Goal: Information Seeking & Learning: Learn about a topic

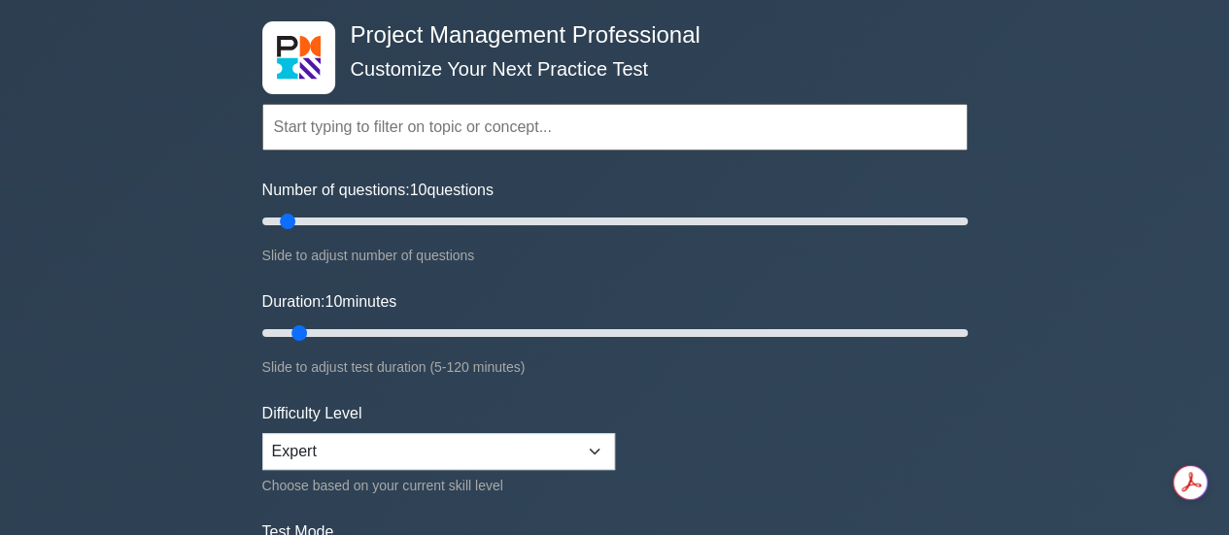
scroll to position [216, 0]
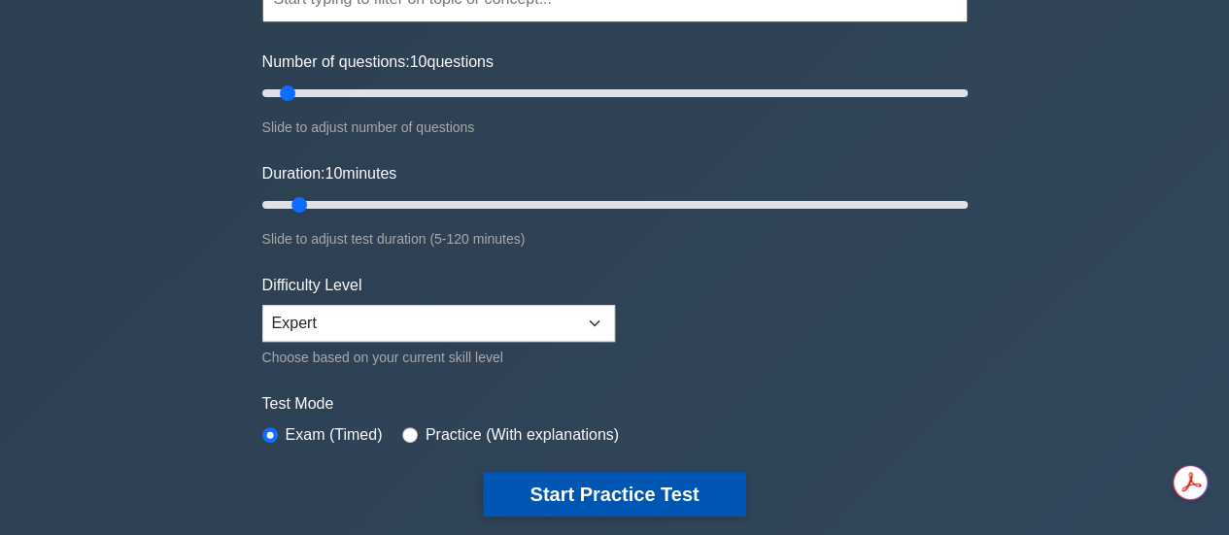
click at [552, 507] on button "Start Practice Test" at bounding box center [614, 494] width 262 height 45
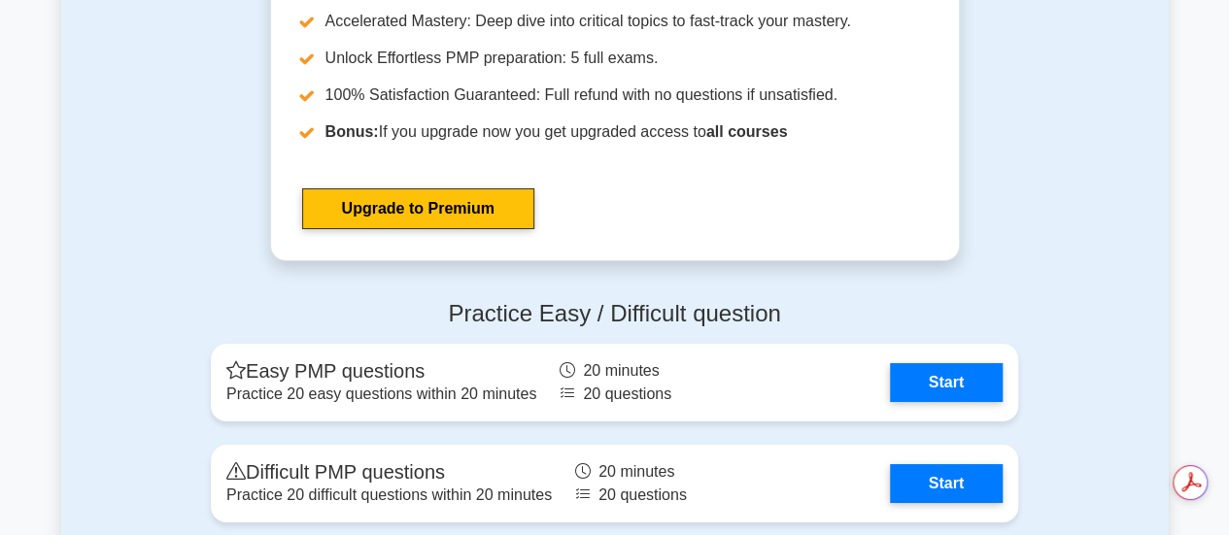
scroll to position [7068, 0]
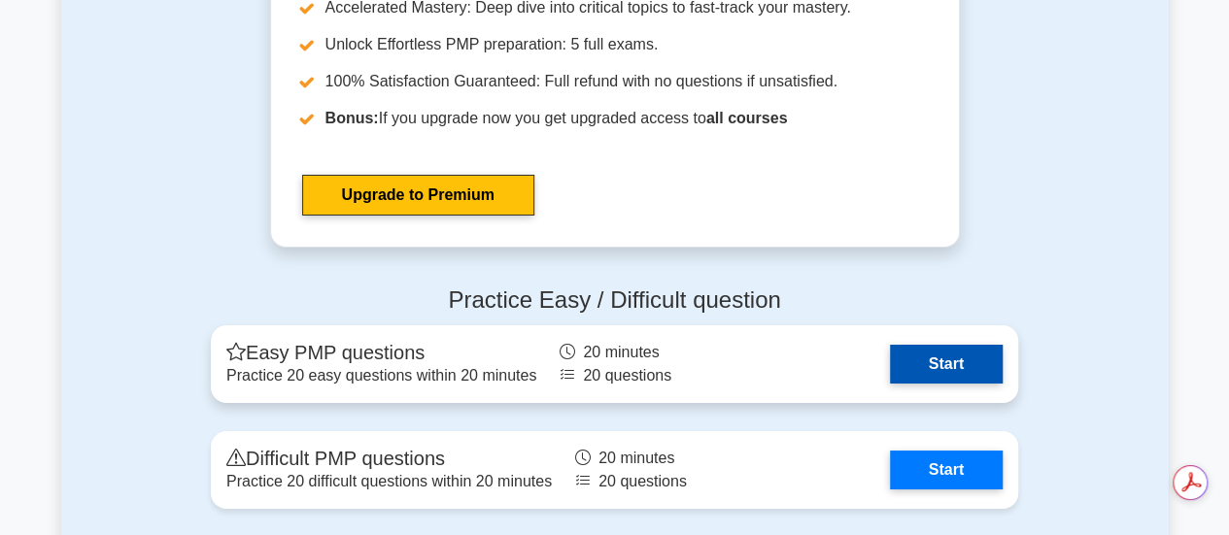
click at [945, 361] on link "Start" at bounding box center [946, 364] width 113 height 39
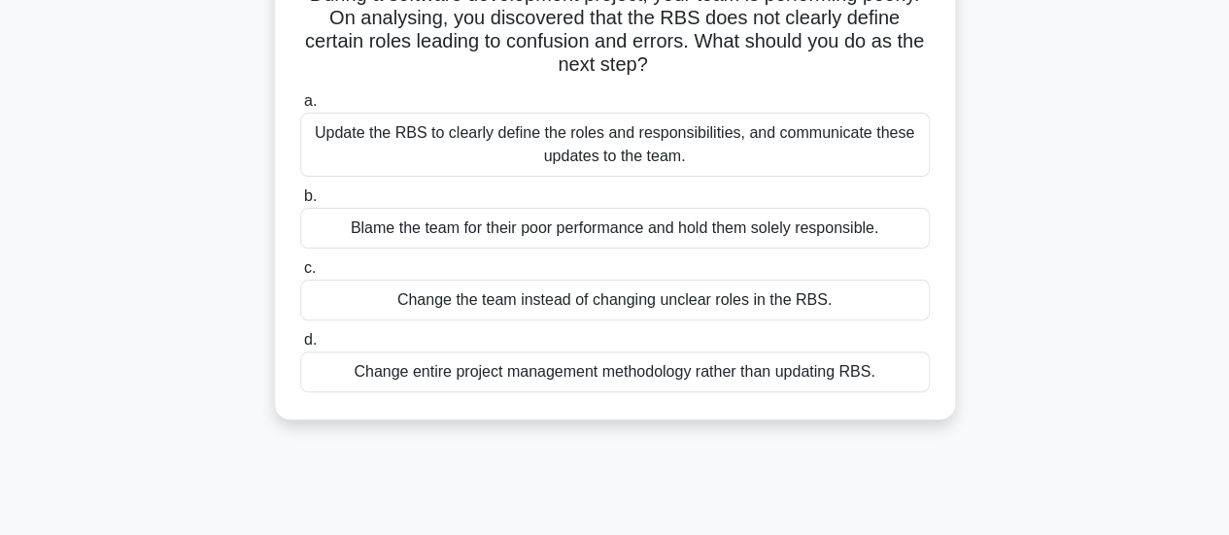
scroll to position [166, 0]
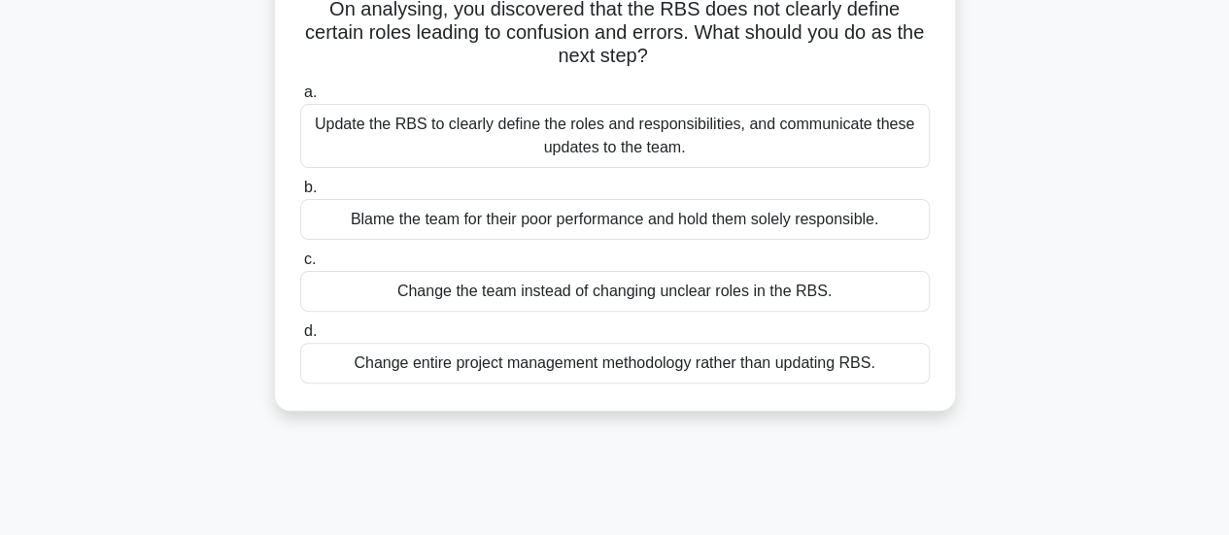
click at [369, 142] on div "Update the RBS to clearly define the roles and responsibilities, and communicat…" at bounding box center [614, 136] width 629 height 64
click at [300, 99] on input "a. Update the RBS to clearly define the roles and responsibilities, and communi…" at bounding box center [300, 92] width 0 height 13
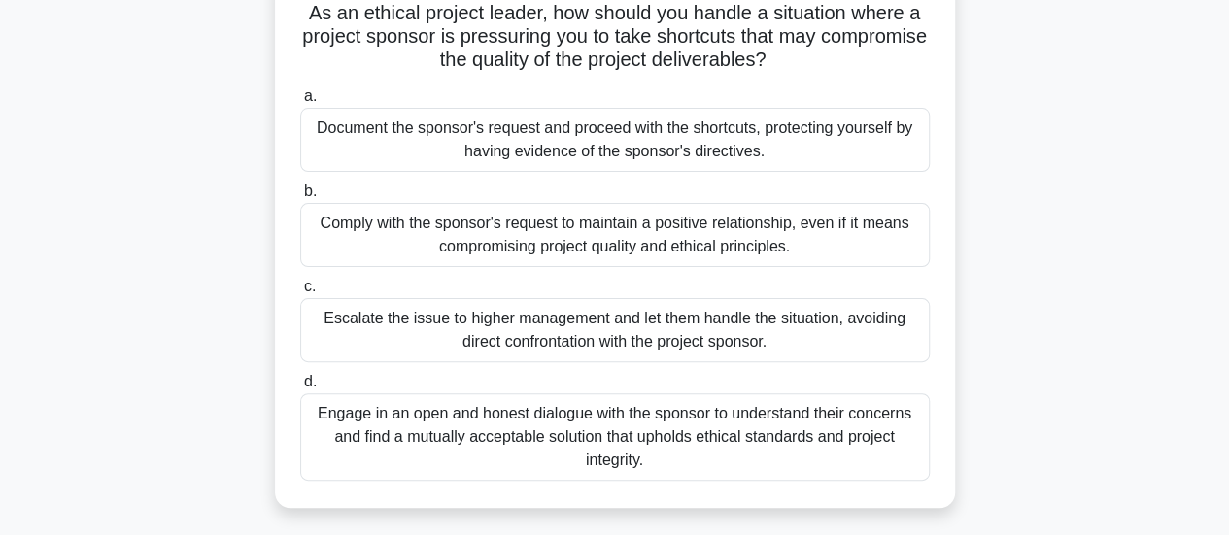
scroll to position [148, 0]
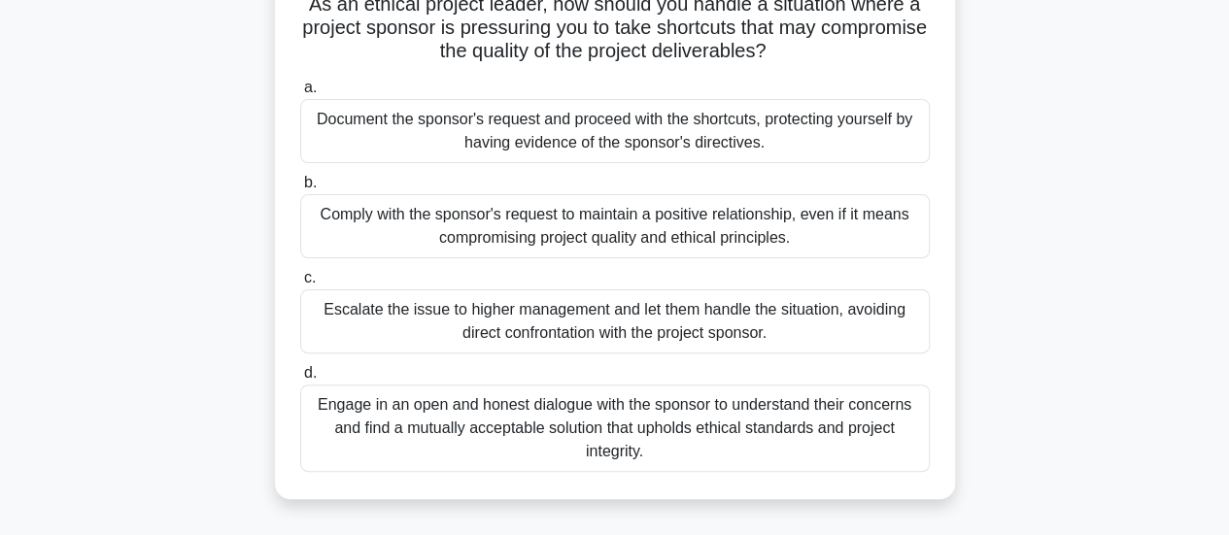
click at [427, 446] on div "Engage in an open and honest dialogue with the sponsor to understand their conc…" at bounding box center [614, 428] width 629 height 87
click at [300, 380] on input "d. Engage in an open and honest dialogue with the sponsor to understand their c…" at bounding box center [300, 373] width 0 height 13
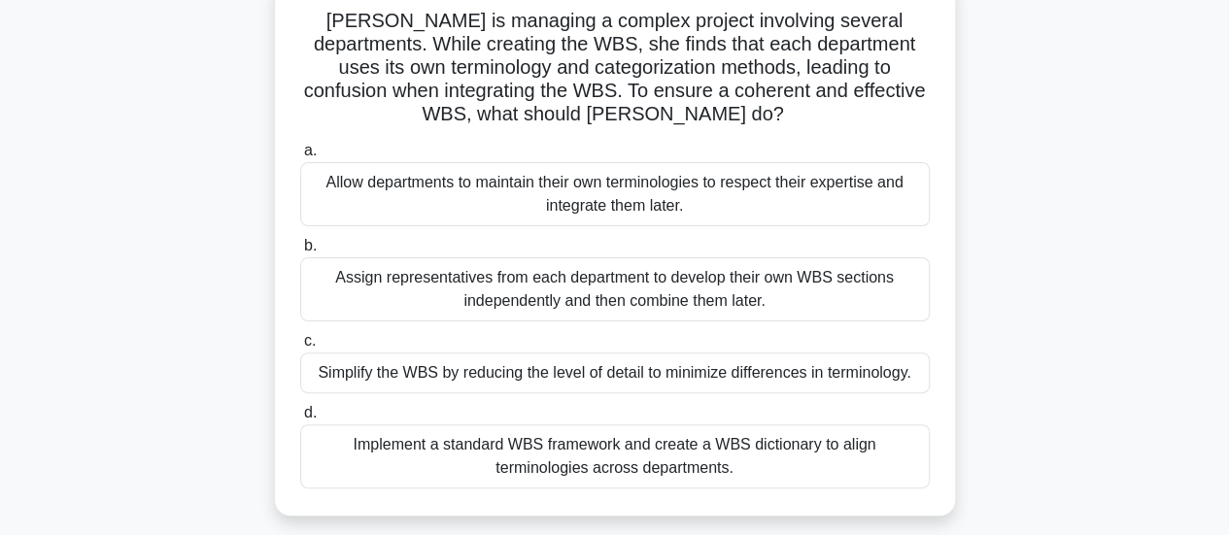
scroll to position [136, 0]
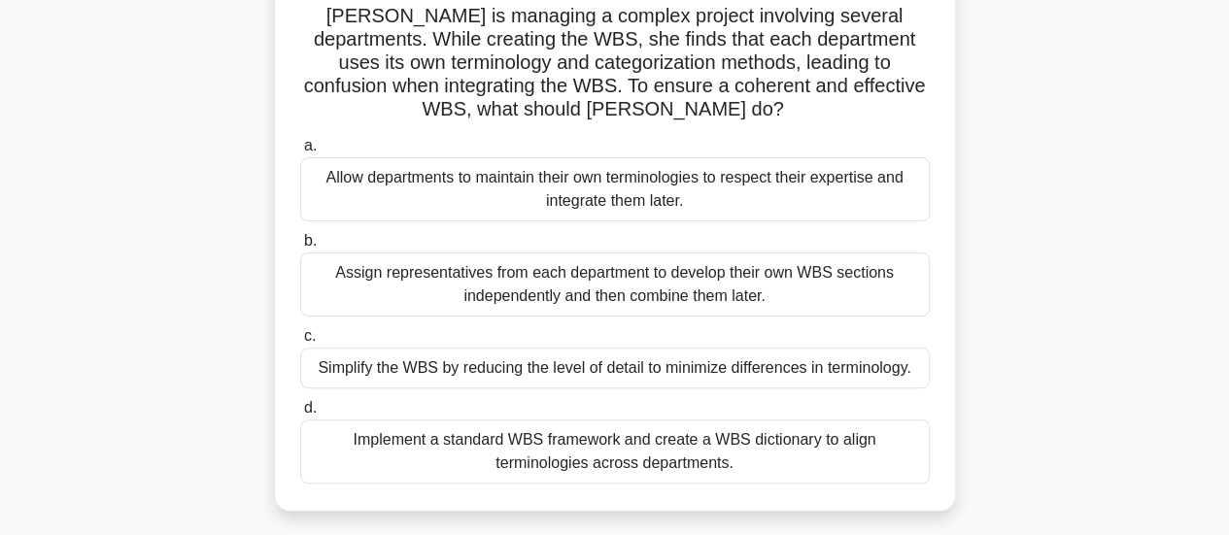
click at [451, 470] on div "Implement a standard WBS framework and create a WBS dictionary to align termino…" at bounding box center [614, 452] width 629 height 64
click at [300, 415] on input "d. Implement a standard WBS framework and create a WBS dictionary to align term…" at bounding box center [300, 408] width 0 height 13
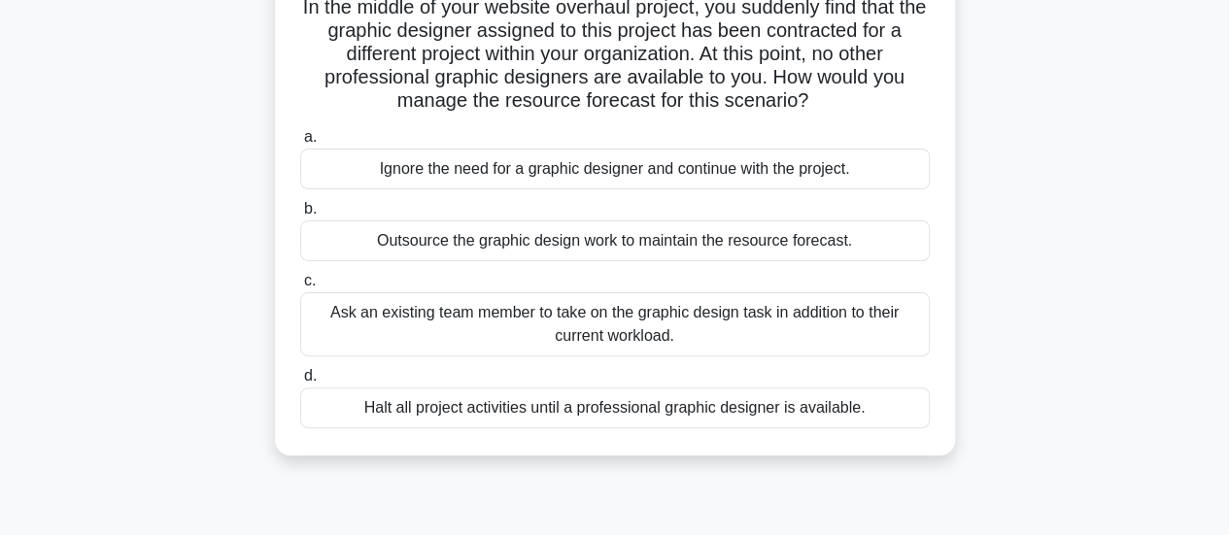
scroll to position [152, 0]
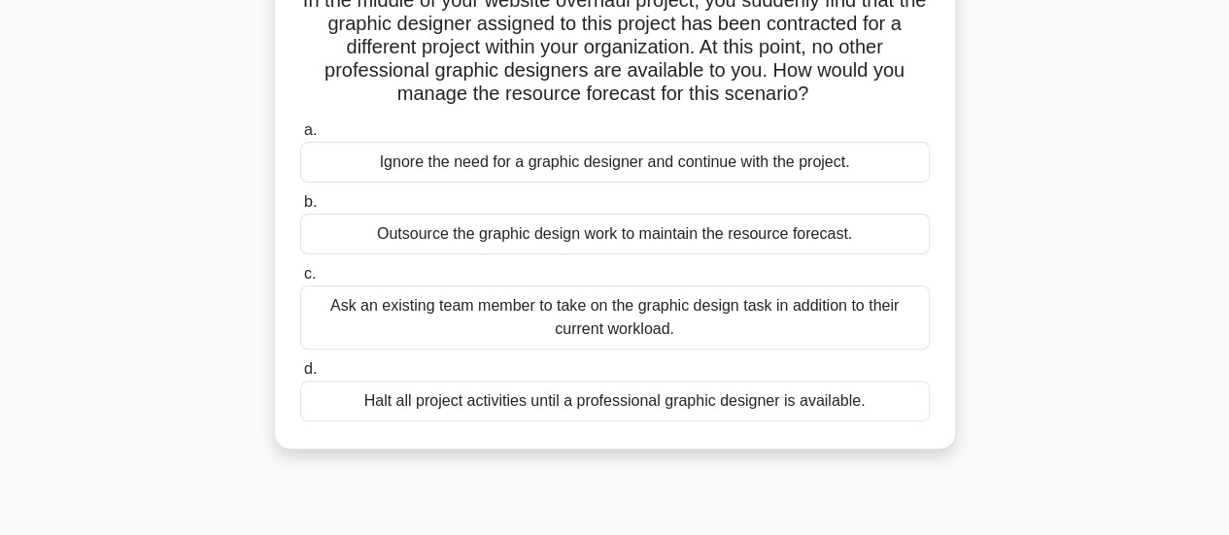
click at [362, 255] on div "Outsource the graphic design work to maintain the resource forecast." at bounding box center [614, 234] width 629 height 41
click at [300, 209] on input "b. Outsource the graphic design work to maintain the resource forecast." at bounding box center [300, 202] width 0 height 13
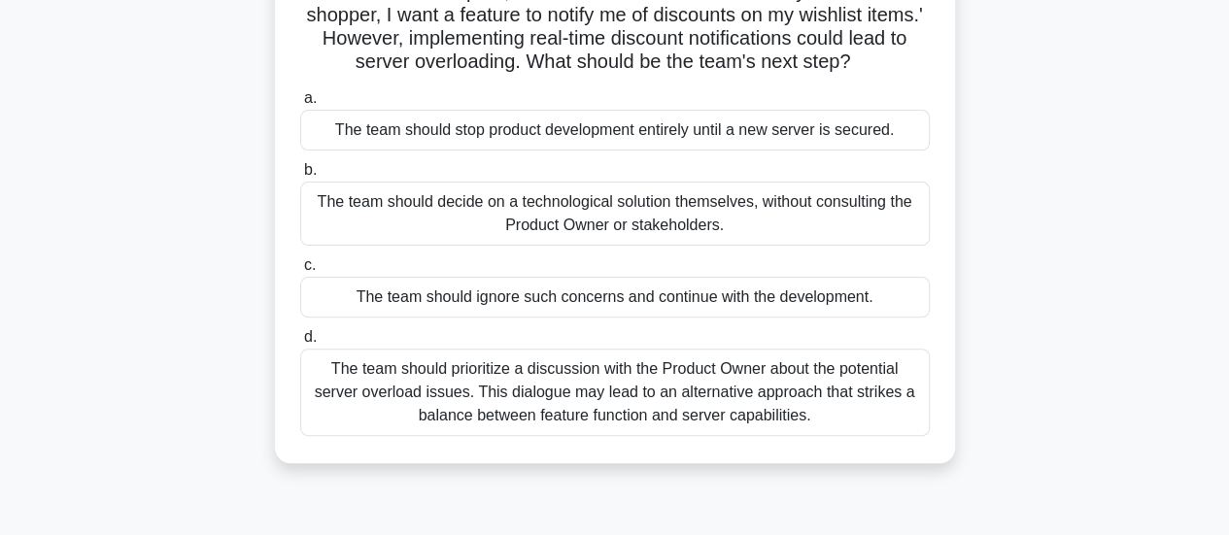
scroll to position [171, 0]
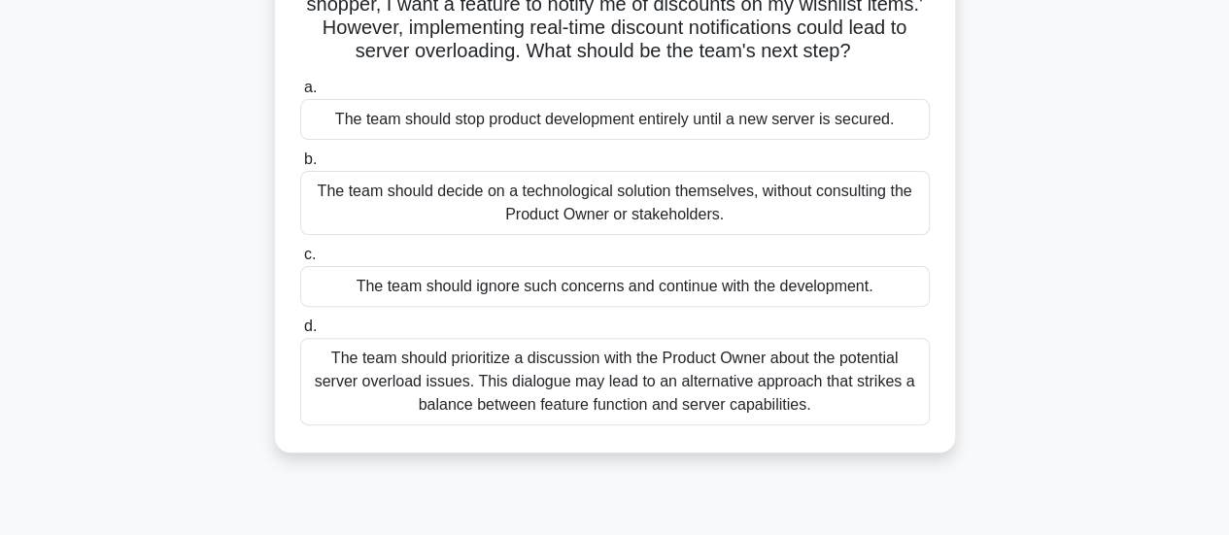
click at [418, 416] on div "The team should prioritize a discussion with the Product Owner about the potent…" at bounding box center [614, 381] width 629 height 87
click at [300, 333] on input "d. The team should prioritize a discussion with the Product Owner about the pot…" at bounding box center [300, 327] width 0 height 13
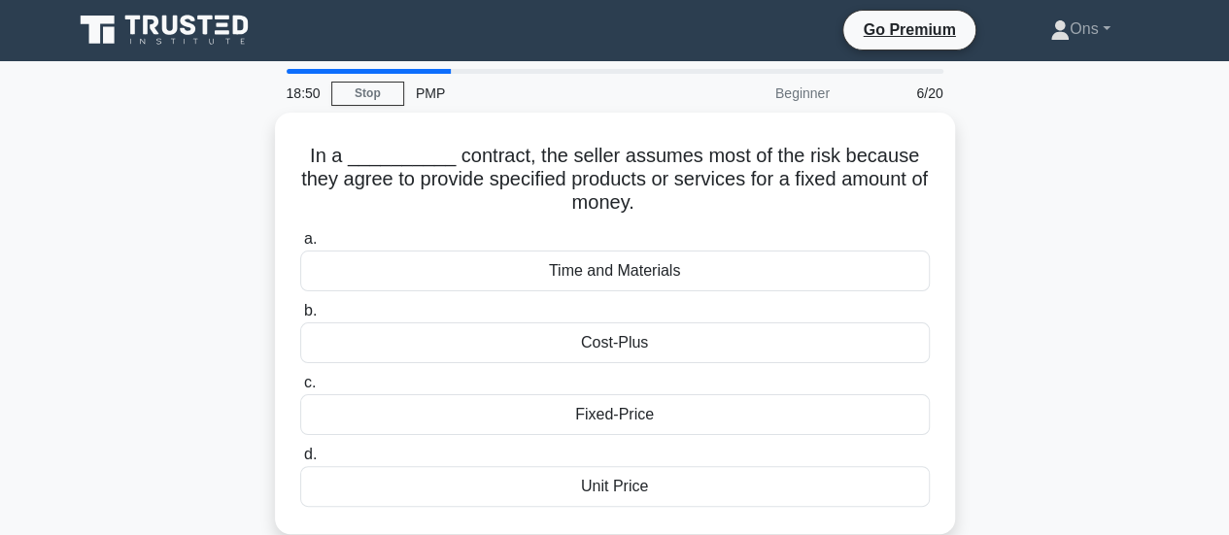
scroll to position [0, 0]
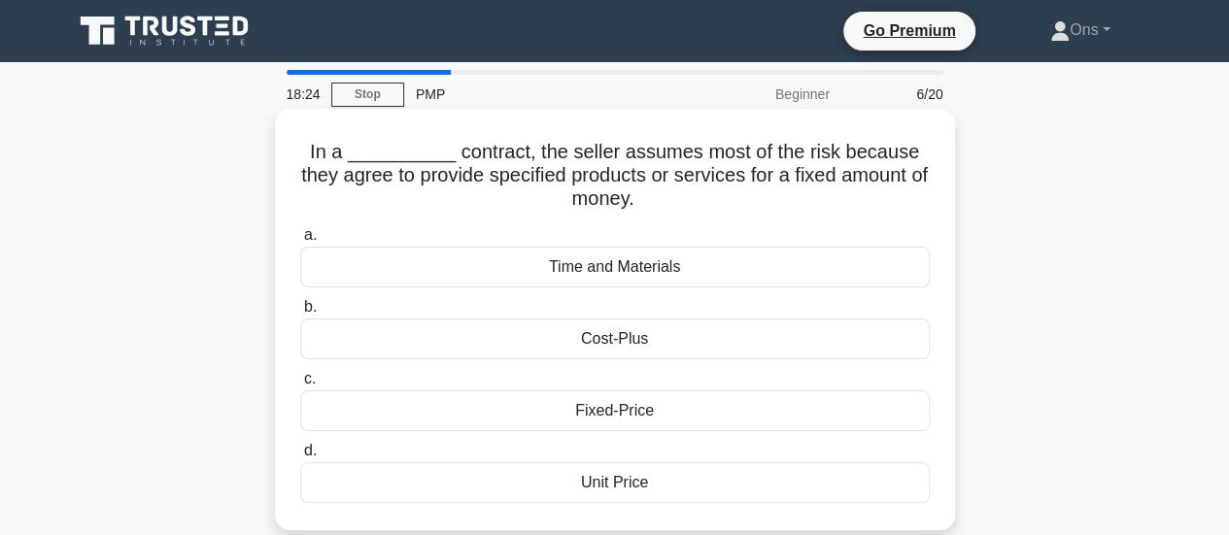
click at [525, 413] on div "Fixed-Price" at bounding box center [614, 410] width 629 height 41
click at [300, 386] on input "c. Fixed-Price" at bounding box center [300, 379] width 0 height 13
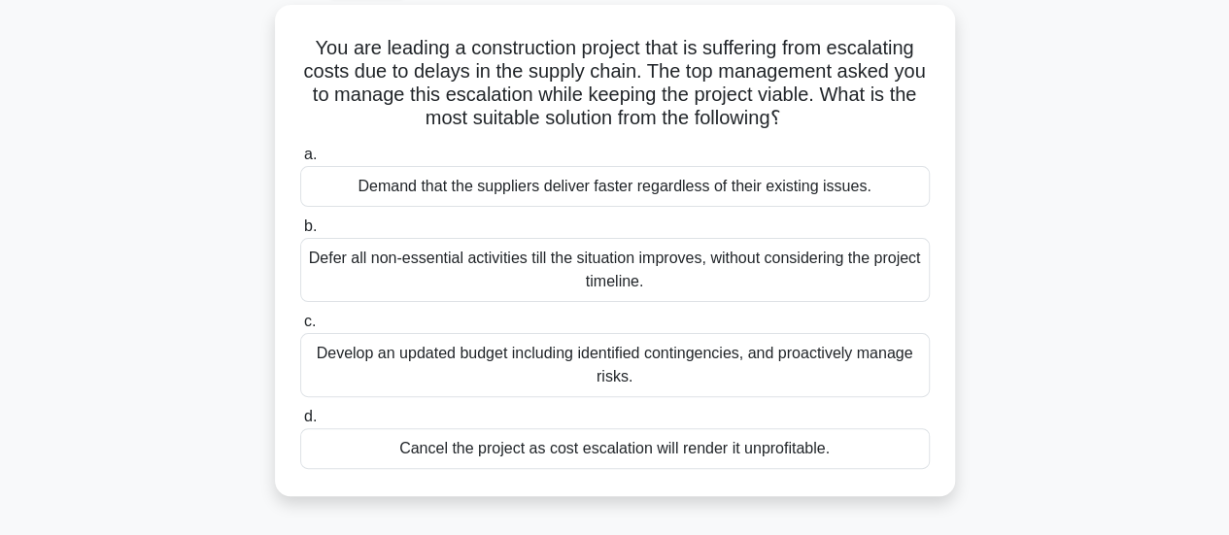
scroll to position [110, 0]
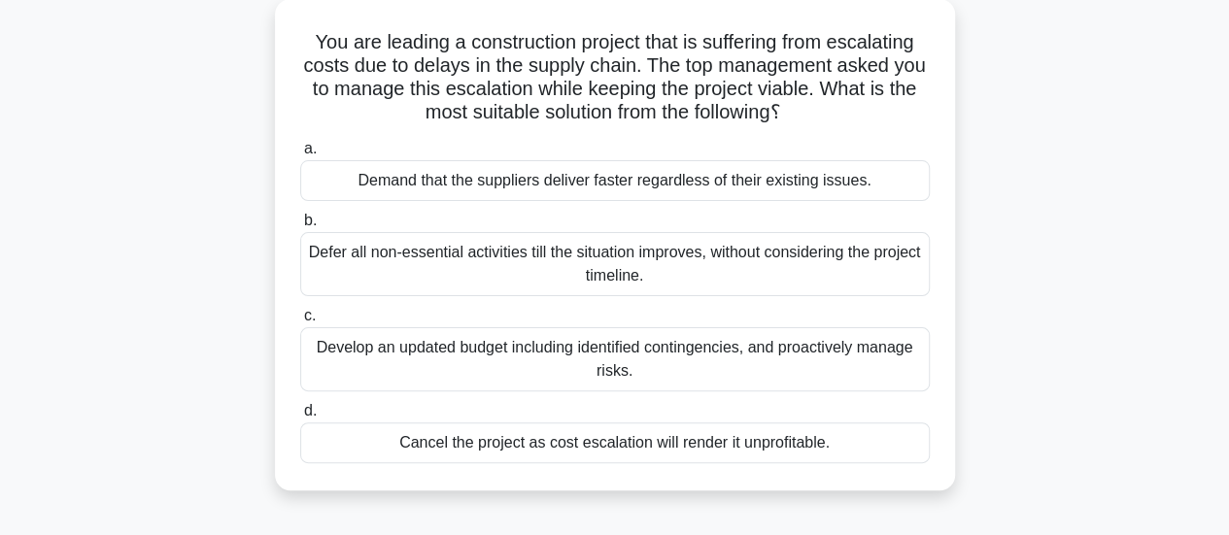
click at [493, 367] on div "Develop an updated budget including identified contingencies, and proactively m…" at bounding box center [614, 359] width 629 height 64
click at [300, 322] on input "c. Develop an updated budget including identified contingencies, and proactivel…" at bounding box center [300, 316] width 0 height 13
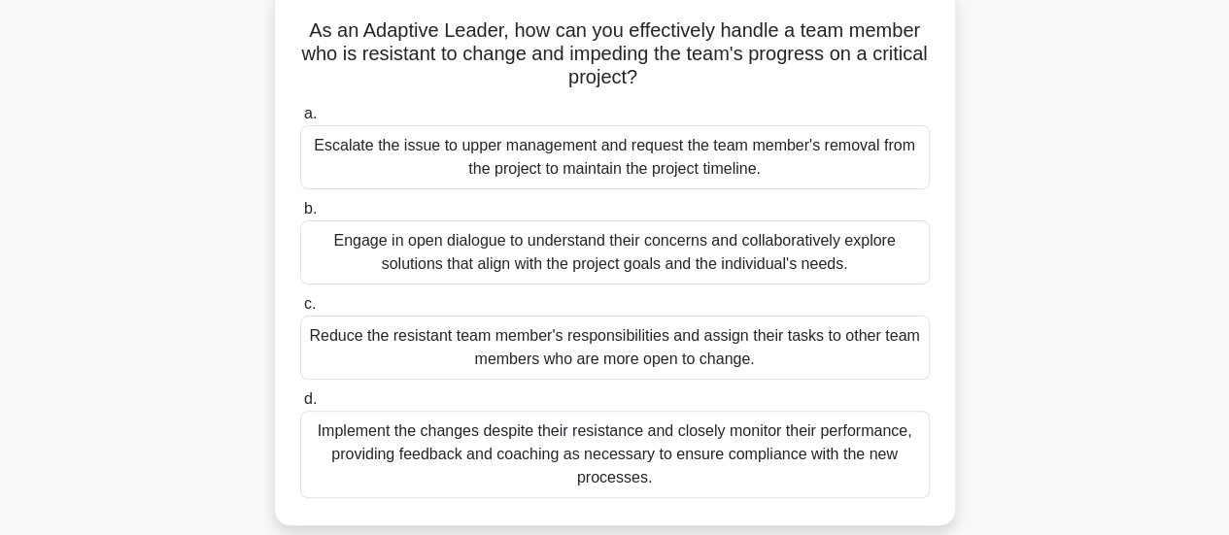
scroll to position [131, 0]
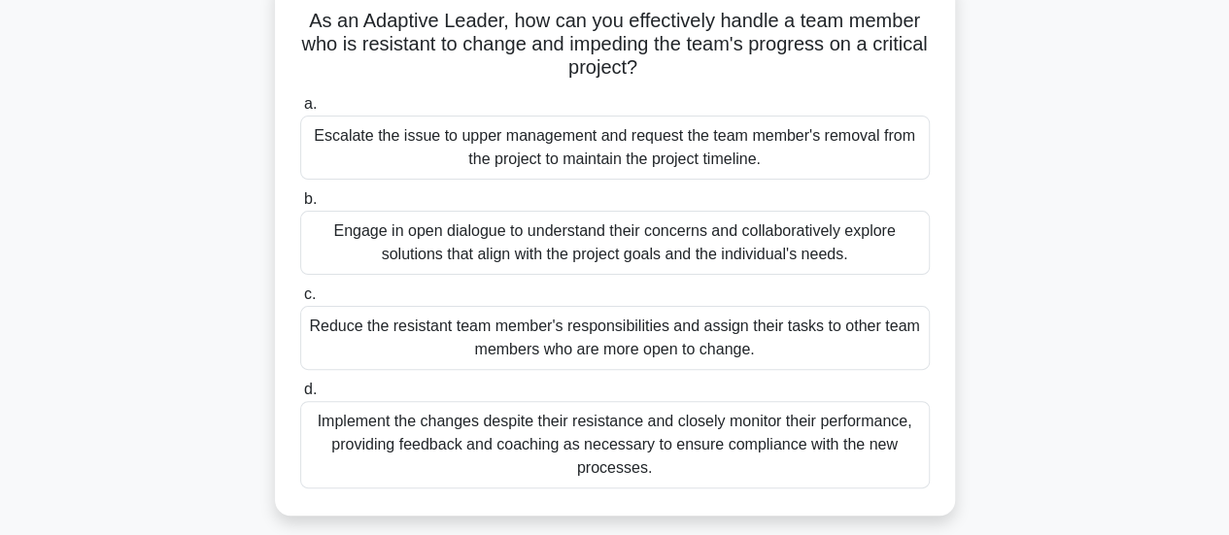
click at [375, 259] on div "Engage in open dialogue to understand their concerns and collaboratively explor…" at bounding box center [614, 243] width 629 height 64
click at [300, 206] on input "b. Engage in open dialogue to understand their concerns and collaboratively exp…" at bounding box center [300, 199] width 0 height 13
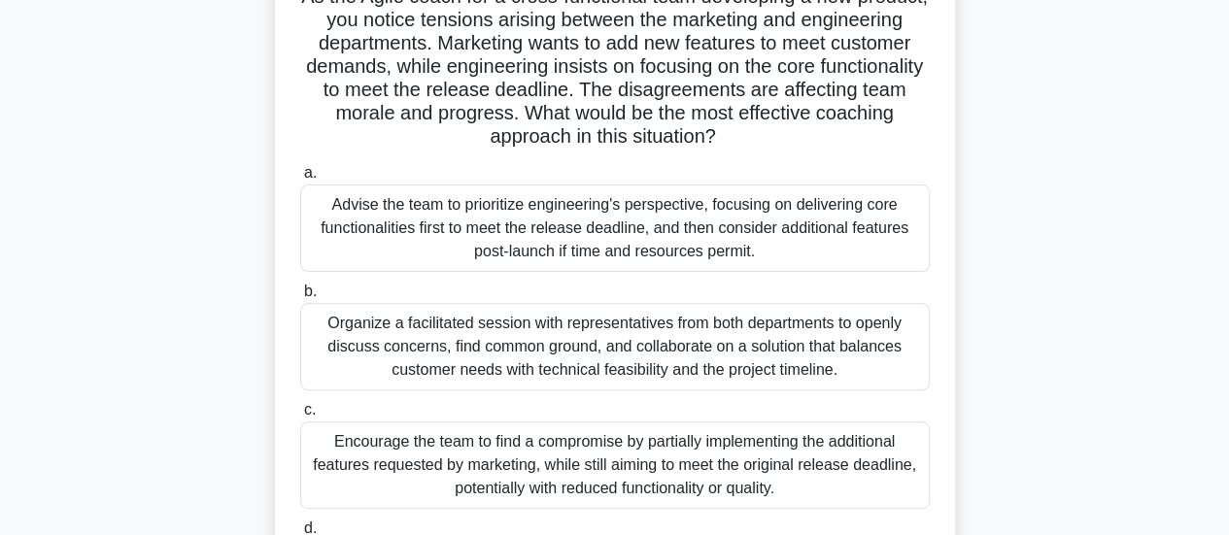
scroll to position [165, 0]
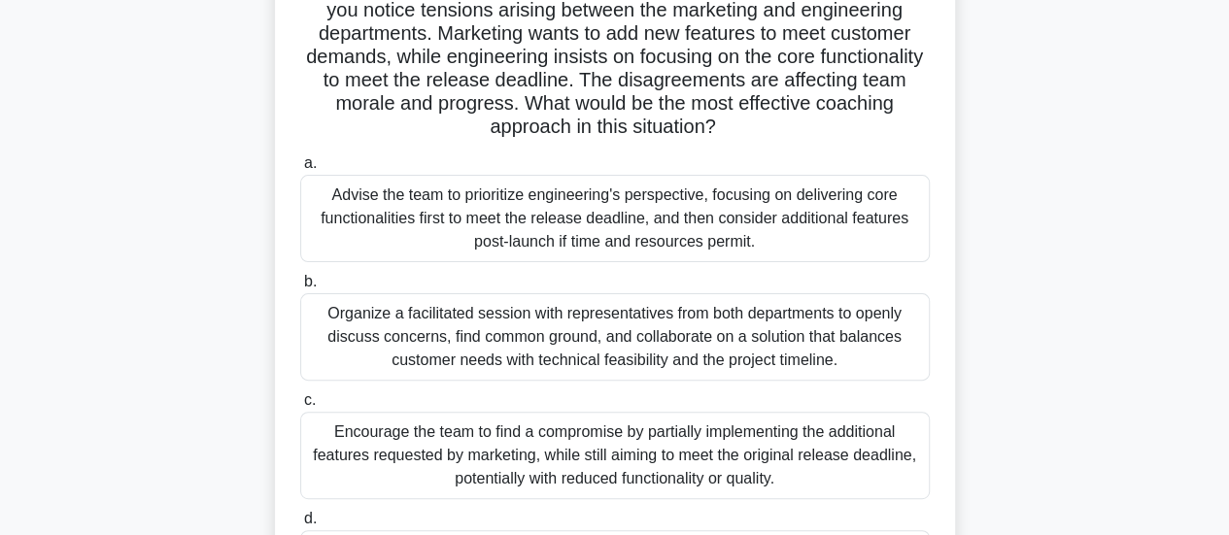
click at [427, 336] on div "Organize a facilitated session with representatives from both departments to op…" at bounding box center [614, 336] width 629 height 87
click at [300, 289] on input "b. Organize a facilitated session with representatives from both departments to…" at bounding box center [300, 282] width 0 height 13
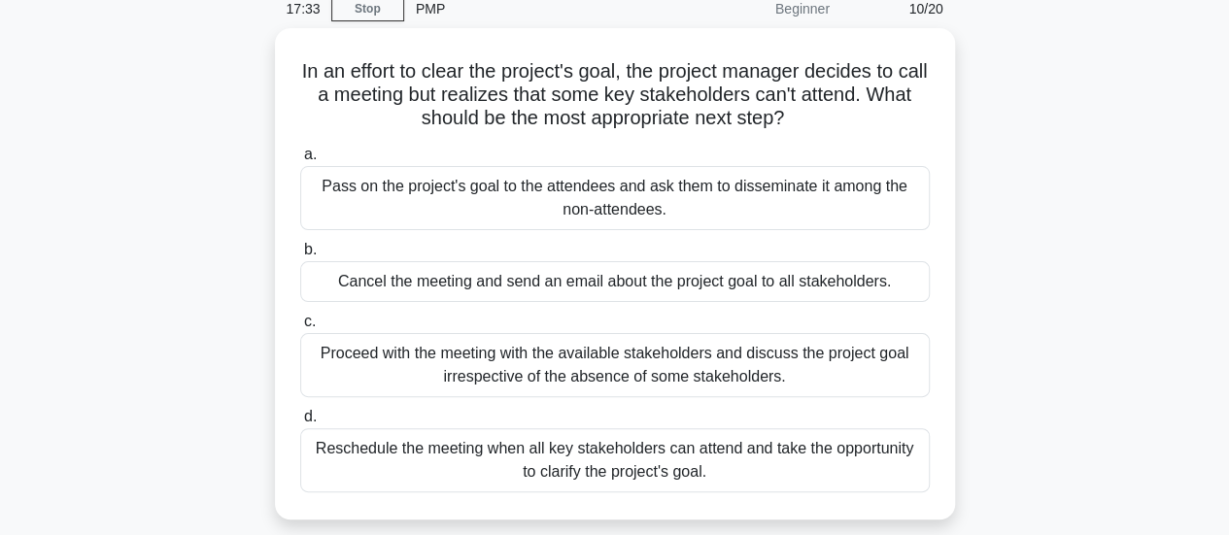
scroll to position [87, 0]
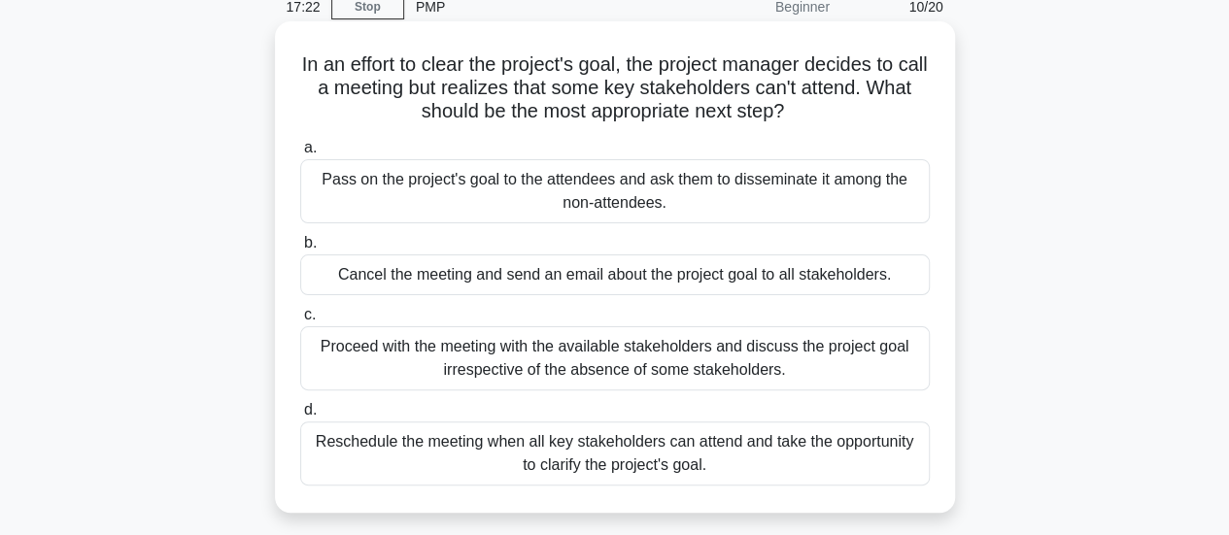
click at [363, 464] on div "Reschedule the meeting when all key stakeholders can attend and take the opport…" at bounding box center [614, 454] width 629 height 64
click at [300, 417] on input "d. Reschedule the meeting when all key stakeholders can attend and take the opp…" at bounding box center [300, 410] width 0 height 13
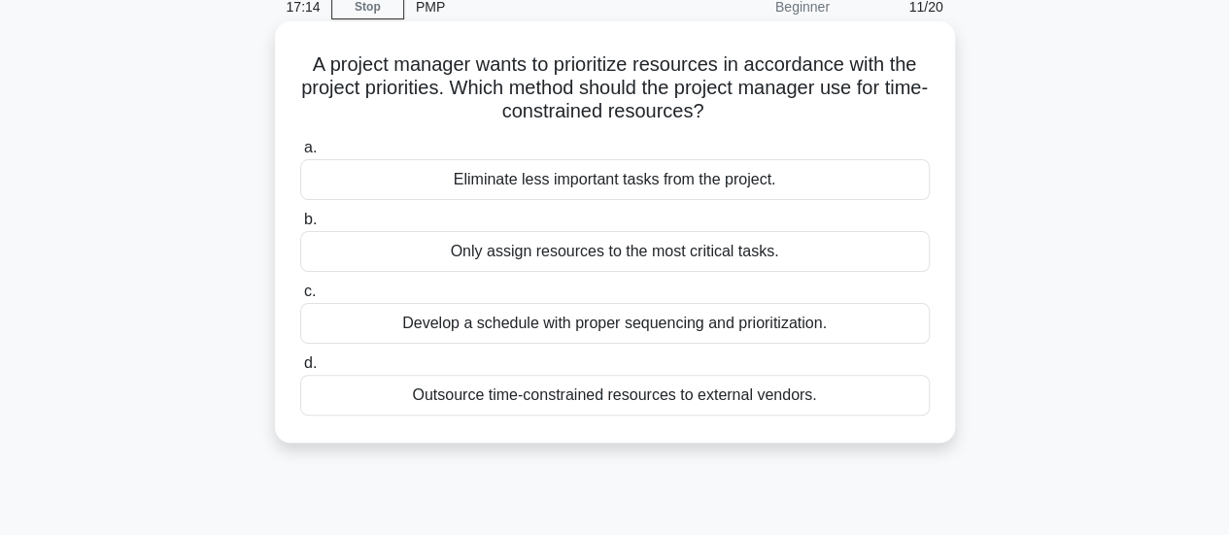
click at [453, 343] on div "Develop a schedule with proper sequencing and prioritization." at bounding box center [614, 323] width 629 height 41
click at [300, 298] on input "c. Develop a schedule with proper sequencing and prioritization." at bounding box center [300, 292] width 0 height 13
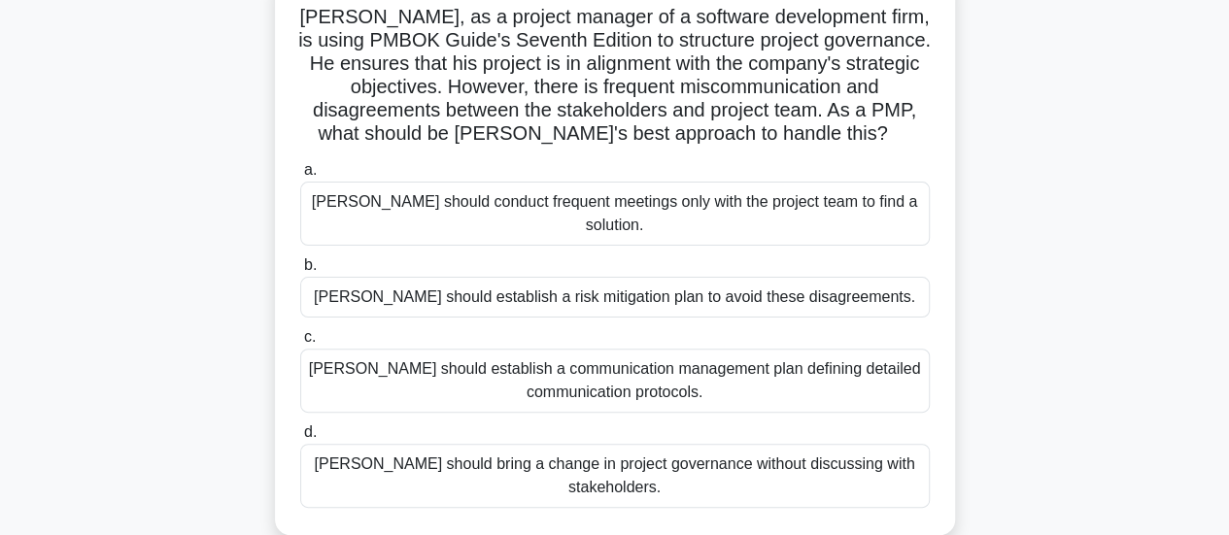
scroll to position [155, 0]
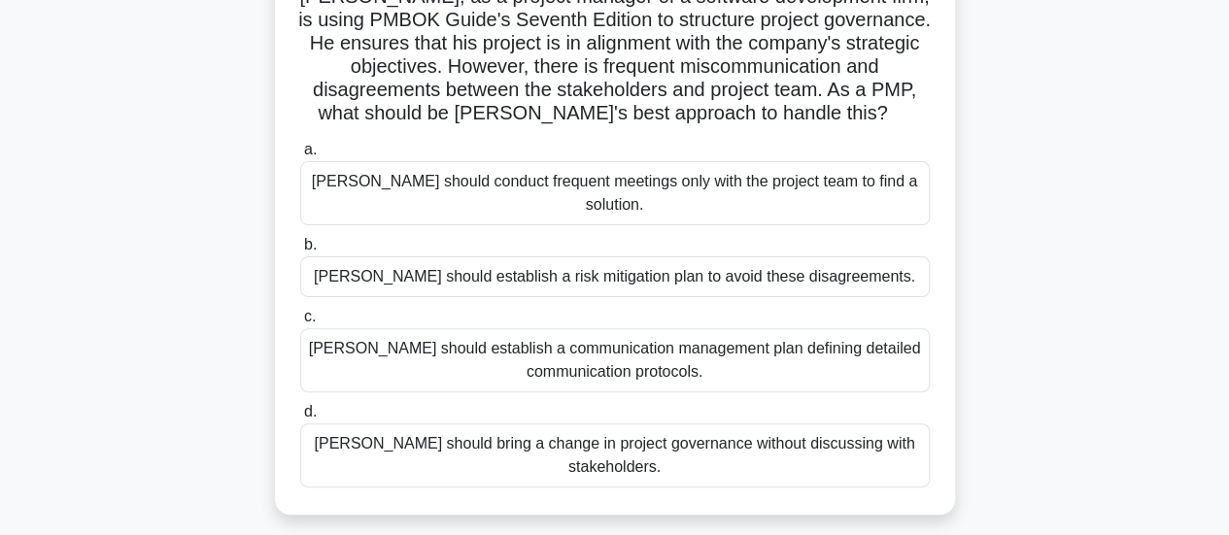
click at [414, 340] on div "Adam should establish a communication management plan defining detailed communi…" at bounding box center [614, 360] width 629 height 64
click at [300, 323] on input "c. Adam should establish a communication management plan defining detailed comm…" at bounding box center [300, 317] width 0 height 13
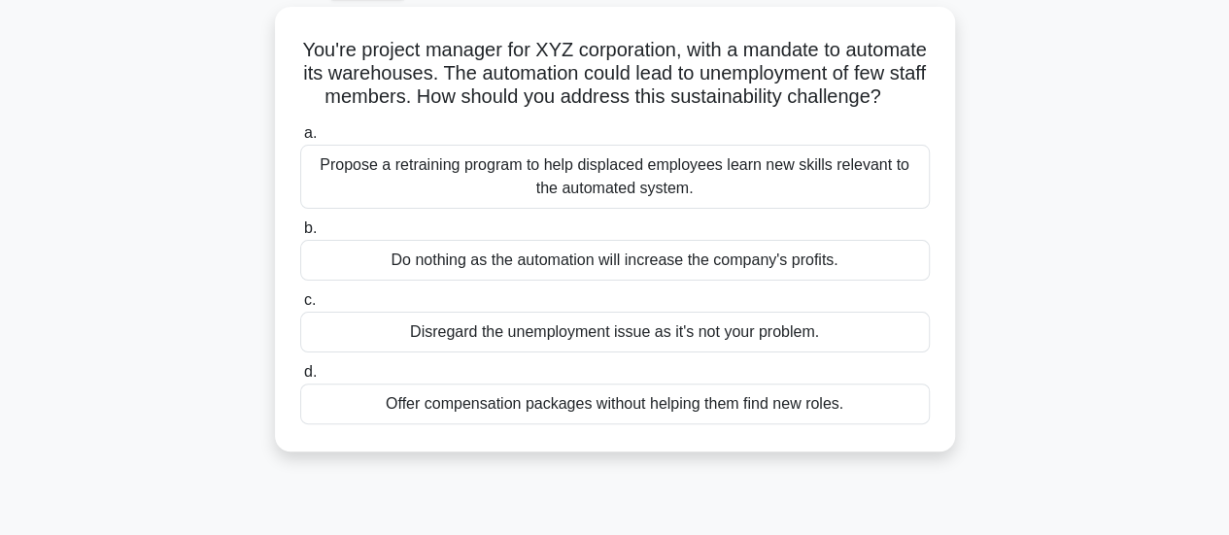
scroll to position [111, 0]
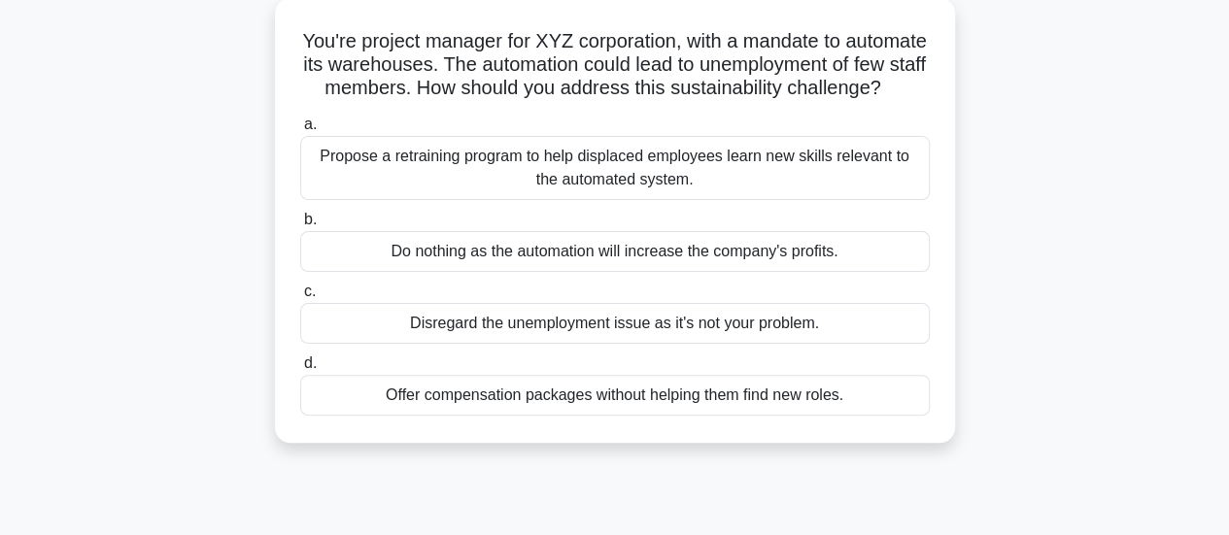
click at [349, 196] on div "Propose a retraining program to help displaced employees learn new skills relev…" at bounding box center [614, 168] width 629 height 64
click at [300, 131] on input "a. Propose a retraining program to help displaced employees learn new skills re…" at bounding box center [300, 125] width 0 height 13
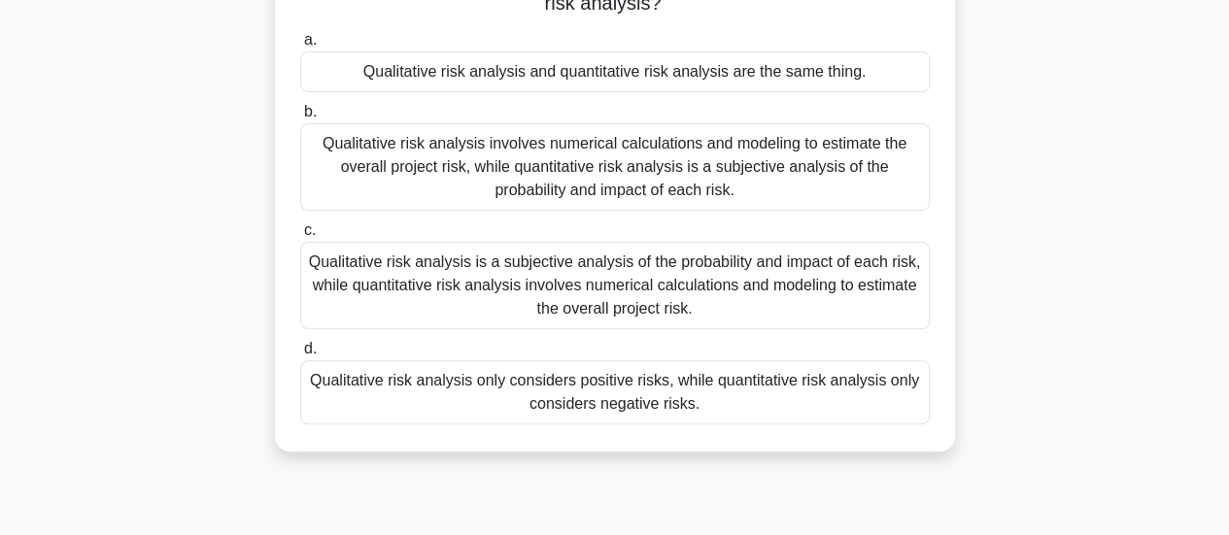
scroll to position [178, 0]
click at [402, 286] on div "Qualitative risk analysis is a subjective analysis of the probability and impac…" at bounding box center [614, 284] width 629 height 87
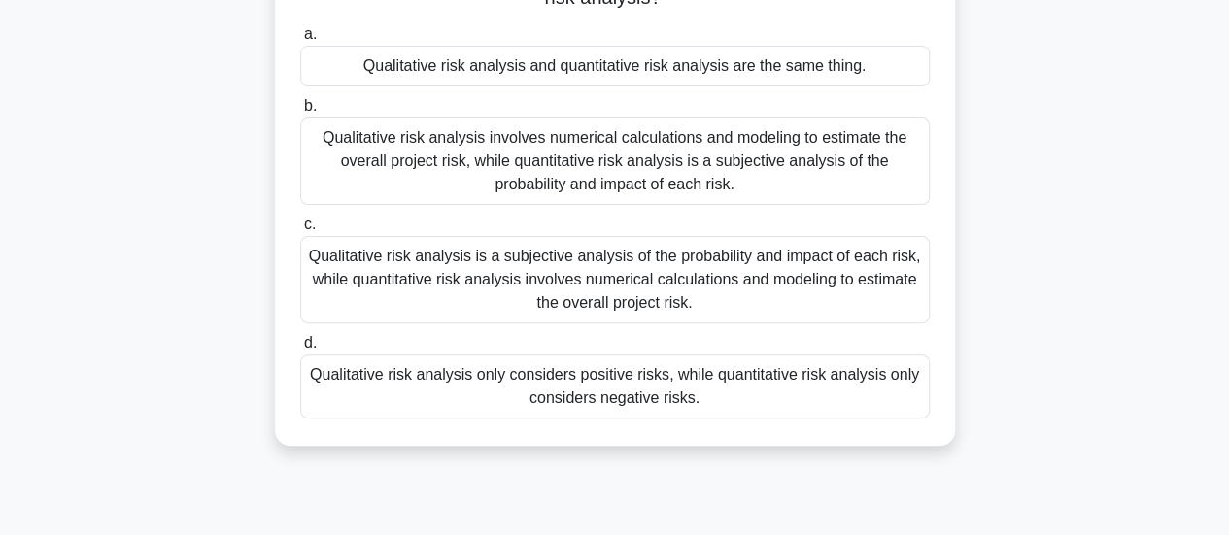
click at [300, 231] on input "c. Qualitative risk analysis is a subjective analysis of the probability and im…" at bounding box center [300, 225] width 0 height 13
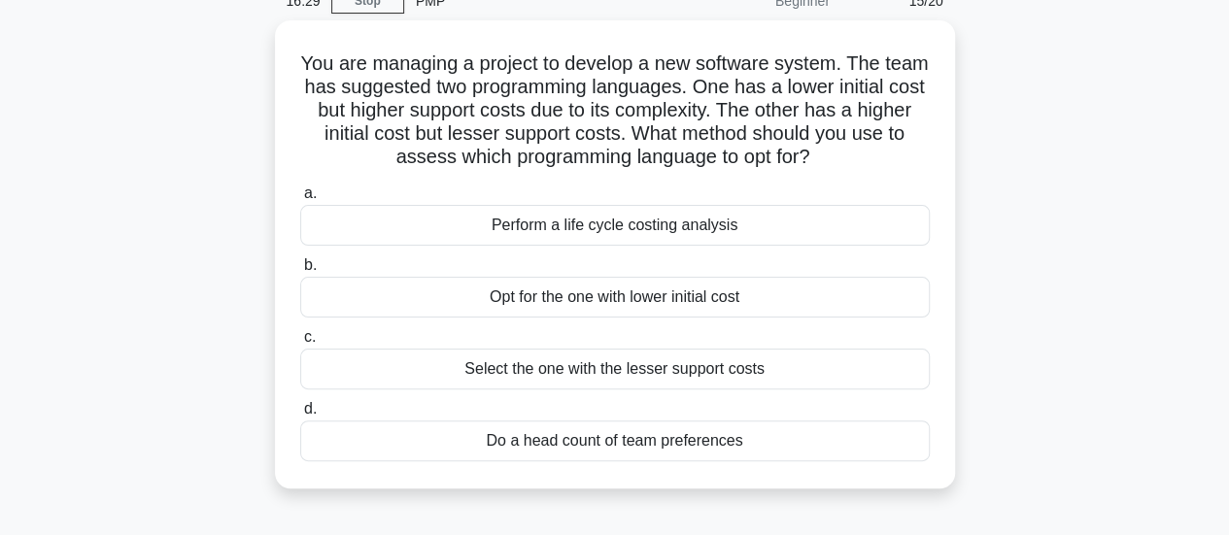
scroll to position [97, 0]
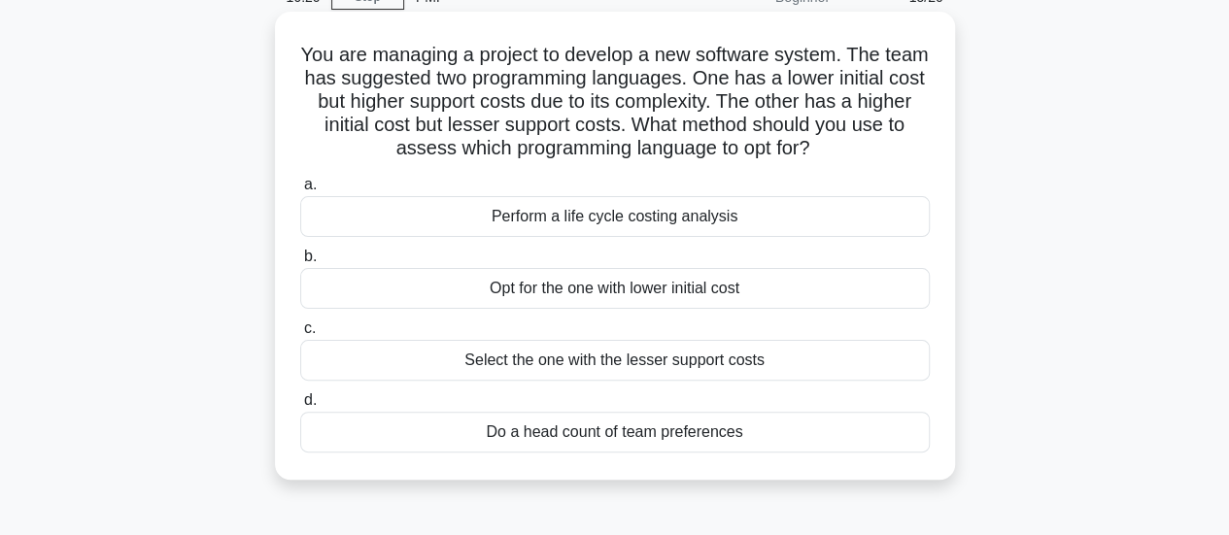
click at [440, 227] on div "Perform a life cycle costing analysis" at bounding box center [614, 216] width 629 height 41
click at [300, 191] on input "a. Perform a life cycle costing analysis" at bounding box center [300, 185] width 0 height 13
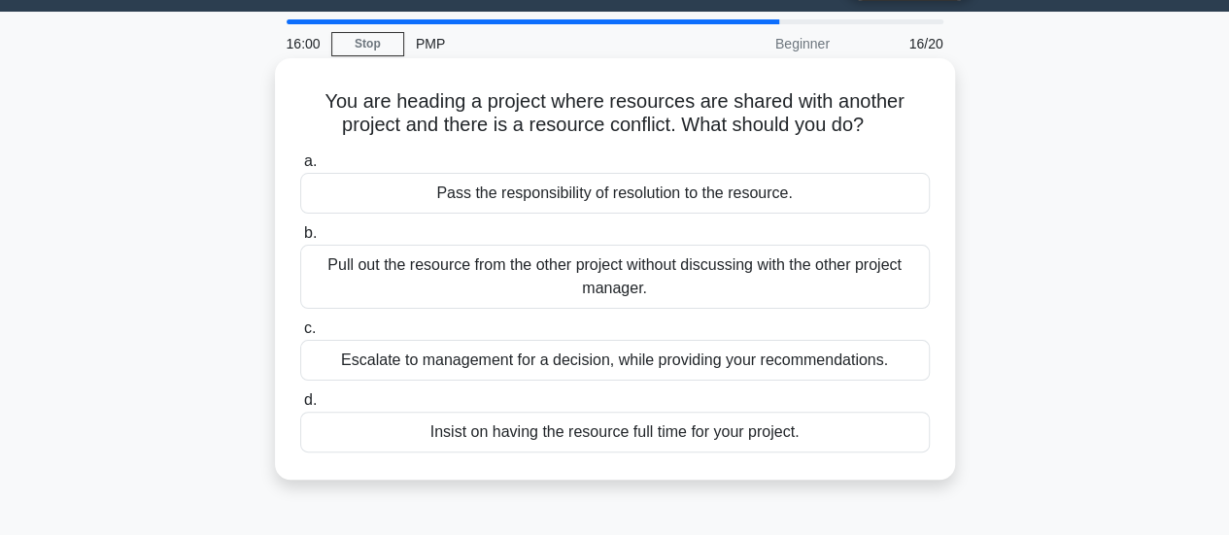
scroll to position [54, 0]
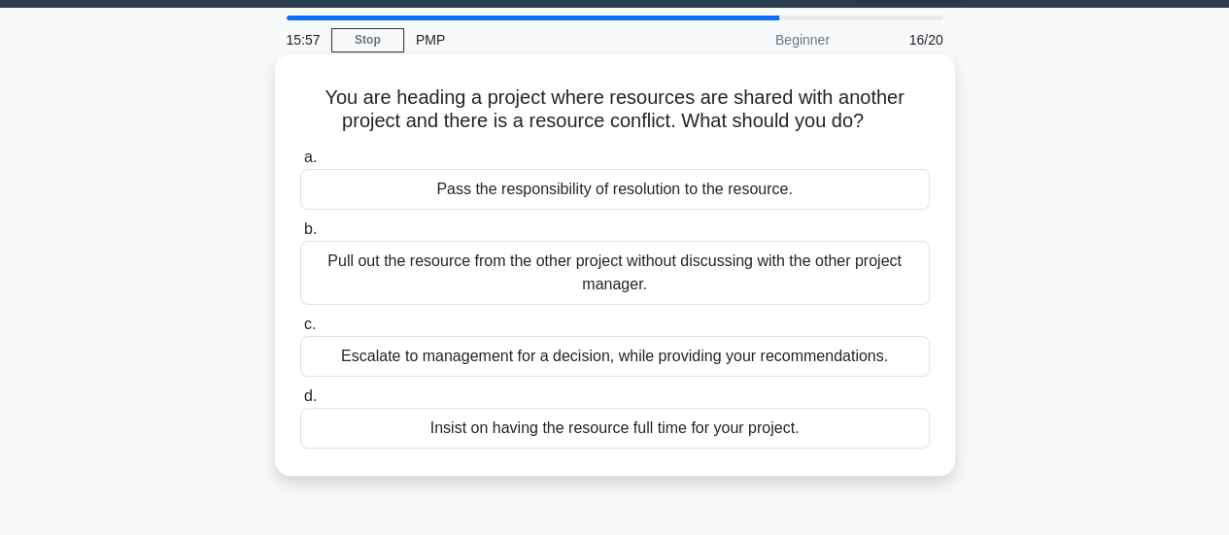
click at [432, 359] on div "Escalate to management for a decision, while providing your recommendations." at bounding box center [614, 356] width 629 height 41
click at [300, 331] on input "c. Escalate to management for a decision, while providing your recommendations." at bounding box center [300, 325] width 0 height 13
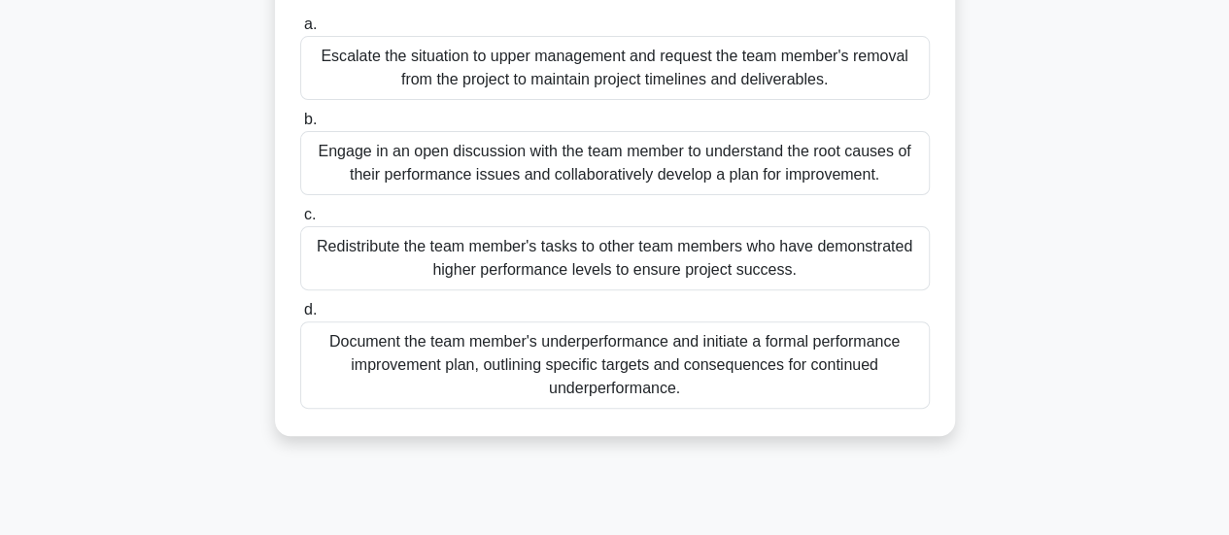
scroll to position [218, 0]
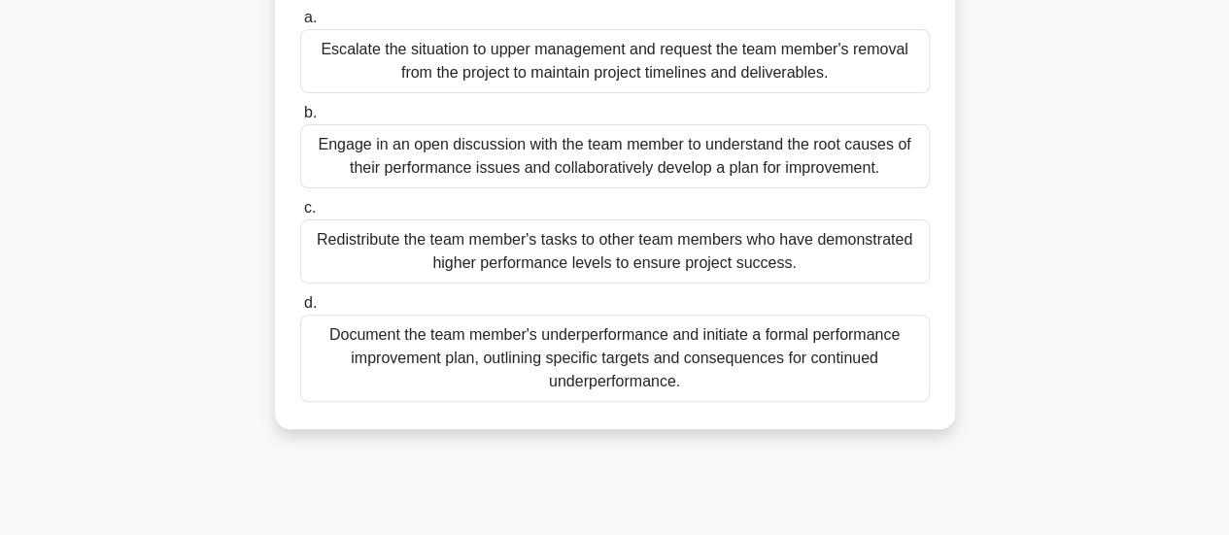
click at [365, 184] on div "Engage in an open discussion with the team member to understand the root causes…" at bounding box center [614, 156] width 629 height 64
click at [300, 119] on input "b. Engage in an open discussion with the team member to understand the root cau…" at bounding box center [300, 113] width 0 height 13
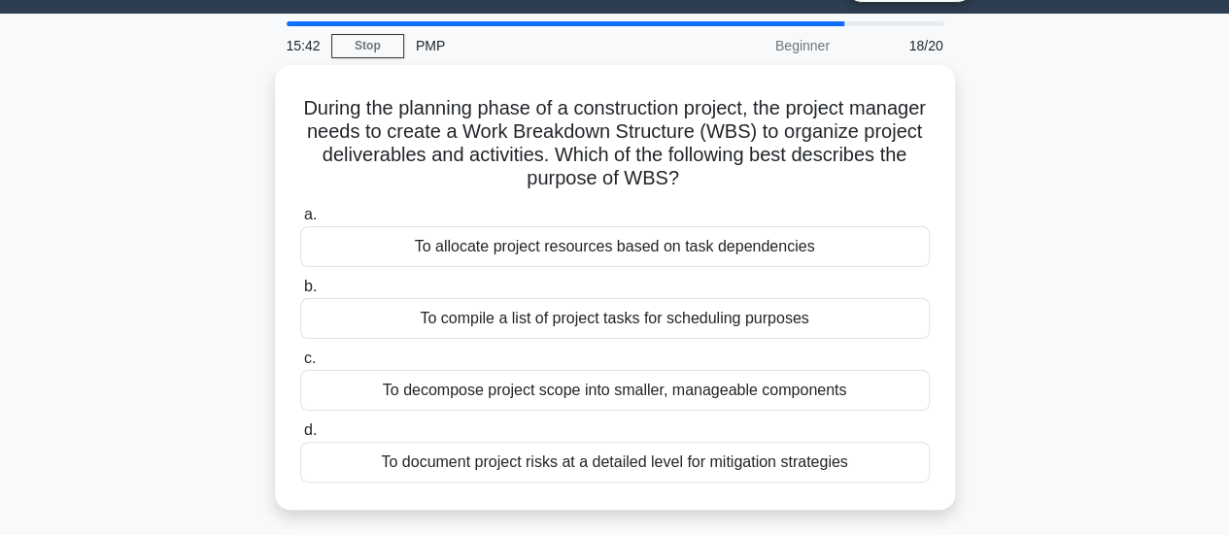
scroll to position [49, 0]
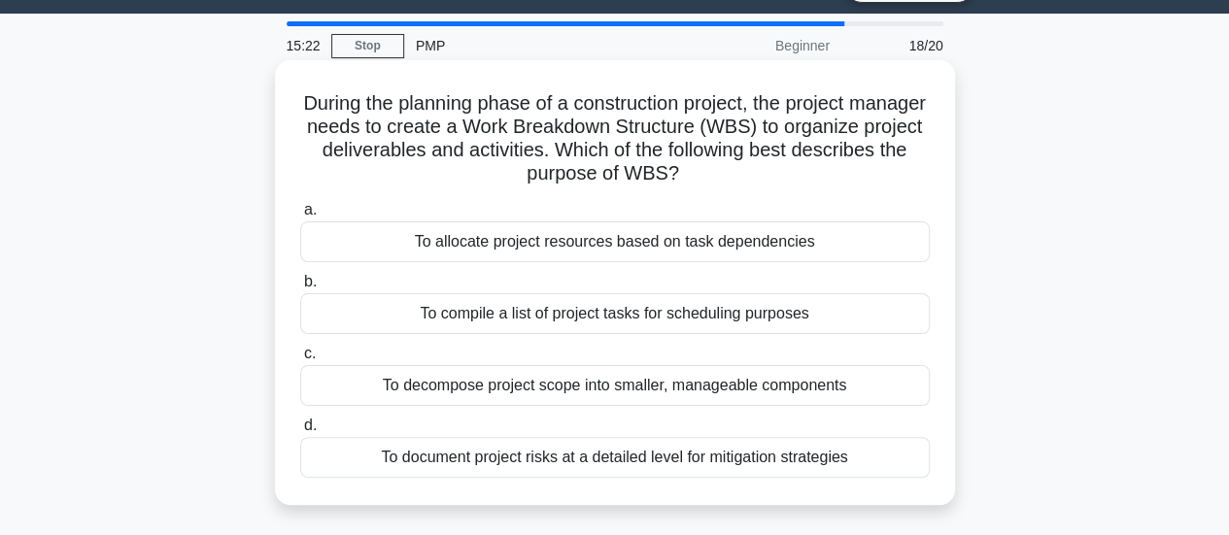
click at [383, 376] on div "To decompose project scope into smaller, manageable components" at bounding box center [614, 385] width 629 height 41
click at [300, 360] on input "c. To decompose project scope into smaller, manageable components" at bounding box center [300, 354] width 0 height 13
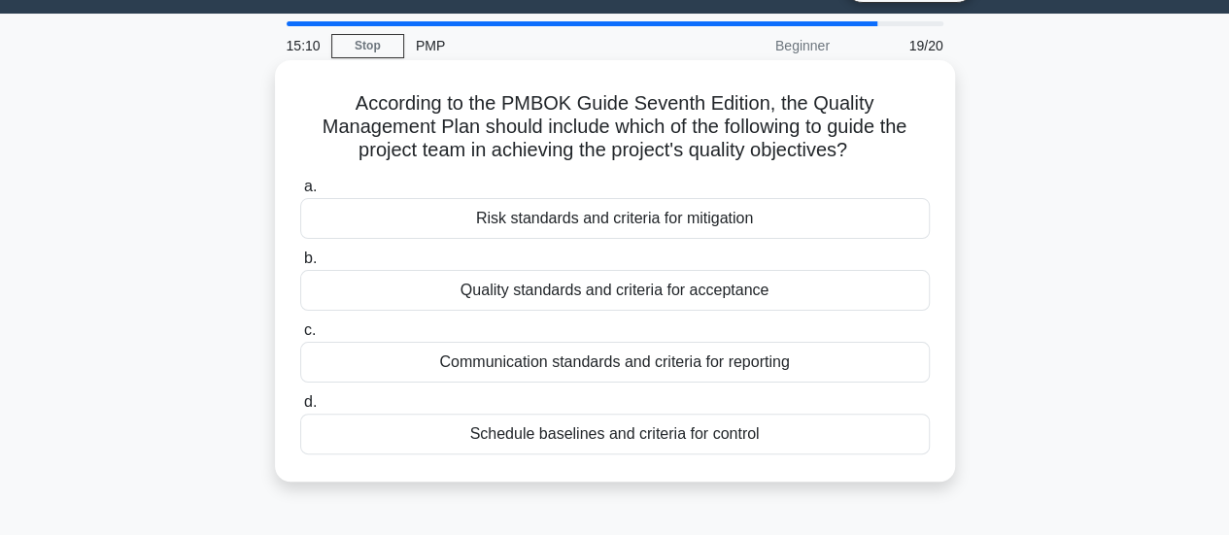
click at [416, 292] on div "Quality standards and criteria for acceptance" at bounding box center [614, 290] width 629 height 41
click at [300, 265] on input "b. Quality standards and criteria for acceptance" at bounding box center [300, 259] width 0 height 13
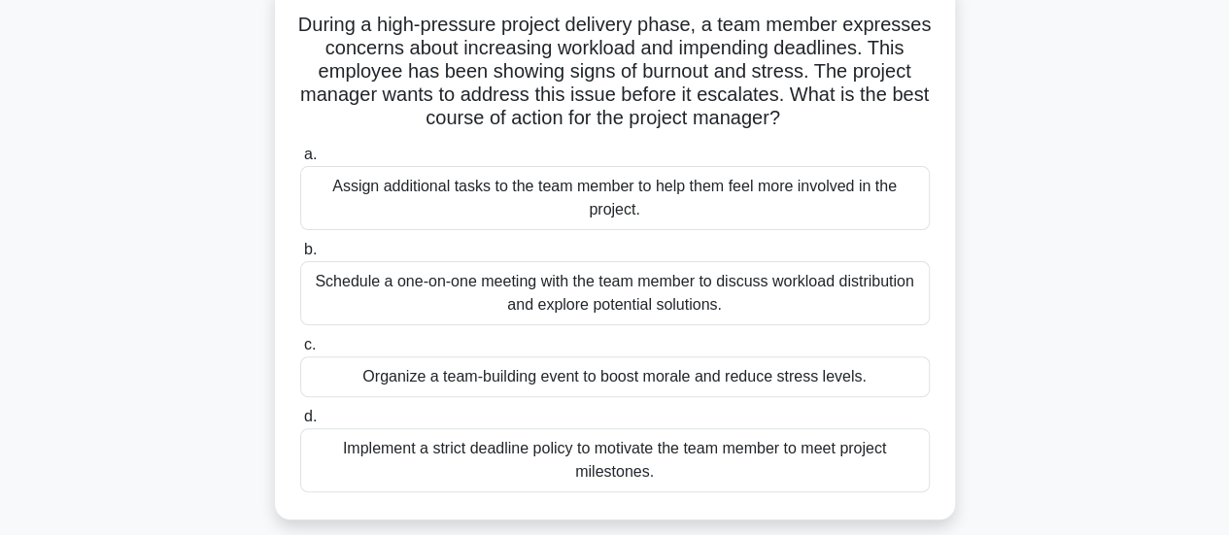
scroll to position [145, 0]
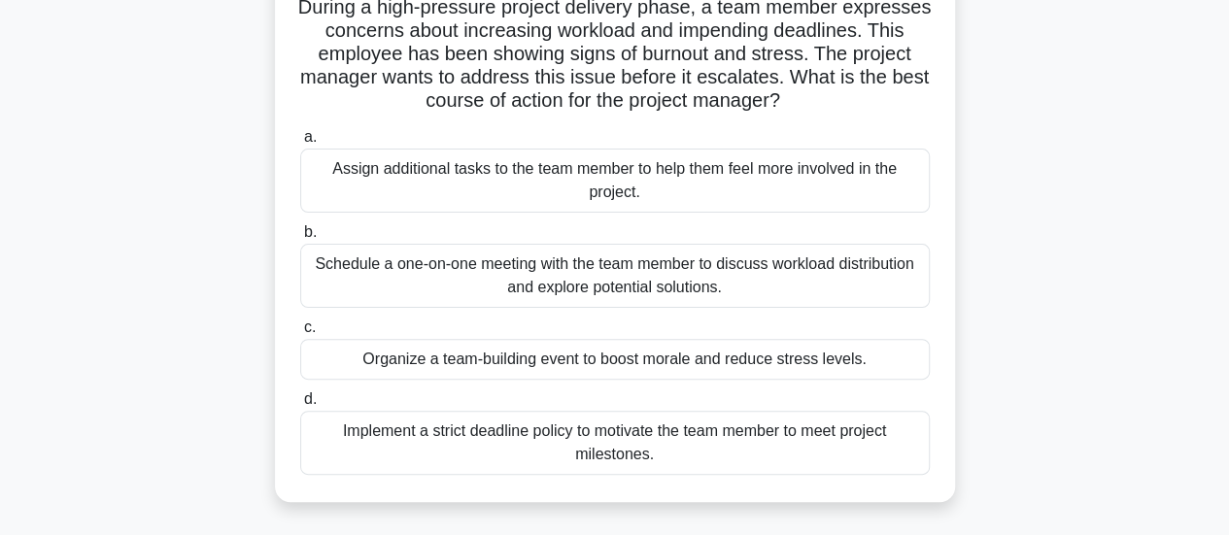
click at [367, 264] on div "Schedule a one-on-one meeting with the team member to discuss workload distribu…" at bounding box center [614, 276] width 629 height 64
click at [300, 239] on input "b. Schedule a one-on-one meeting with the team member to discuss workload distr…" at bounding box center [300, 232] width 0 height 13
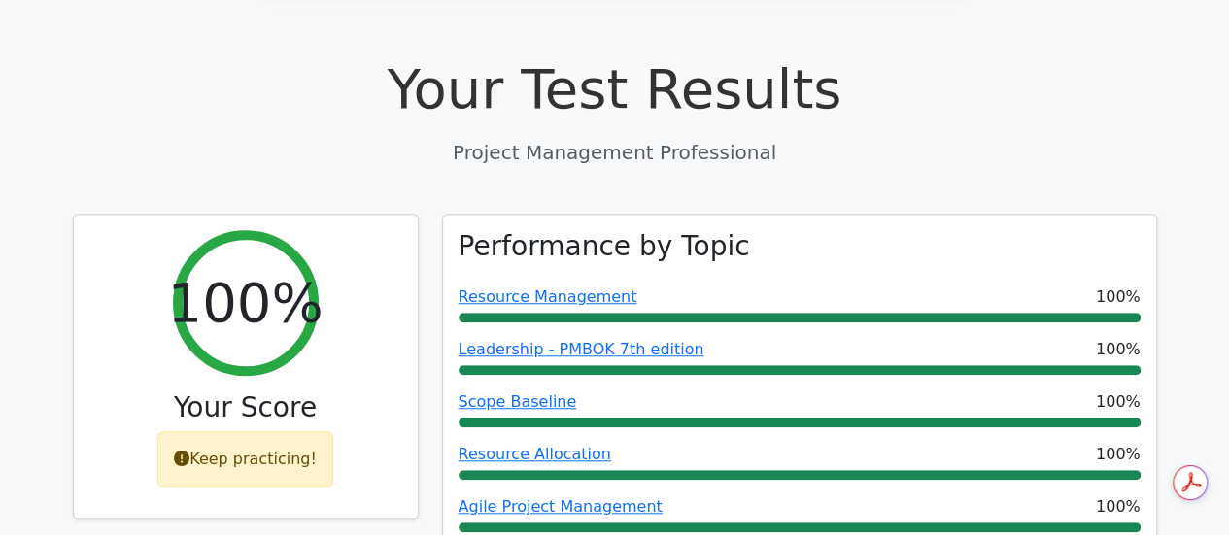
scroll to position [605, 0]
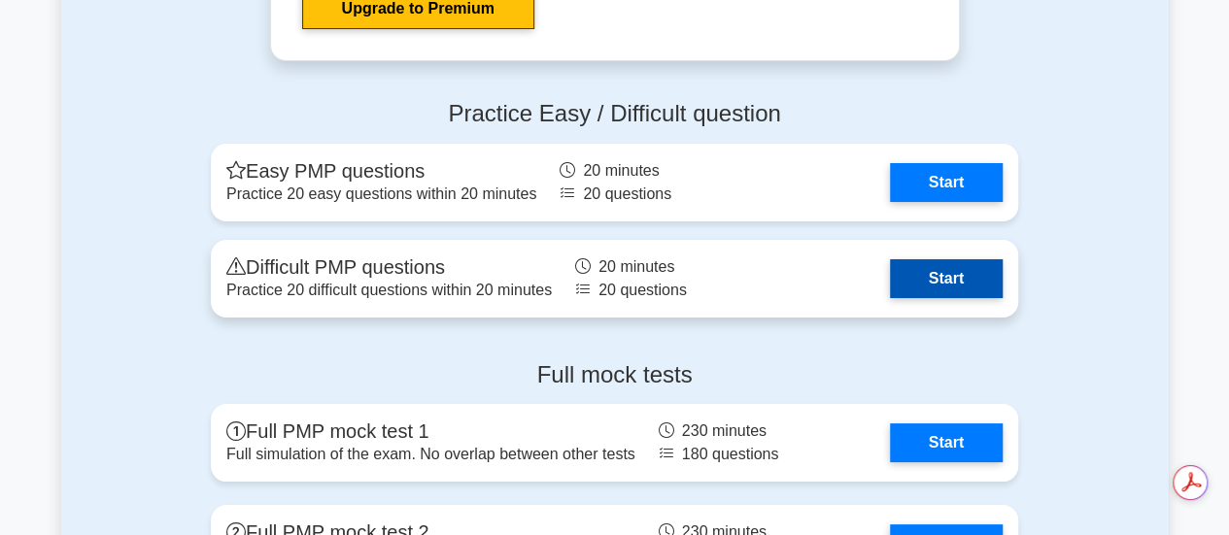
click at [924, 279] on link "Start" at bounding box center [946, 278] width 113 height 39
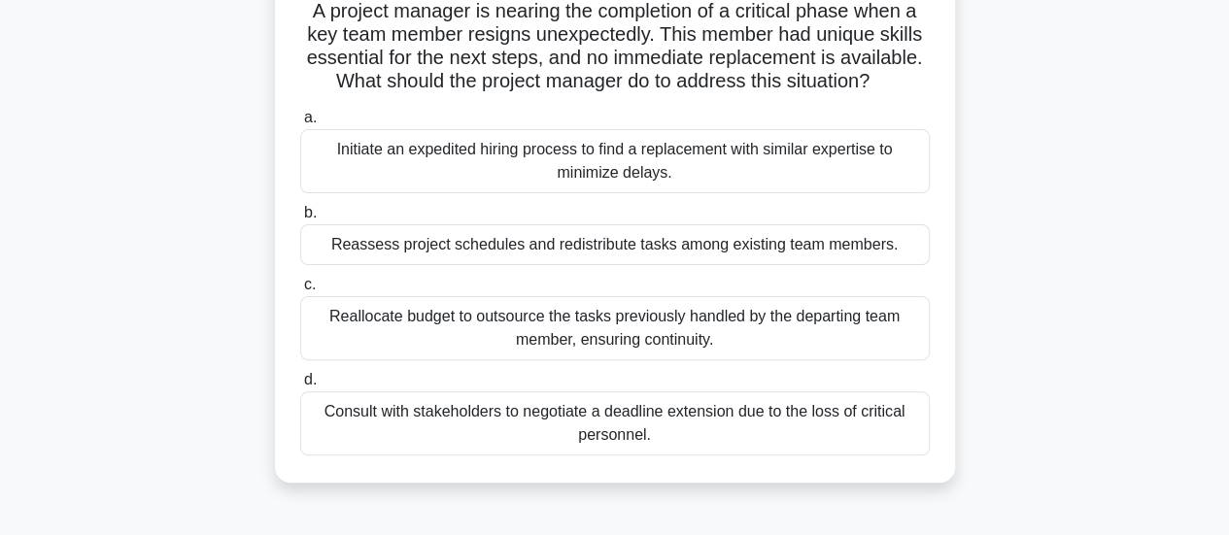
scroll to position [165, 0]
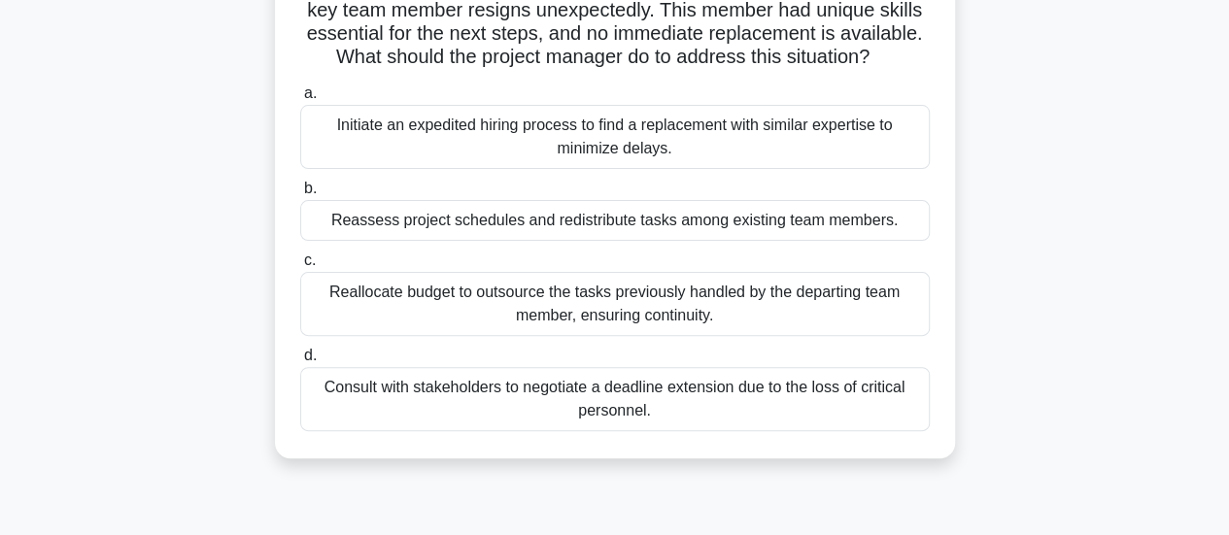
click at [842, 141] on div "Initiate an expedited hiring process to find a replacement with similar experti…" at bounding box center [614, 137] width 629 height 64
click at [300, 100] on input "a. Initiate an expedited hiring process to find a replacement with similar expe…" at bounding box center [300, 93] width 0 height 13
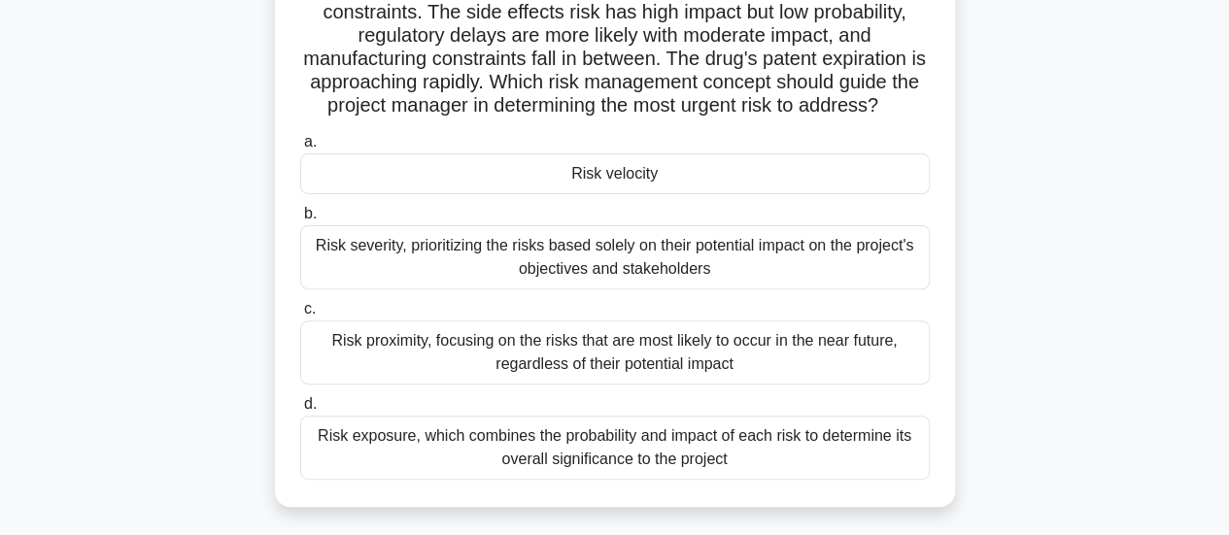
scroll to position [218, 0]
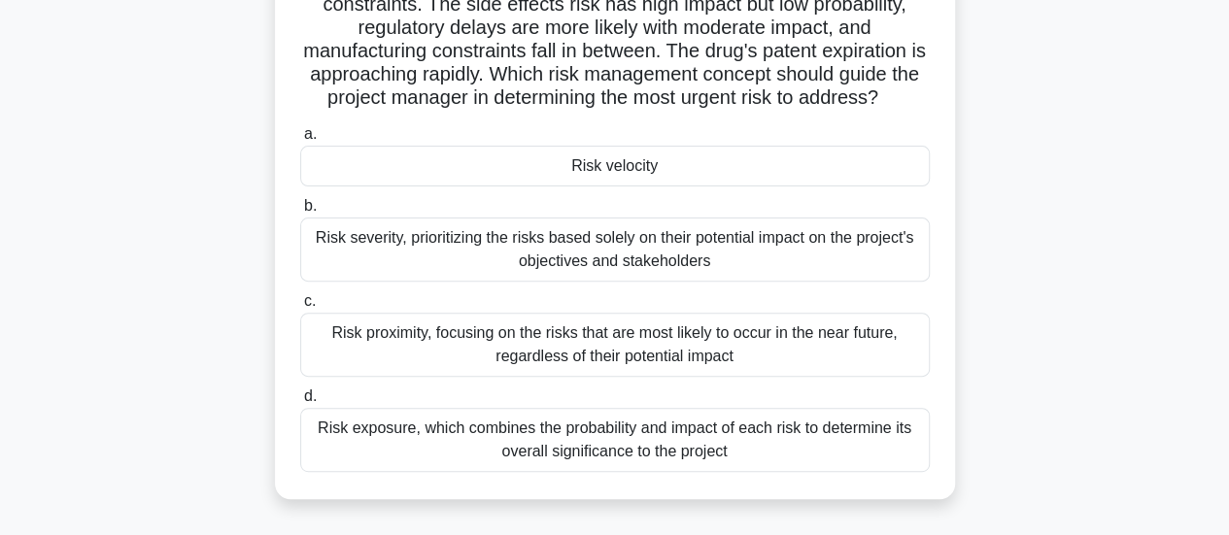
click at [802, 434] on div "Risk exposure, which combines the probability and impact of each risk to determ…" at bounding box center [614, 440] width 629 height 64
click at [300, 403] on input "d. Risk exposure, which combines the probability and impact of each risk to det…" at bounding box center [300, 396] width 0 height 13
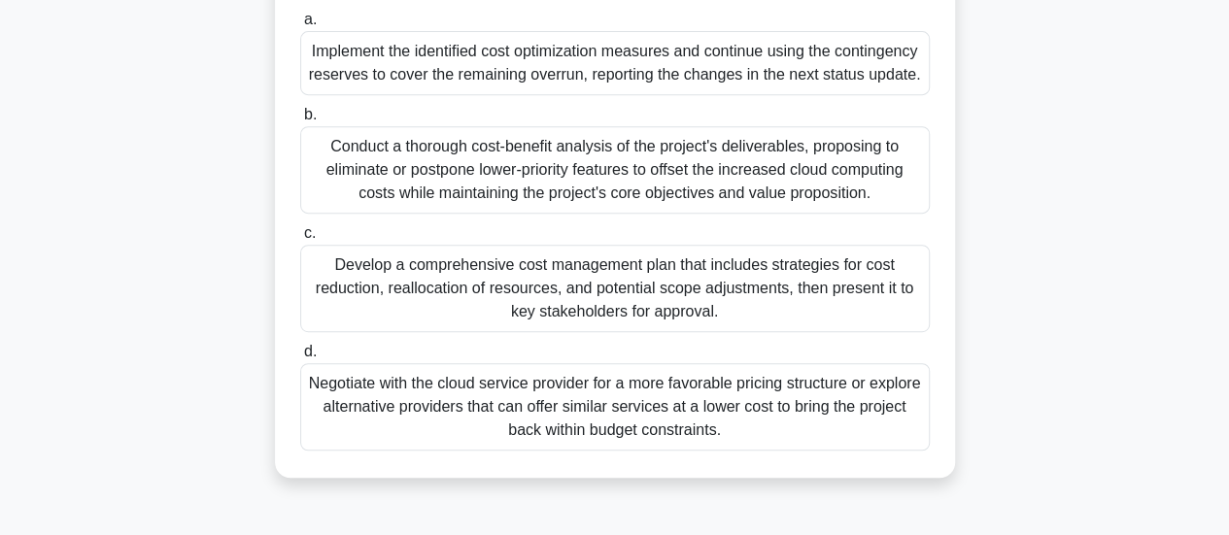
scroll to position [383, 0]
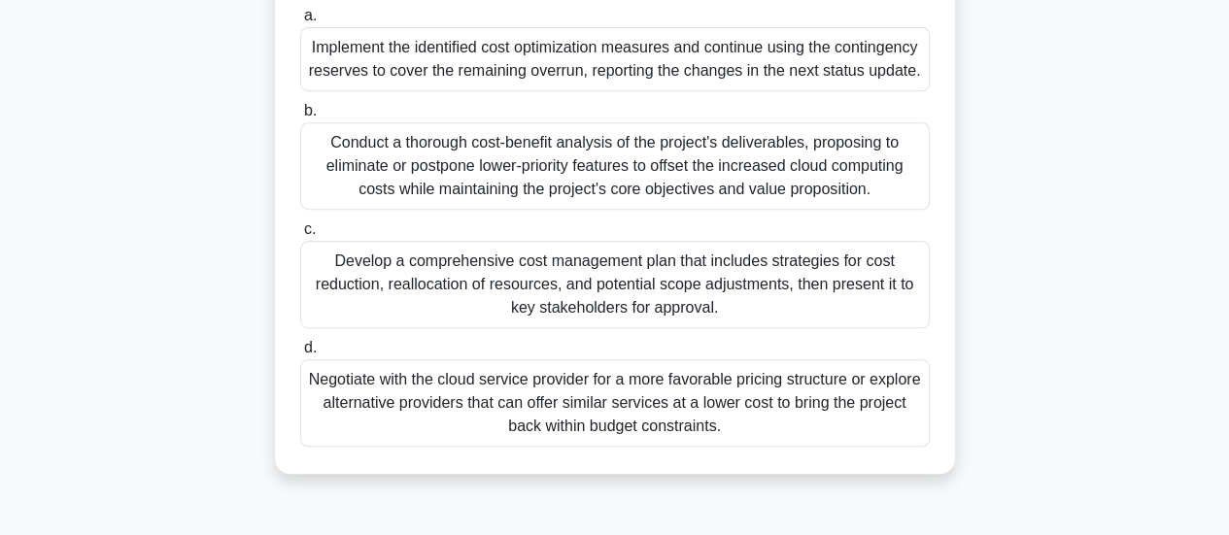
click at [826, 156] on div "Conduct a thorough cost-benefit analysis of the project's deliverables, proposi…" at bounding box center [614, 165] width 629 height 87
click at [300, 118] on input "b. Conduct a thorough cost-benefit analysis of the project's deliverables, prop…" at bounding box center [300, 111] width 0 height 13
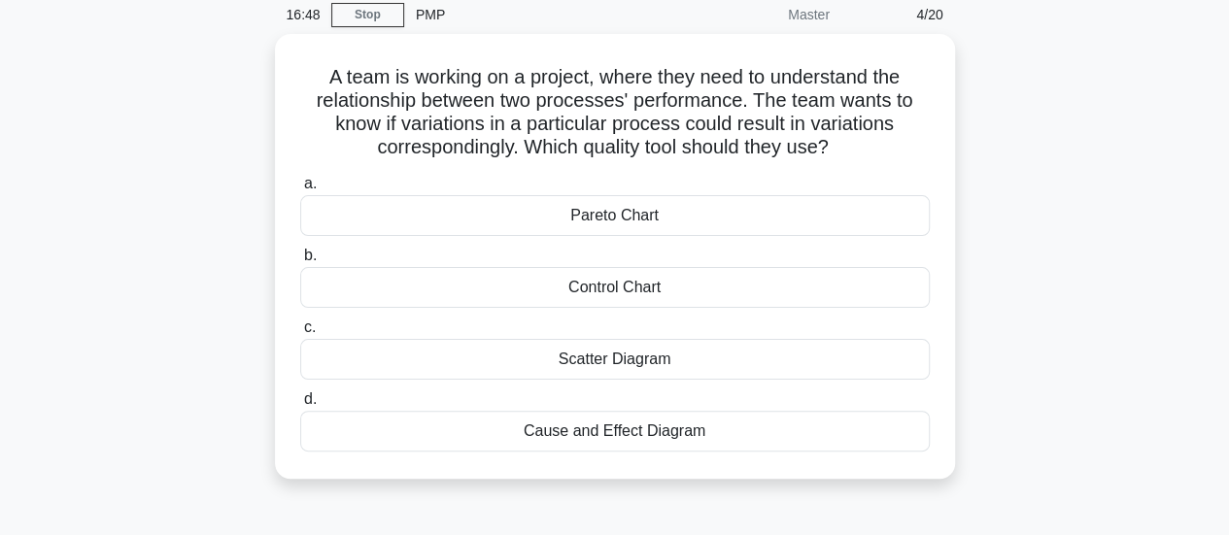
scroll to position [81, 0]
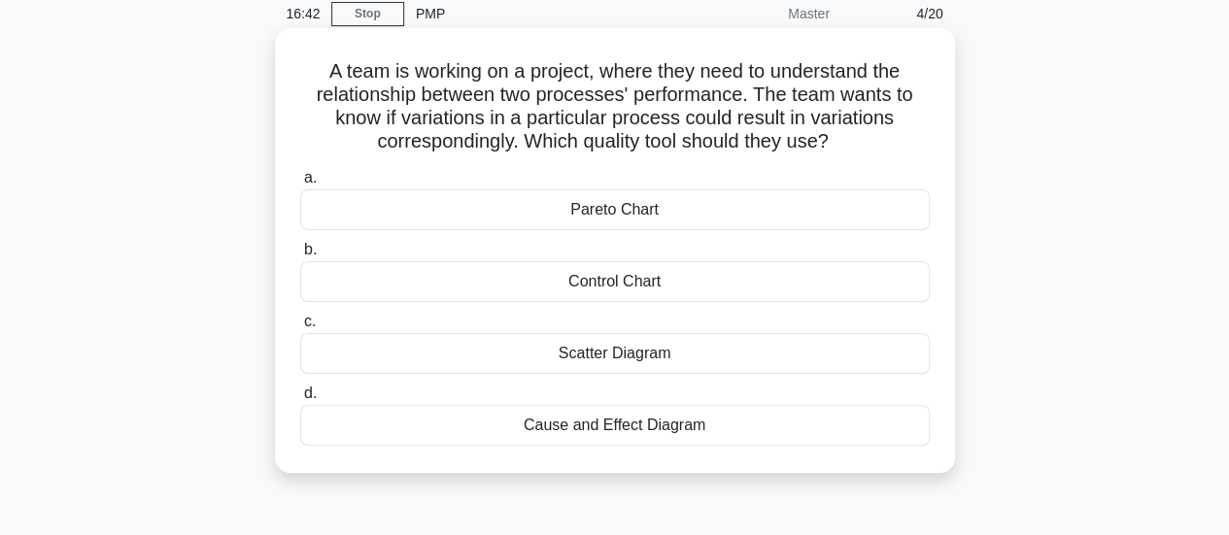
click at [783, 430] on div "Cause and Effect Diagram" at bounding box center [614, 425] width 629 height 41
click at [300, 400] on input "d. Cause and Effect Diagram" at bounding box center [300, 394] width 0 height 13
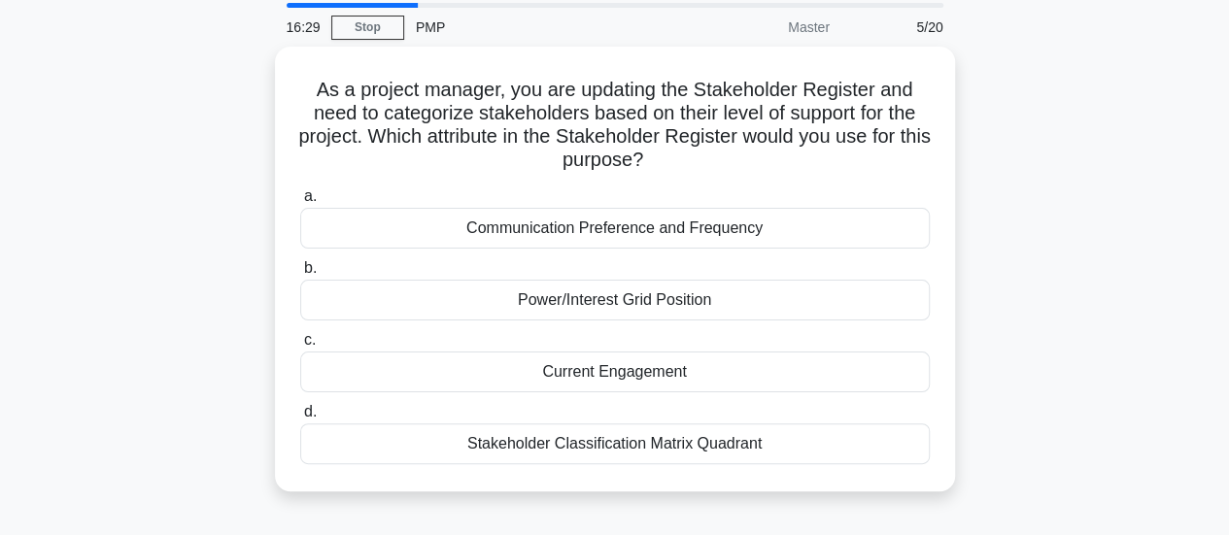
scroll to position [61, 0]
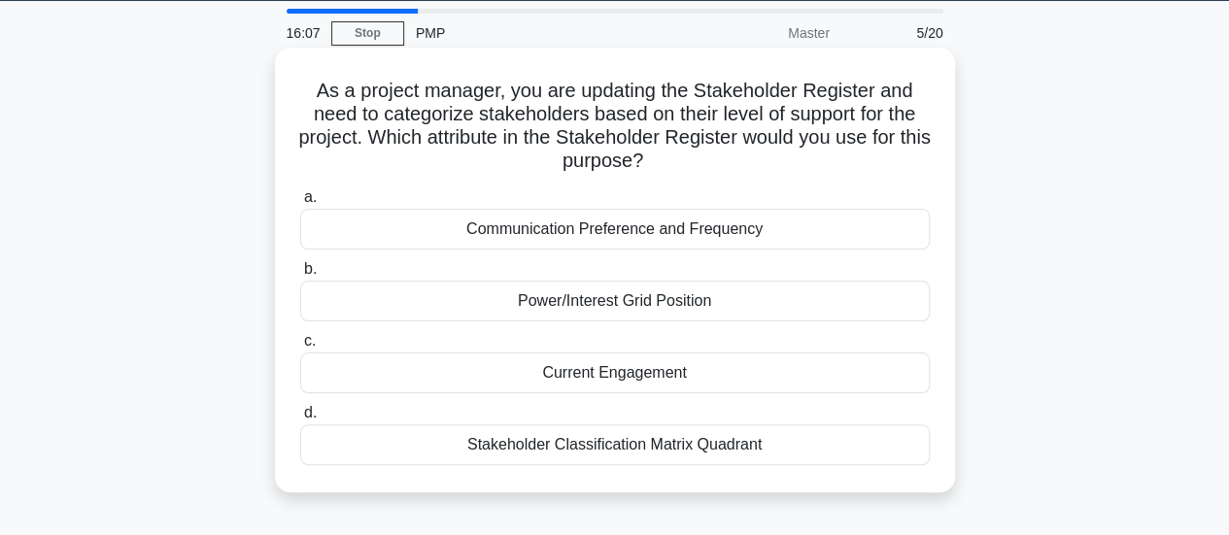
click at [883, 451] on div "Stakeholder Classification Matrix Quadrant" at bounding box center [614, 444] width 629 height 41
click at [300, 420] on input "d. Stakeholder Classification Matrix Quadrant" at bounding box center [300, 413] width 0 height 13
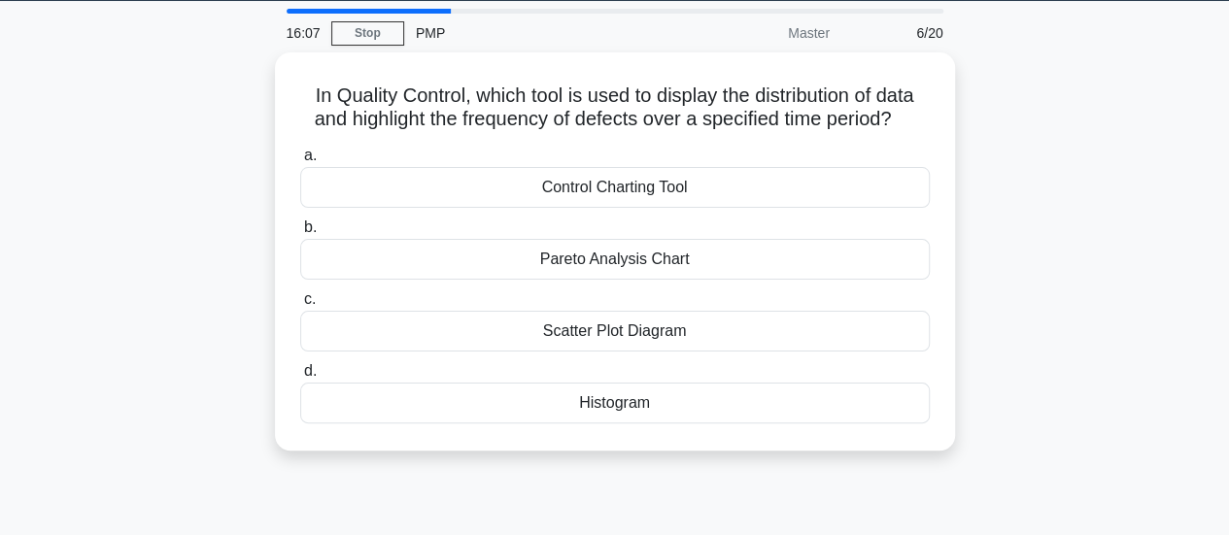
scroll to position [0, 0]
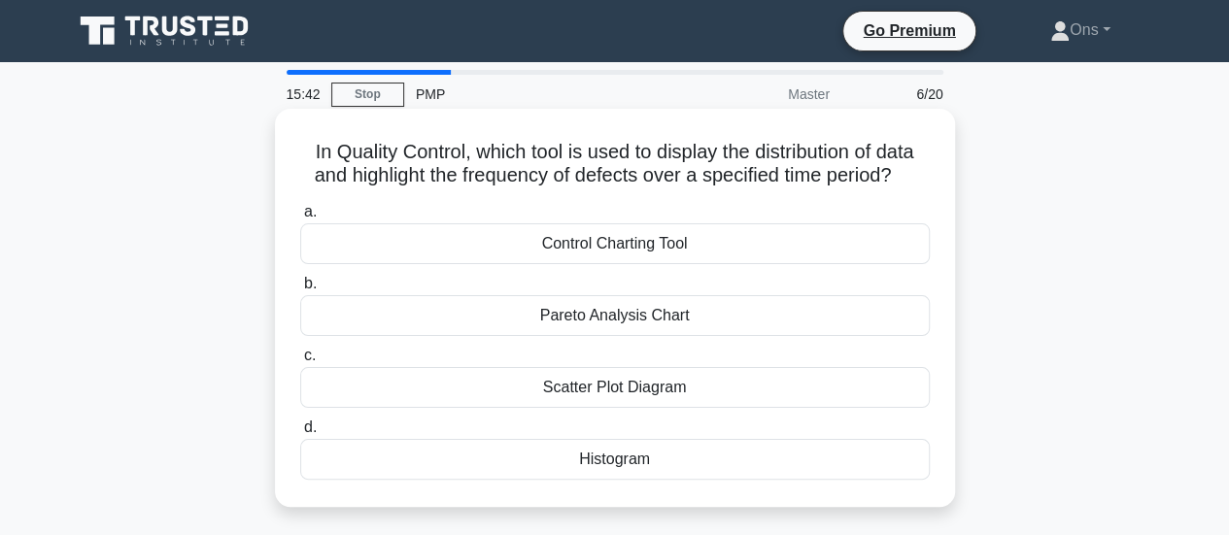
click at [821, 387] on div "Scatter Plot Diagram" at bounding box center [614, 387] width 629 height 41
click at [300, 362] on input "c. Scatter Plot Diagram" at bounding box center [300, 356] width 0 height 13
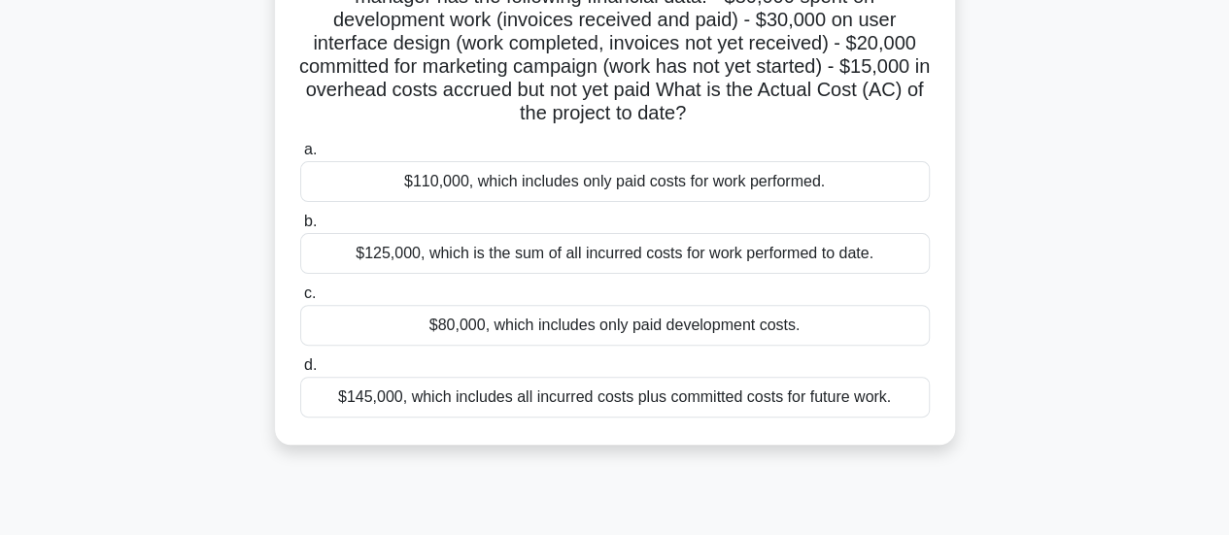
scroll to position [181, 0]
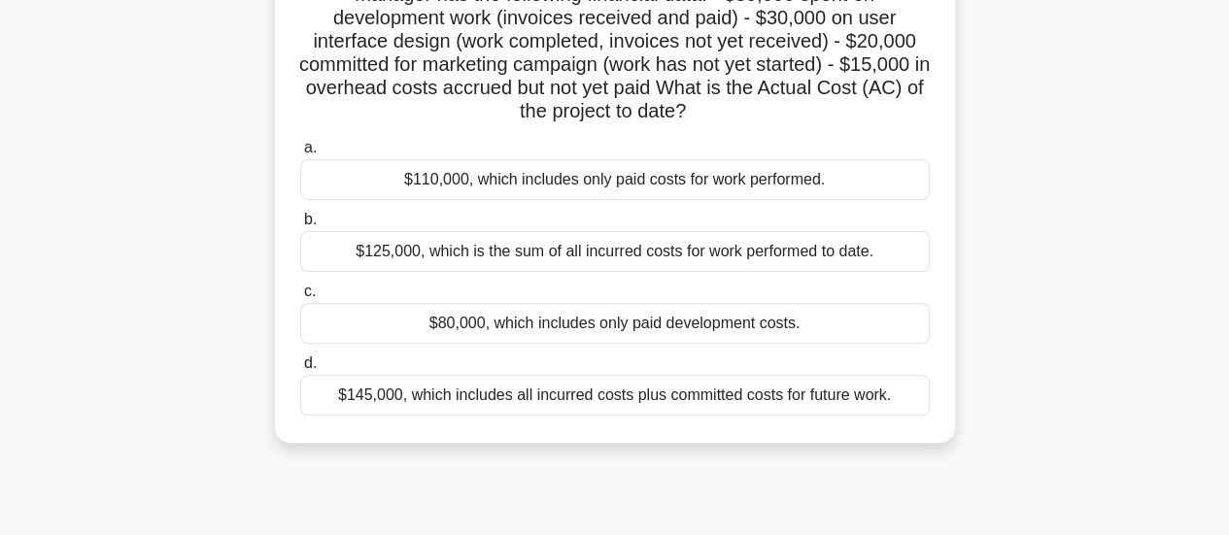
click at [608, 310] on div "$80,000, which includes only paid development costs." at bounding box center [614, 323] width 629 height 41
click at [300, 298] on input "c. $80,000, which includes only paid development costs." at bounding box center [300, 292] width 0 height 13
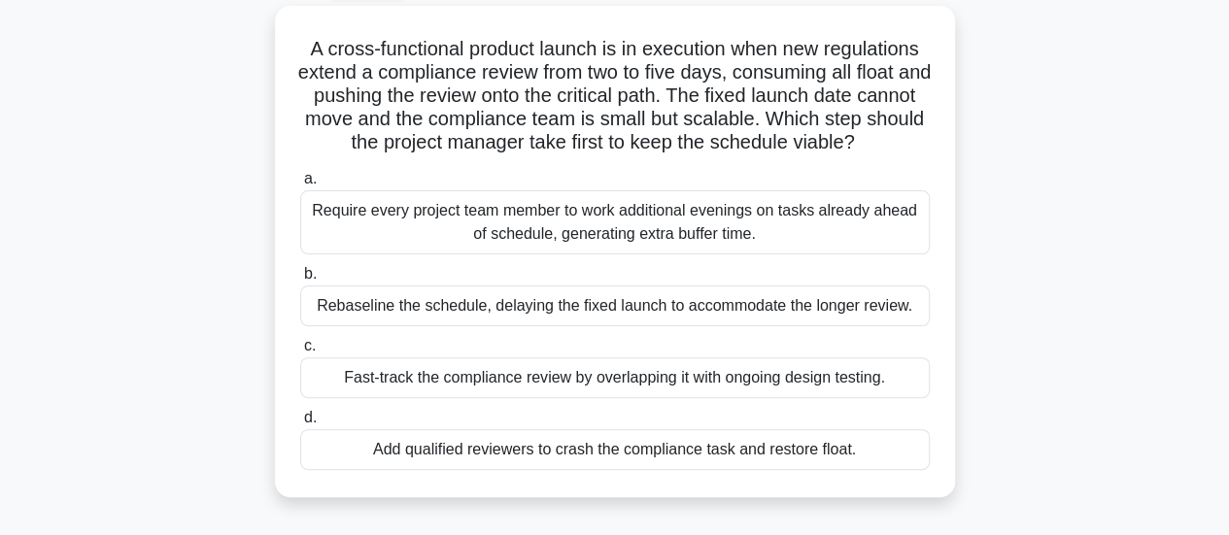
scroll to position [111, 0]
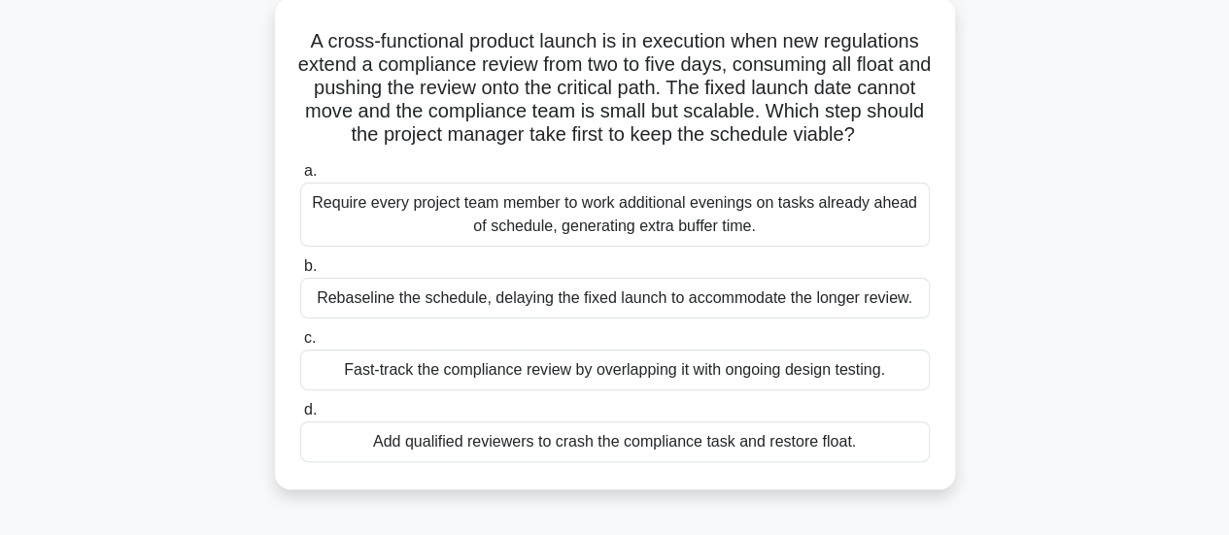
click at [900, 364] on div "Fast-track the compliance review by overlapping it with ongoing design testing." at bounding box center [614, 370] width 629 height 41
click at [300, 345] on input "c. Fast-track the compliance review by overlapping it with ongoing design testi…" at bounding box center [300, 338] width 0 height 13
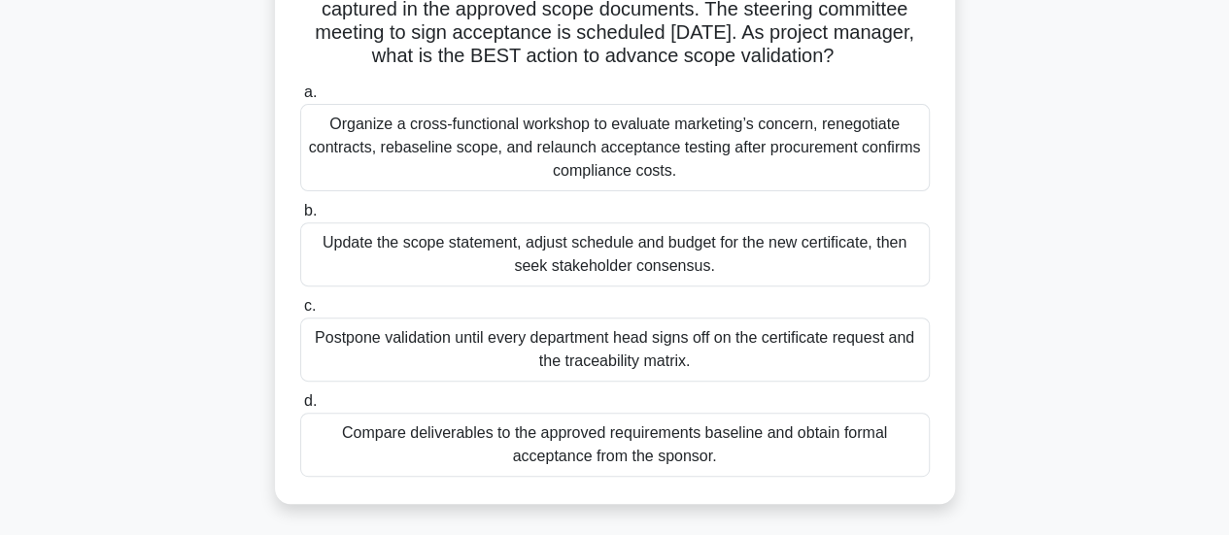
scroll to position [243, 0]
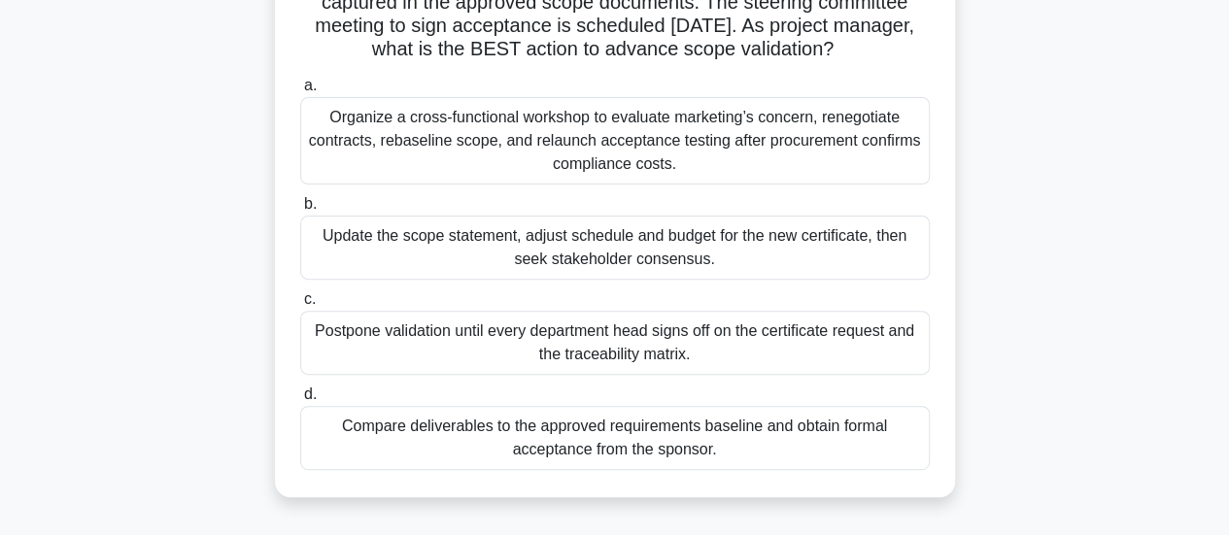
click at [732, 153] on div "Organize a cross-functional workshop to evaluate marketing’s concern, renegotia…" at bounding box center [614, 140] width 629 height 87
click at [300, 92] on input "a. Organize a cross-functional workshop to evaluate marketing’s concern, renego…" at bounding box center [300, 86] width 0 height 13
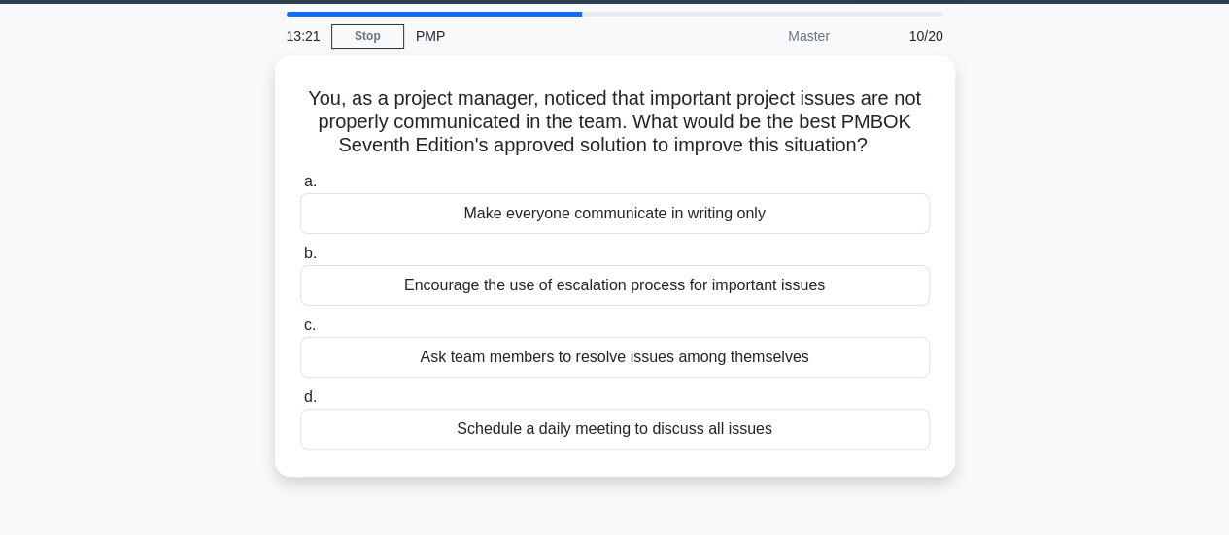
scroll to position [57, 0]
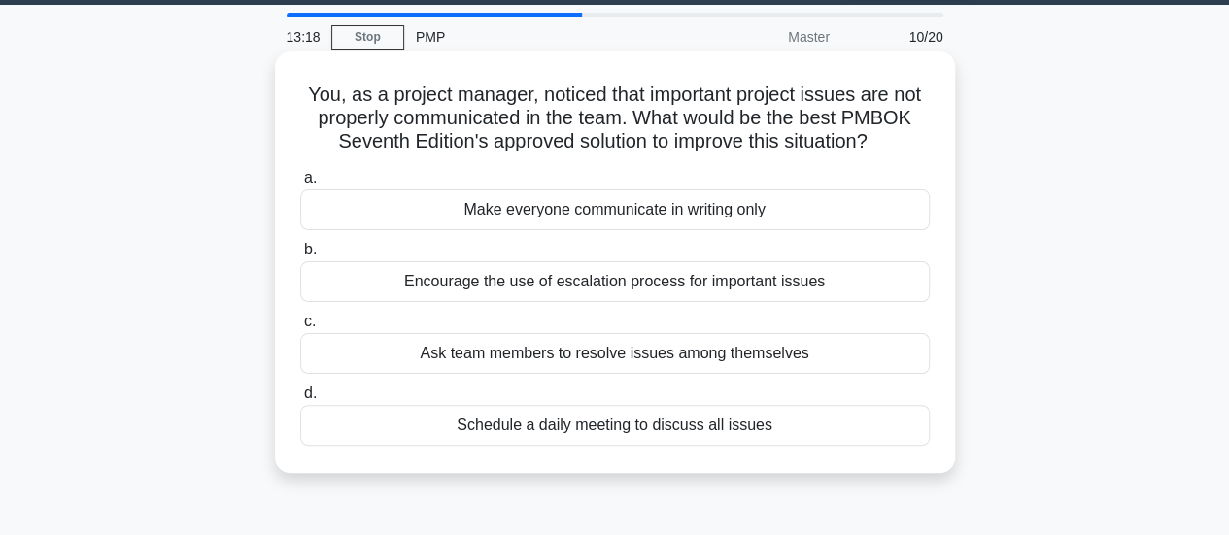
click at [798, 424] on div "Schedule a daily meeting to discuss all issues" at bounding box center [614, 425] width 629 height 41
click at [300, 400] on input "d. Schedule a daily meeting to discuss all issues" at bounding box center [300, 394] width 0 height 13
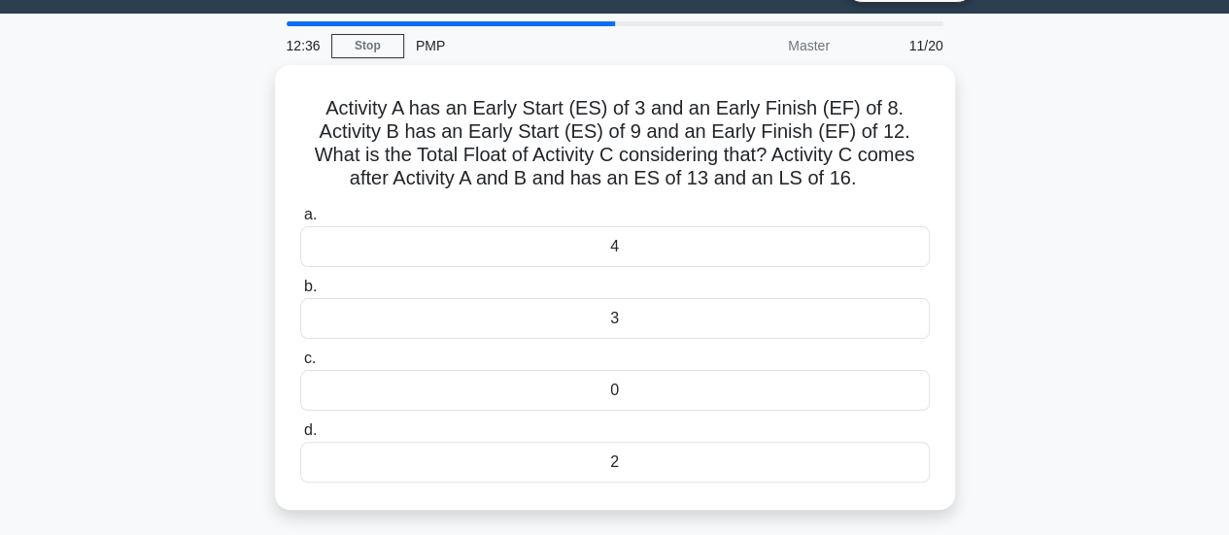
scroll to position [52, 0]
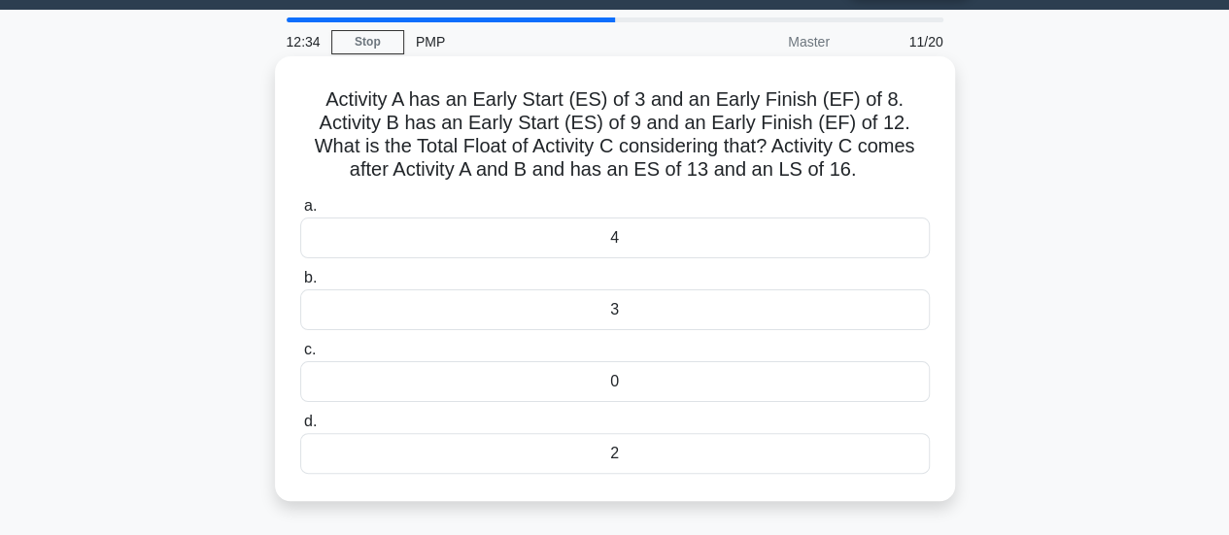
click at [704, 310] on div "3" at bounding box center [614, 309] width 629 height 41
click at [300, 285] on input "b. 3" at bounding box center [300, 278] width 0 height 13
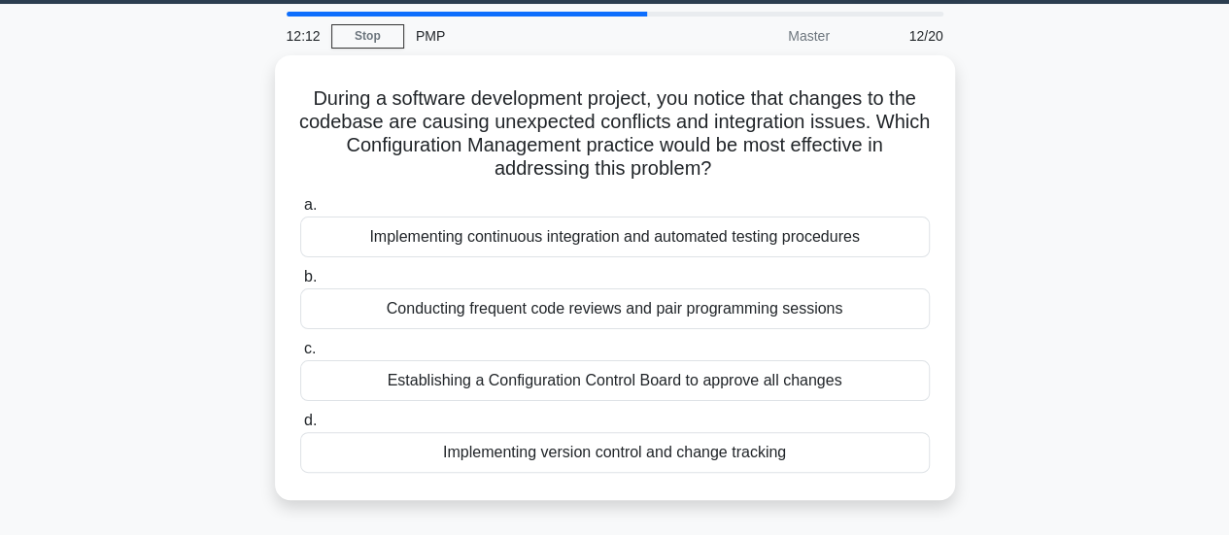
scroll to position [60, 0]
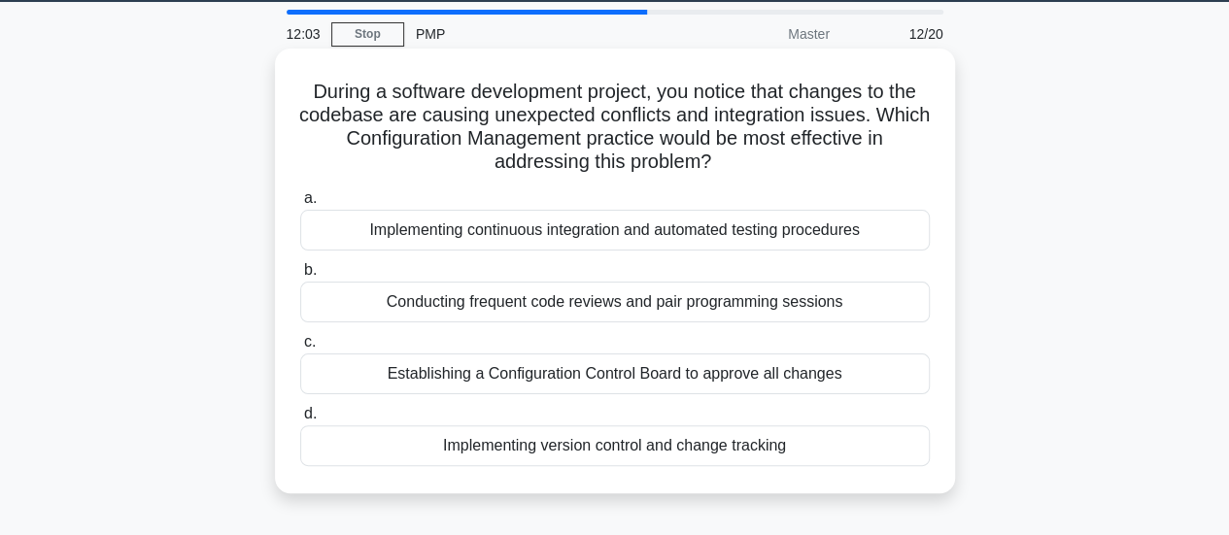
click at [841, 298] on div "Conducting frequent code reviews and pair programming sessions" at bounding box center [614, 302] width 629 height 41
click at [300, 277] on input "b. Conducting frequent code reviews and pair programming sessions" at bounding box center [300, 270] width 0 height 13
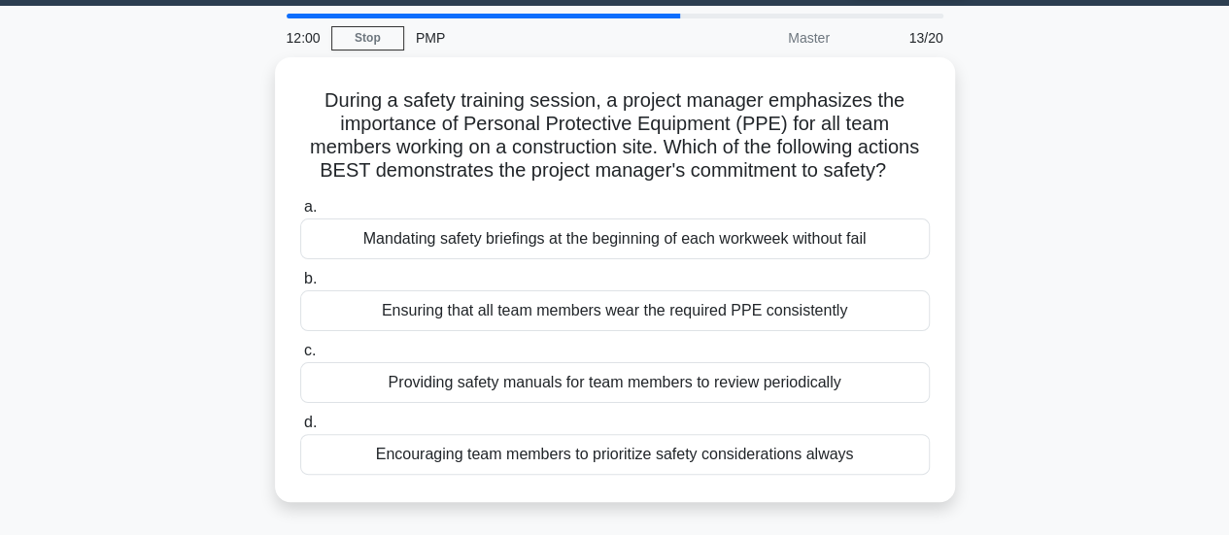
scroll to position [68, 0]
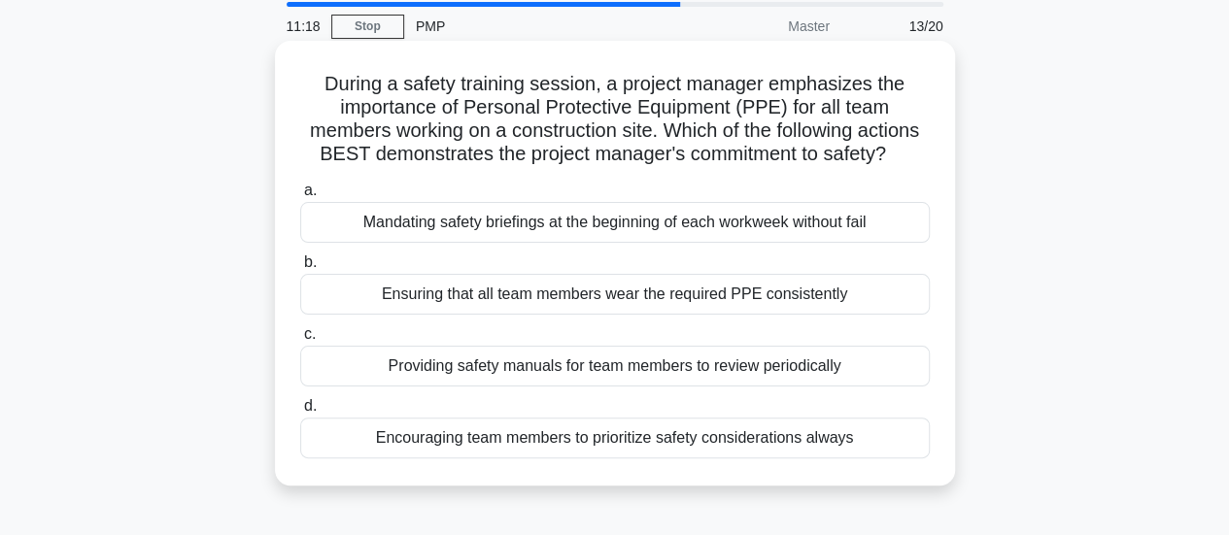
click at [891, 305] on div "Ensuring that all team members wear the required PPE consistently" at bounding box center [614, 294] width 629 height 41
click at [300, 269] on input "b. Ensuring that all team members wear the required PPE consistently" at bounding box center [300, 262] width 0 height 13
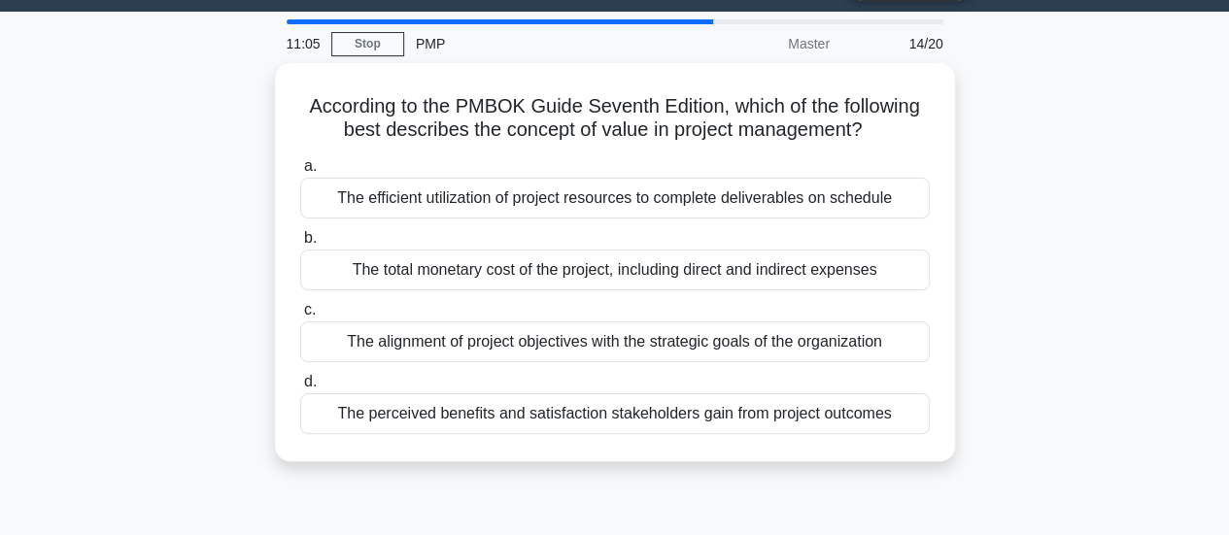
scroll to position [47, 0]
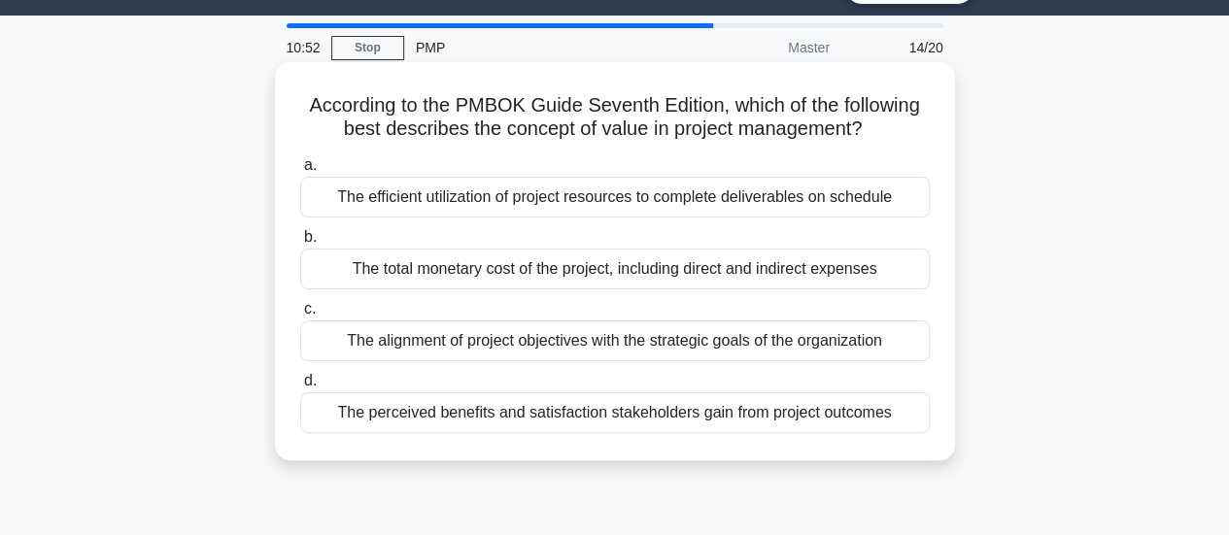
click at [828, 411] on div "The perceived benefits and satisfaction stakeholders gain from project outcomes" at bounding box center [614, 412] width 629 height 41
click at [300, 388] on input "d. The perceived benefits and satisfaction stakeholders gain from project outco…" at bounding box center [300, 381] width 0 height 13
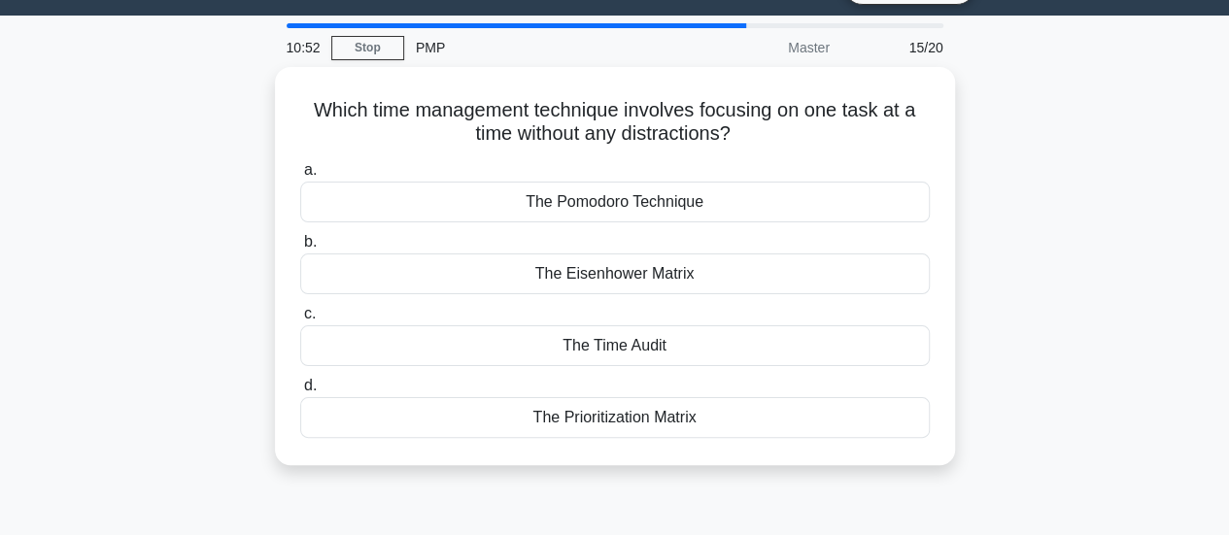
scroll to position [0, 0]
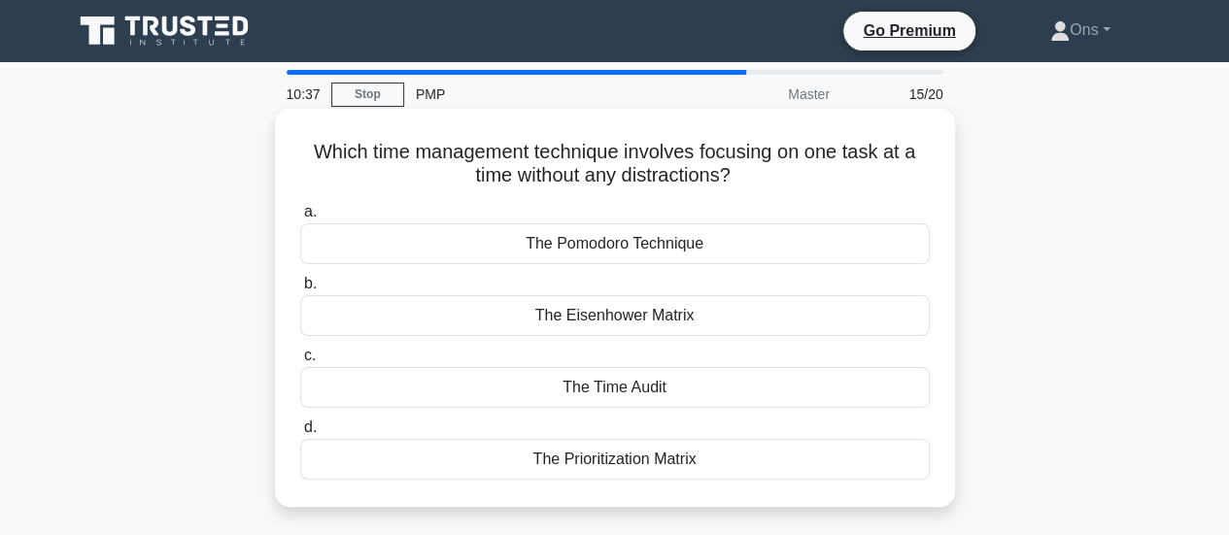
click at [789, 250] on div "The Pomodoro Technique" at bounding box center [614, 243] width 629 height 41
click at [300, 219] on input "a. The Pomodoro Technique" at bounding box center [300, 212] width 0 height 13
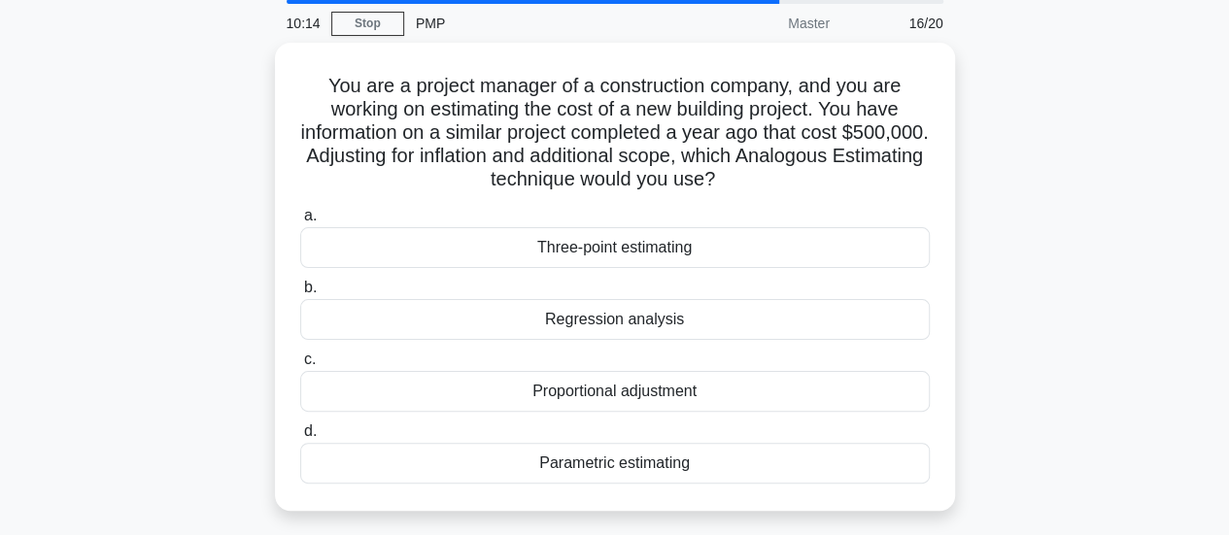
scroll to position [70, 0]
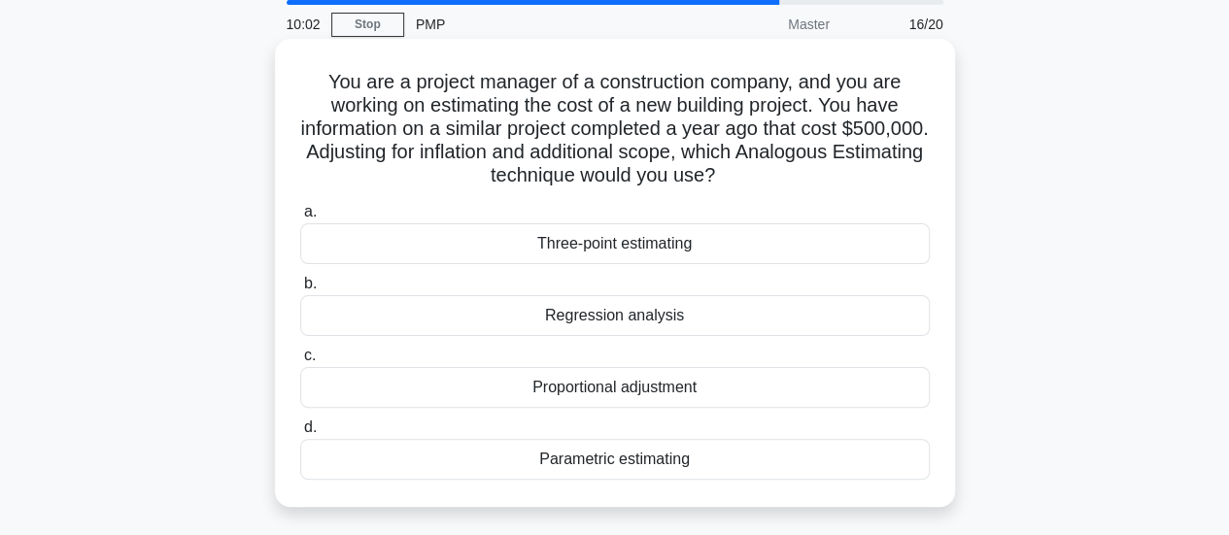
click at [843, 388] on div "Proportional adjustment" at bounding box center [614, 387] width 629 height 41
click at [300, 362] on input "c. Proportional adjustment" at bounding box center [300, 356] width 0 height 13
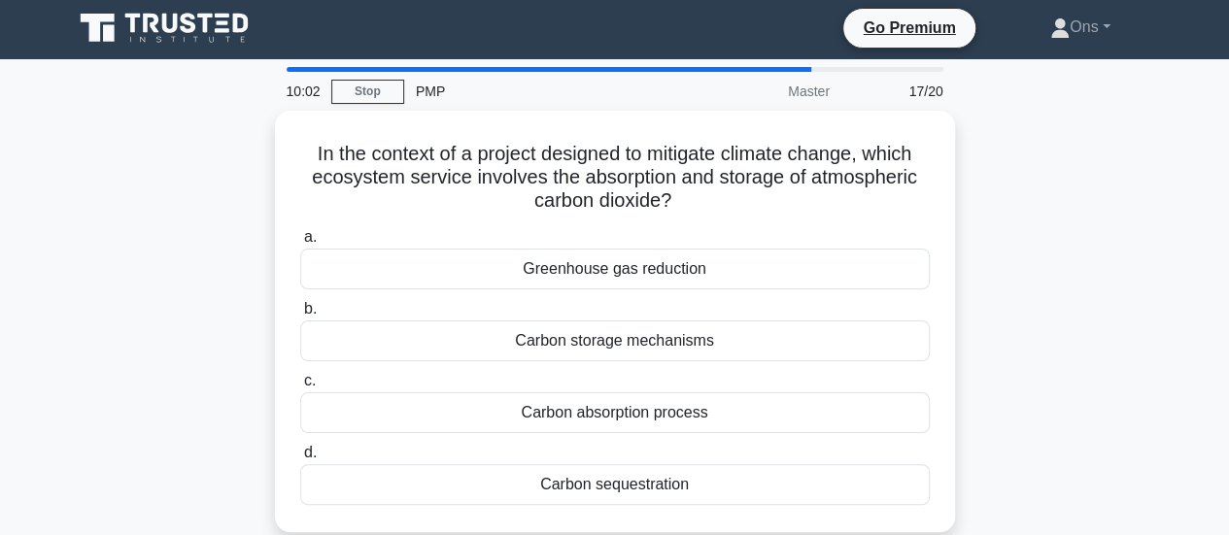
scroll to position [0, 0]
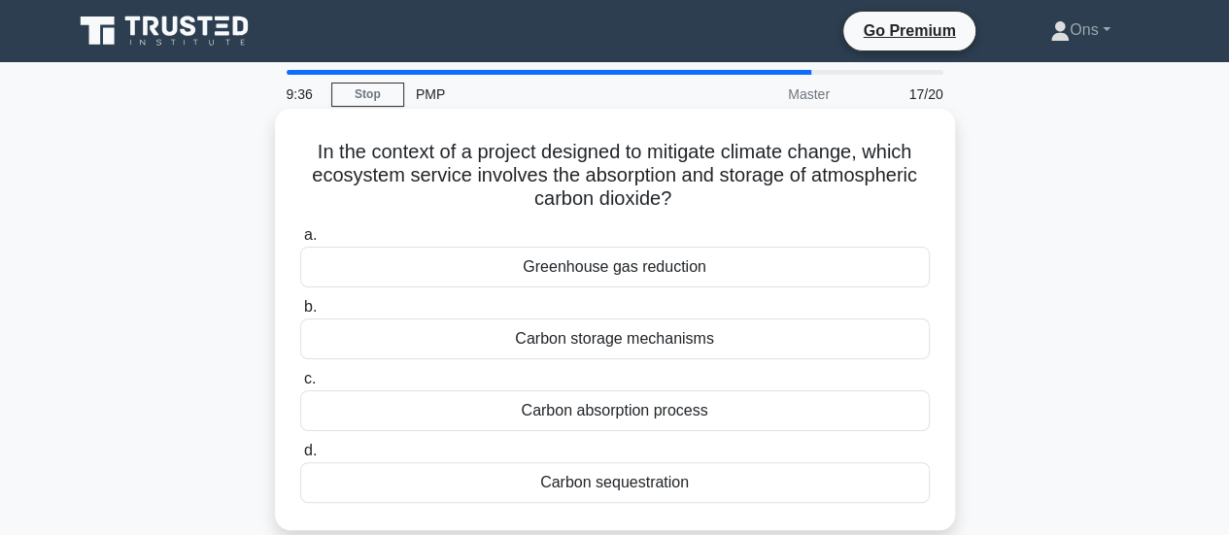
click at [776, 255] on div "Greenhouse gas reduction" at bounding box center [614, 267] width 629 height 41
click at [300, 242] on input "a. Greenhouse gas reduction" at bounding box center [300, 235] width 0 height 13
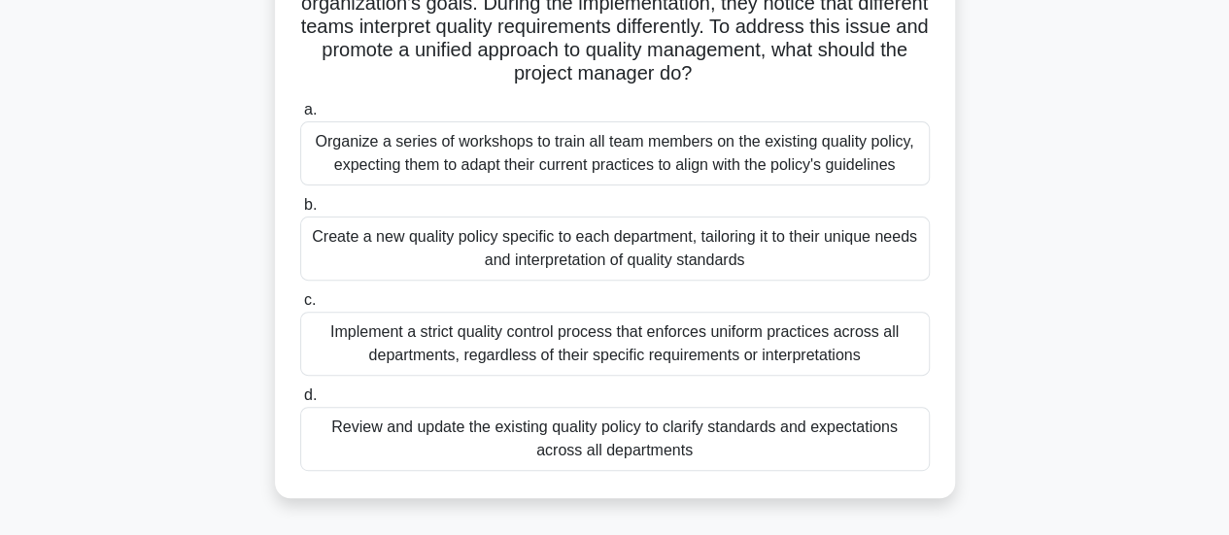
scroll to position [219, 0]
click at [879, 440] on div "Review and update the existing quality policy to clarify standards and expectat…" at bounding box center [614, 439] width 629 height 64
click at [300, 402] on input "d. Review and update the existing quality policy to clarify standards and expec…" at bounding box center [300, 396] width 0 height 13
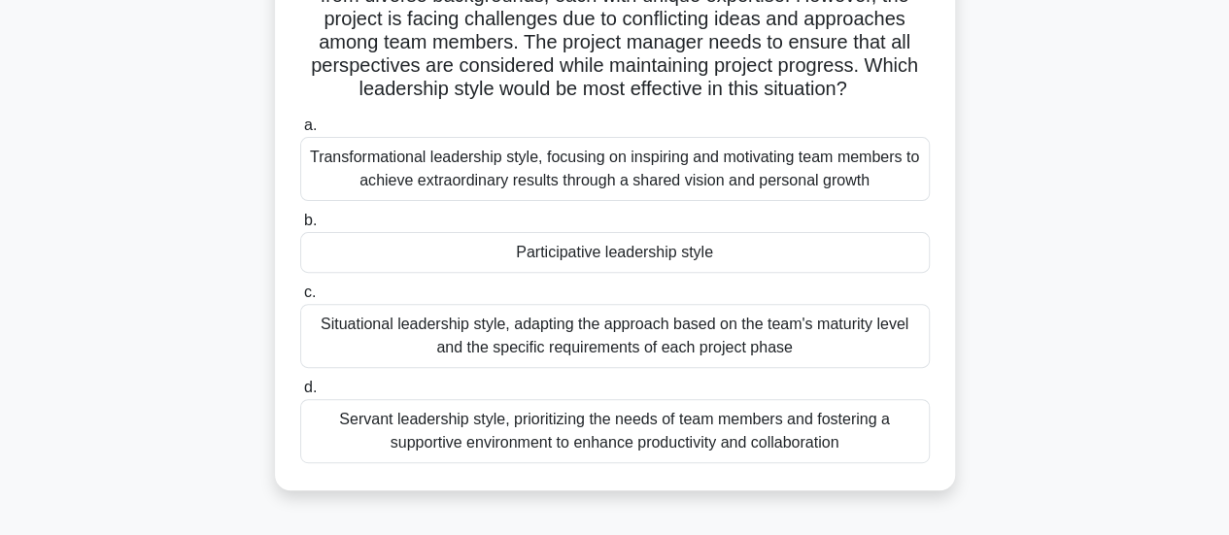
scroll to position [218, 0]
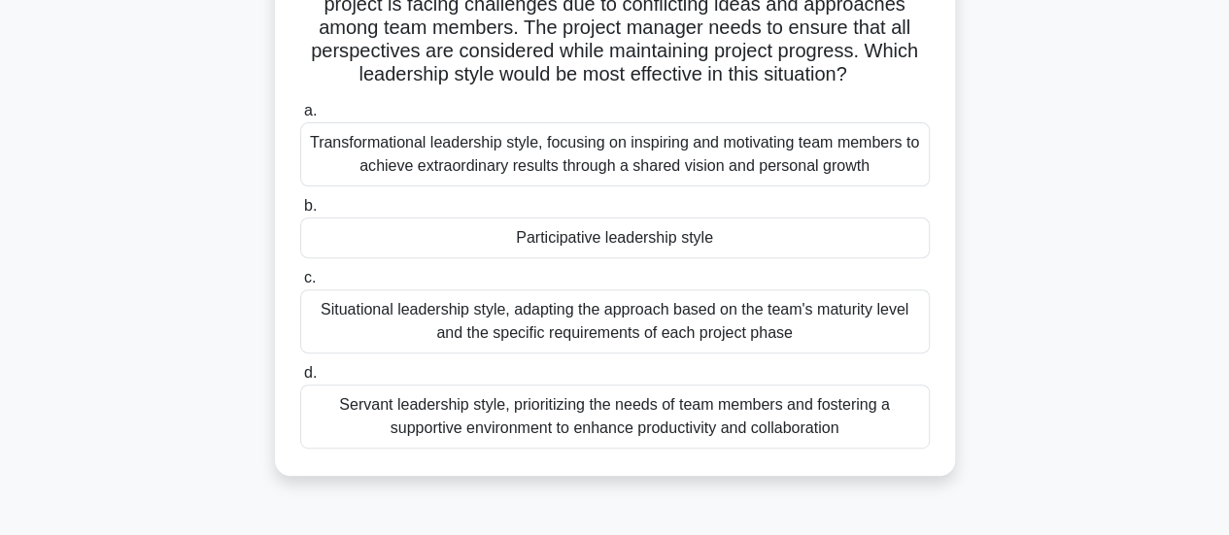
click at [863, 405] on div "Servant leadership style, prioritizing the needs of team members and fostering …" at bounding box center [614, 417] width 629 height 64
click at [300, 380] on input "d. Servant leadership style, prioritizing the needs of team members and fosteri…" at bounding box center [300, 373] width 0 height 13
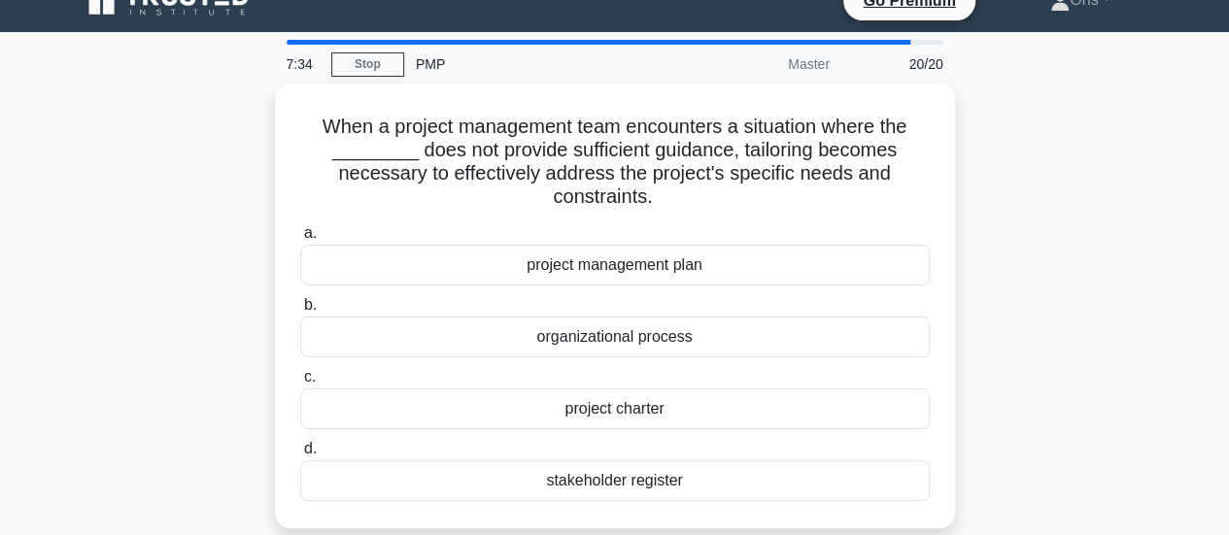
scroll to position [29, 0]
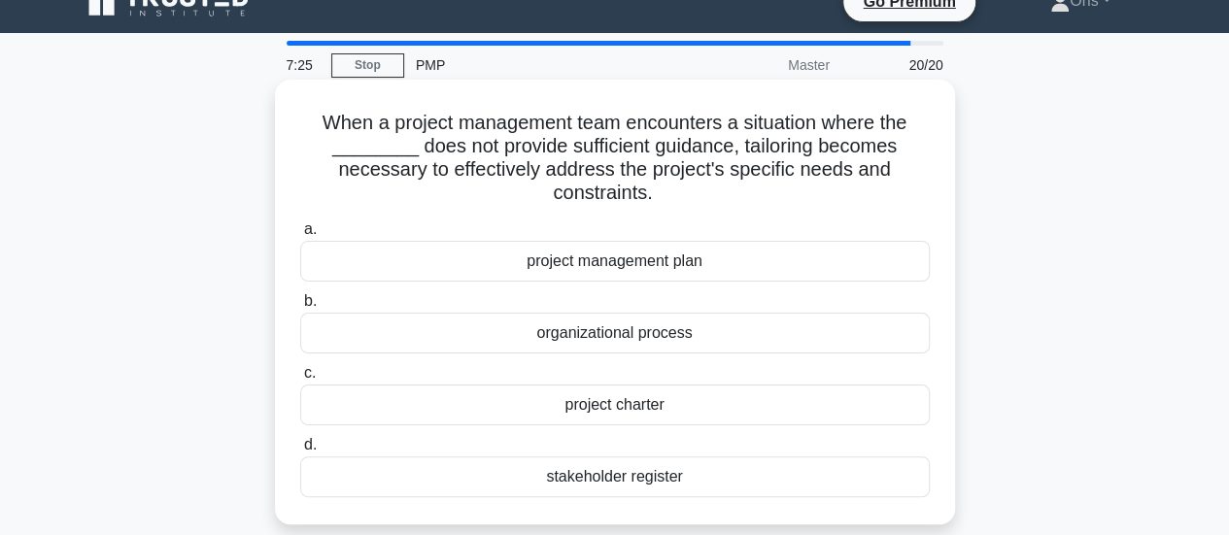
click at [774, 275] on div "project management plan" at bounding box center [614, 261] width 629 height 41
click at [300, 236] on input "a. project management plan" at bounding box center [300, 229] width 0 height 13
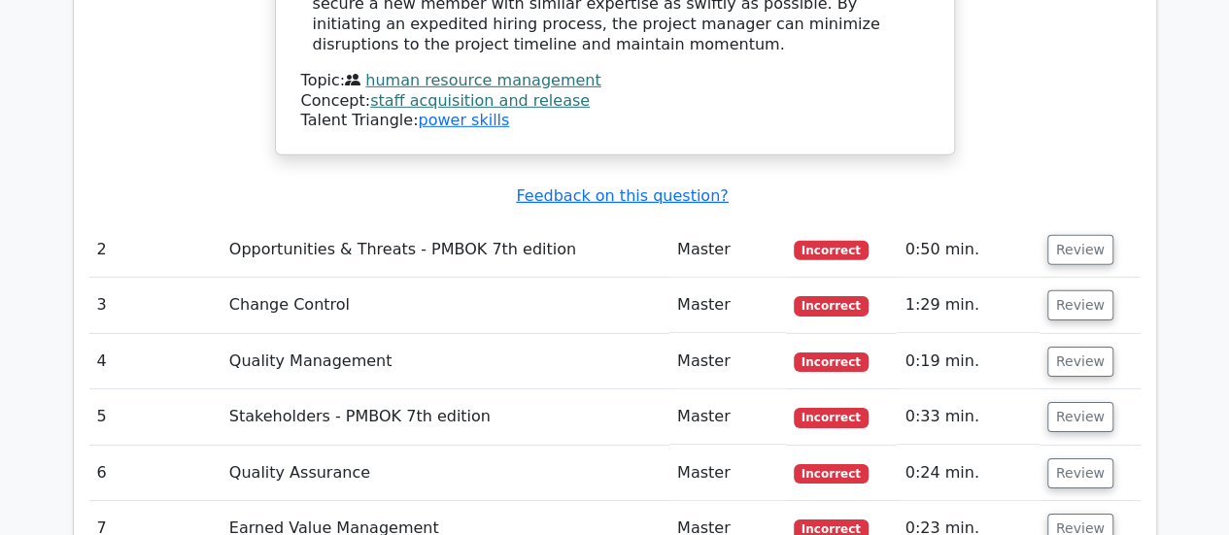
scroll to position [2945, 0]
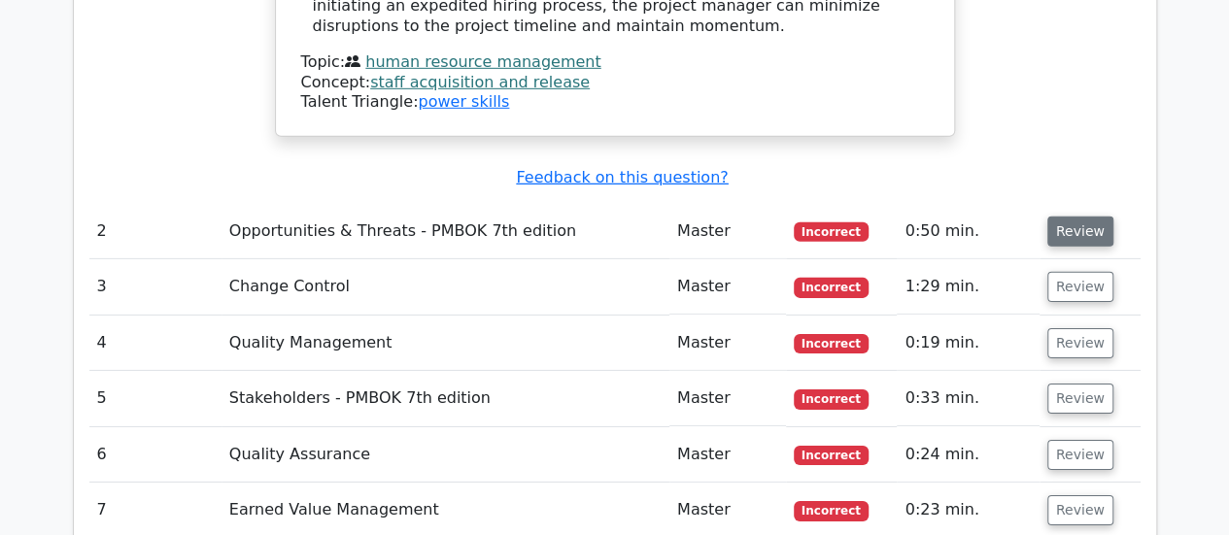
click at [1079, 217] on button "Review" at bounding box center [1080, 232] width 66 height 30
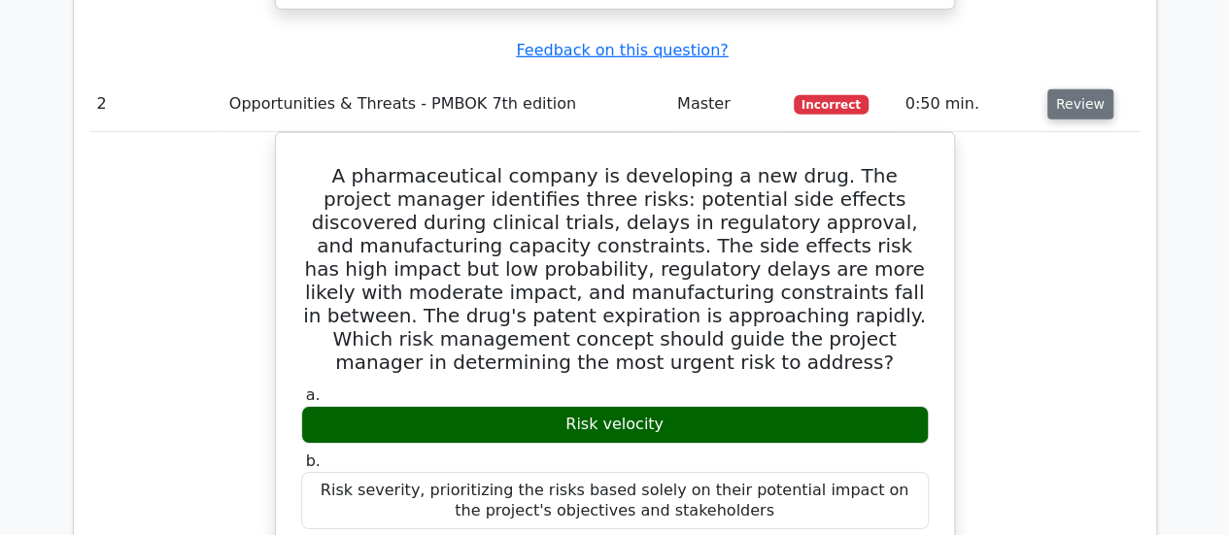
scroll to position [3071, 0]
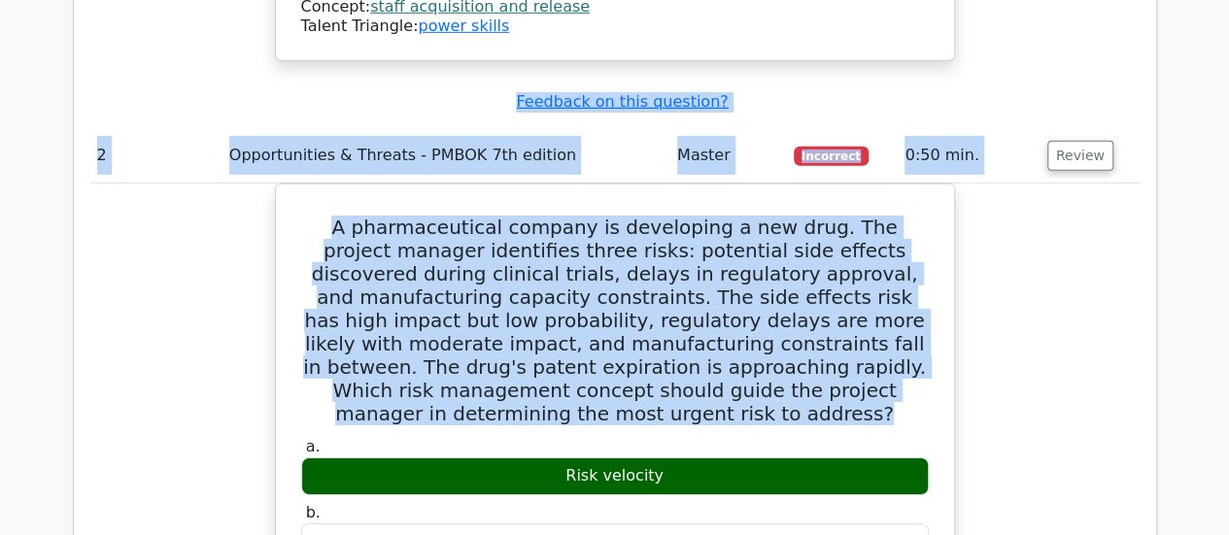
drag, startPoint x: 925, startPoint y: 217, endPoint x: 203, endPoint y: -2, distance: 754.1
click at [203, 0] on html "Go Premium Ons" at bounding box center [614, 268] width 1229 height 6589
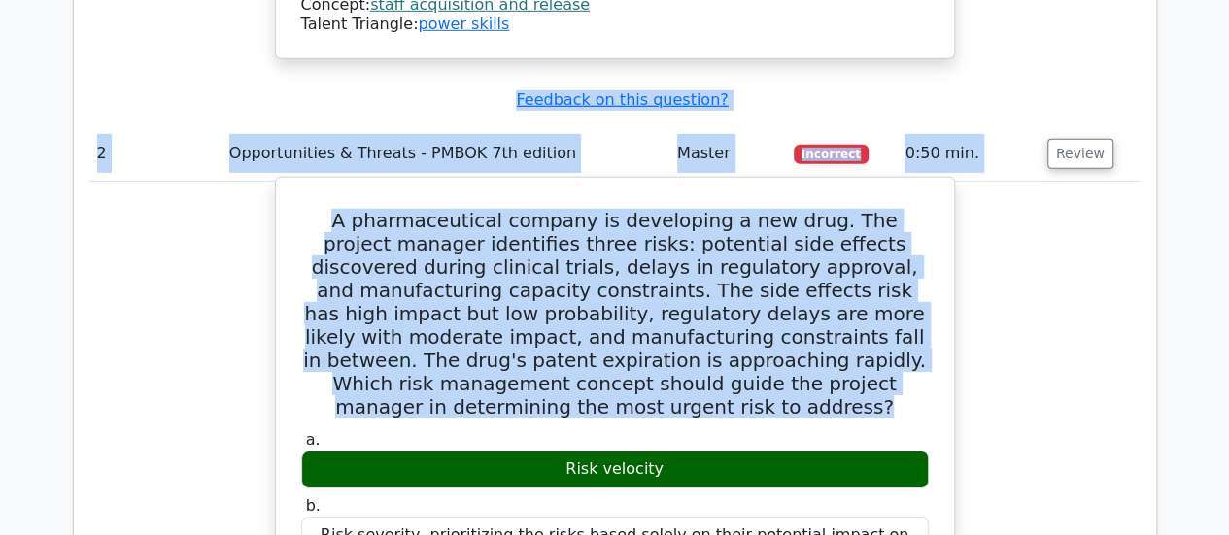
click at [929, 261] on h5 "A pharmaceutical company is developing a new drug. The project manager identifi…" at bounding box center [614, 314] width 631 height 210
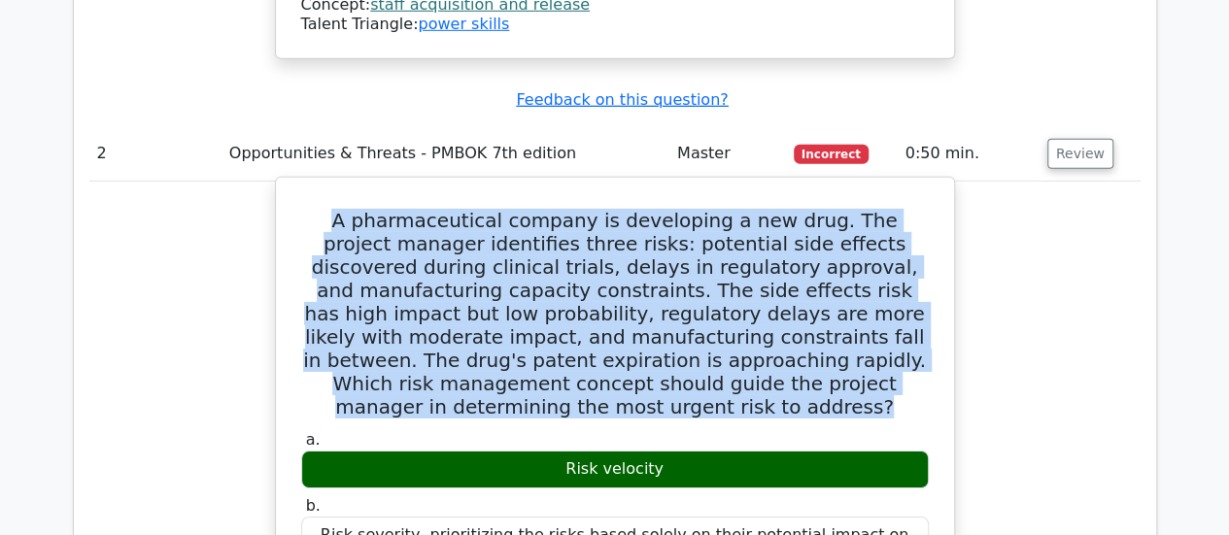
drag, startPoint x: 923, startPoint y: 269, endPoint x: 284, endPoint y: 101, distance: 660.9
copy h5 "A pharmaceutical company is developing a new drug. The project manager identifi…"
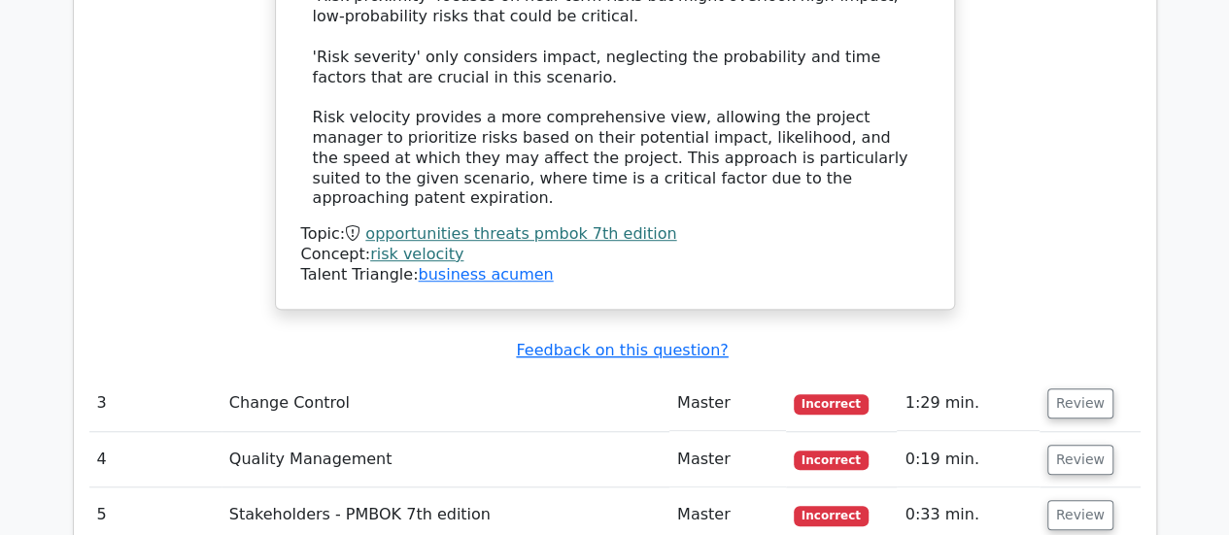
scroll to position [4227, 0]
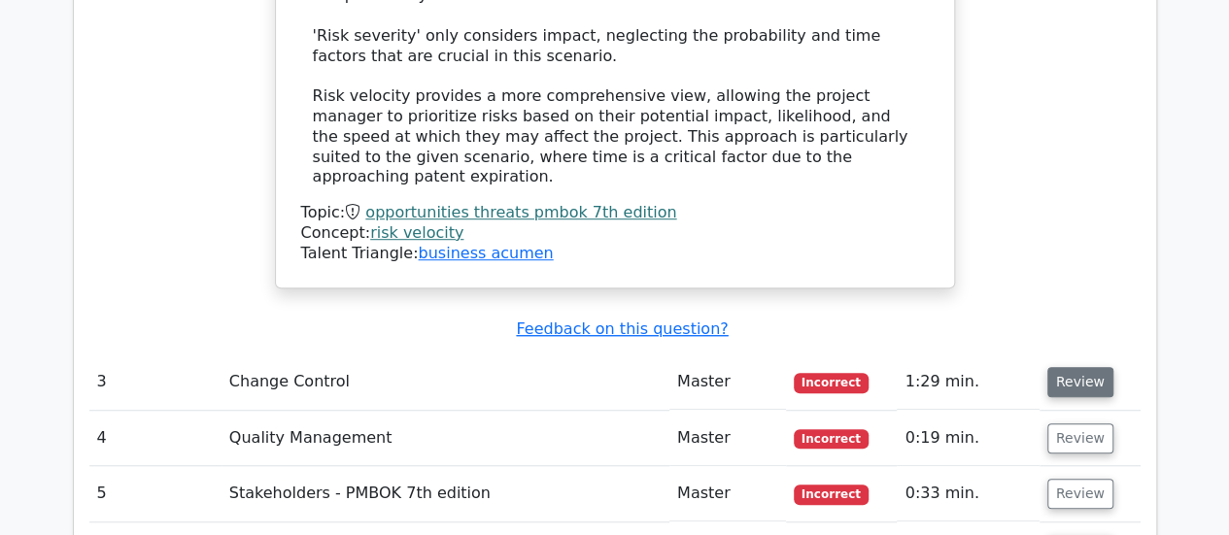
click at [1059, 367] on button "Review" at bounding box center [1080, 382] width 66 height 30
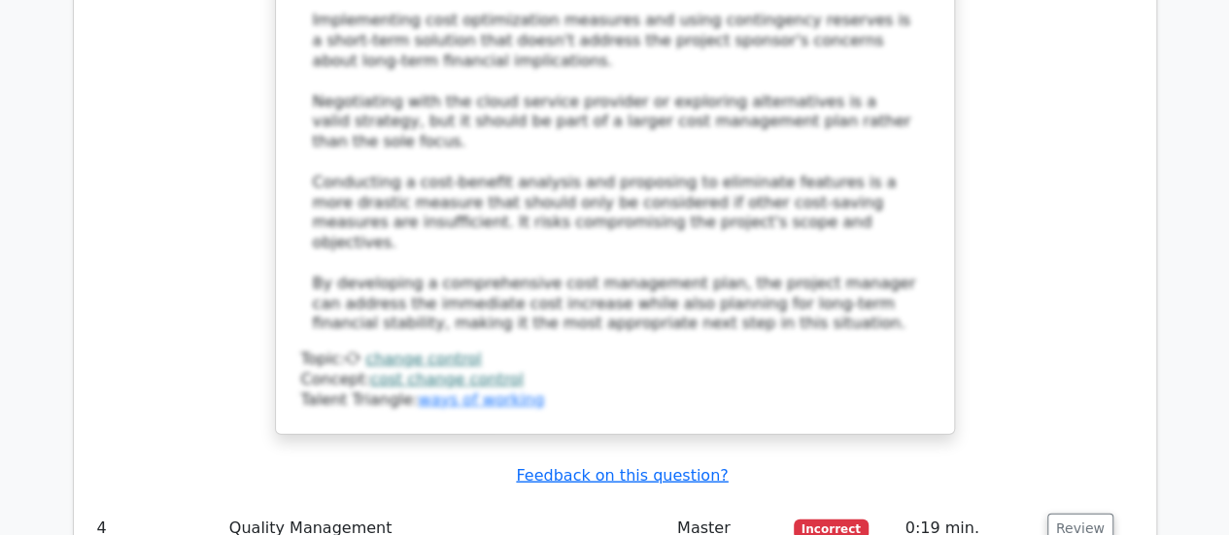
scroll to position [5847, 0]
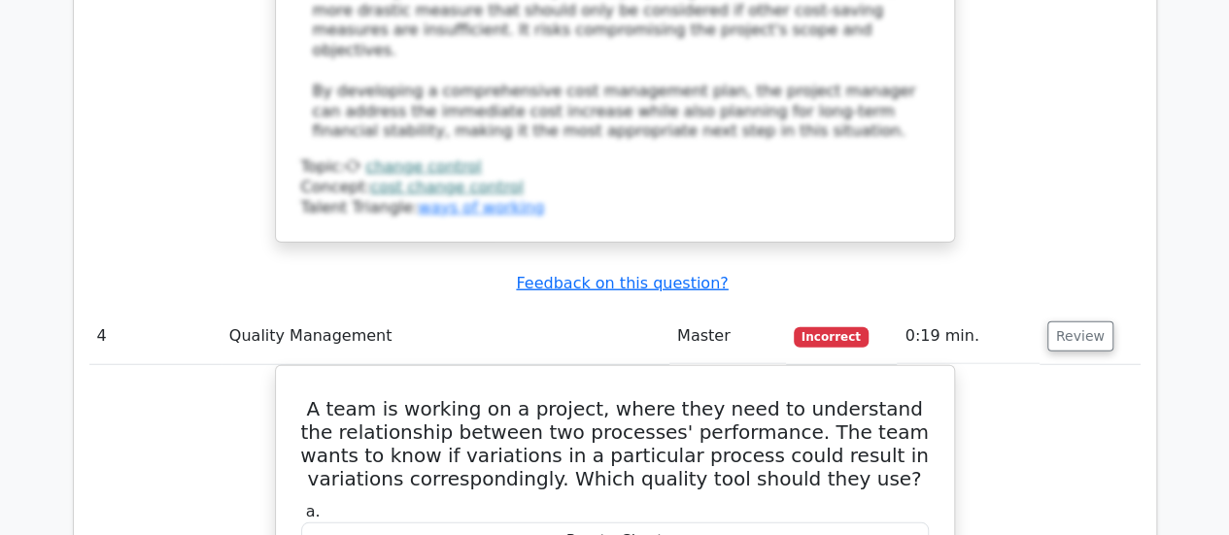
scroll to position [6059, 0]
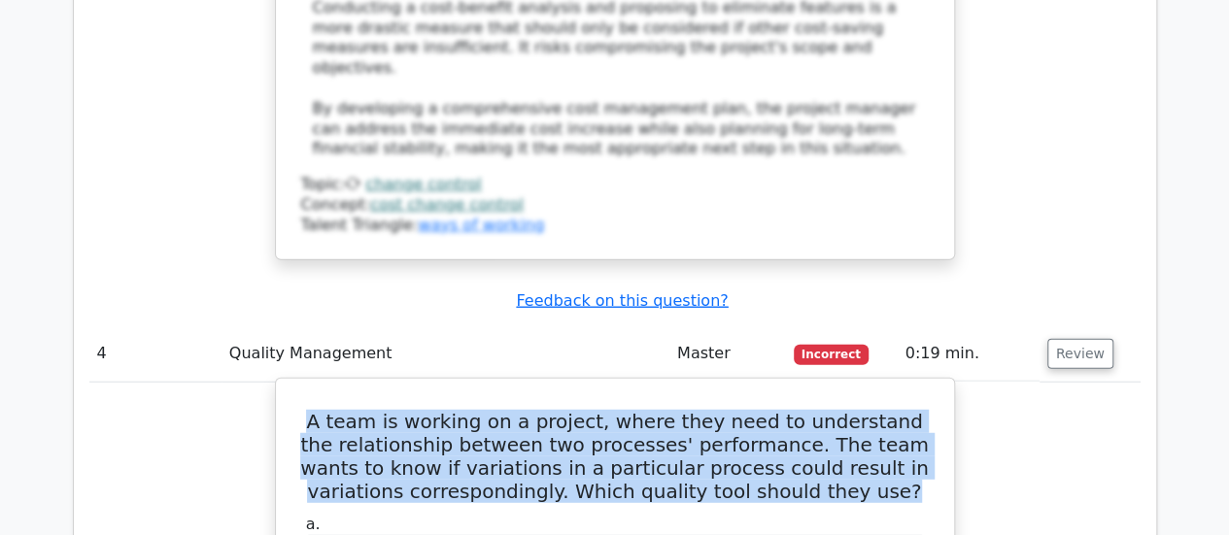
drag, startPoint x: 849, startPoint y: 216, endPoint x: 290, endPoint y: 112, distance: 568.1
copy h5 "A team is working on a project, where they need to understand the relationship …"
drag, startPoint x: 692, startPoint y: 404, endPoint x: 538, endPoint y: 392, distance: 153.9
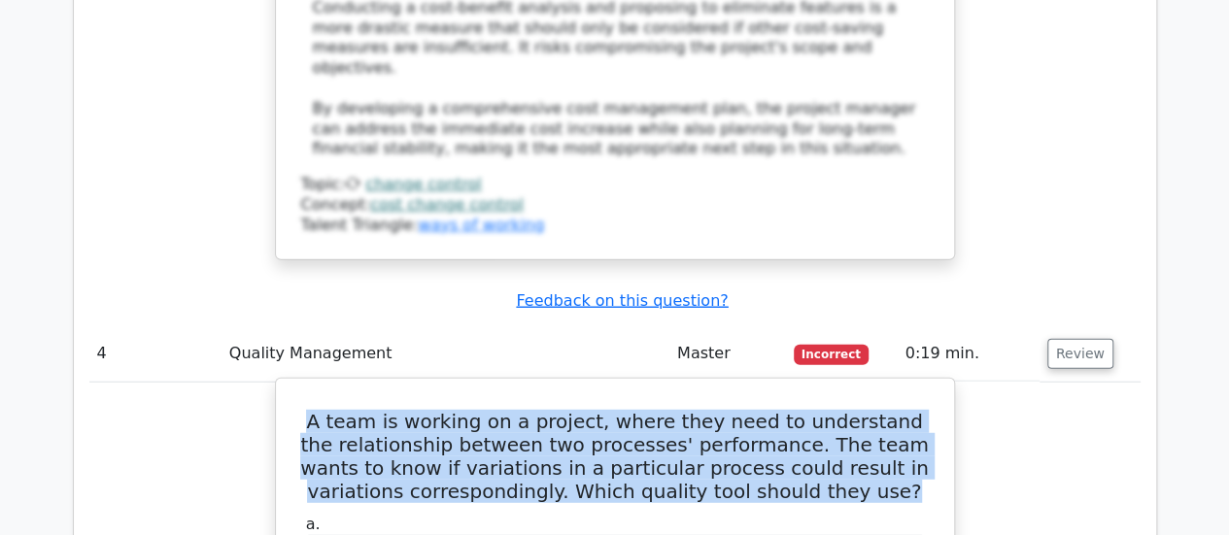
copy div "Scatter Diagram"
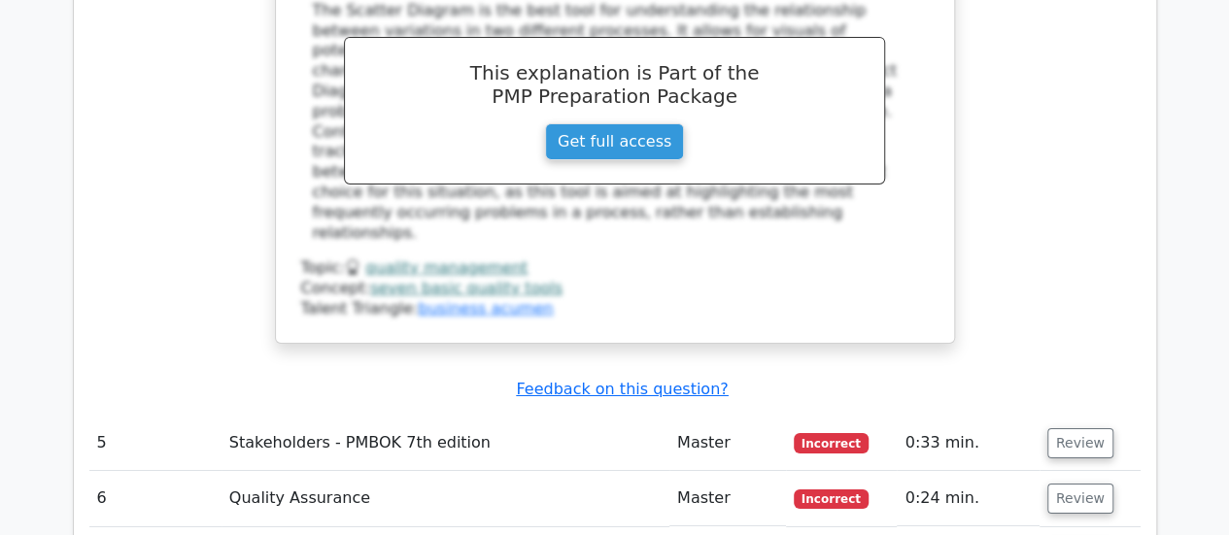
scroll to position [6905, 0]
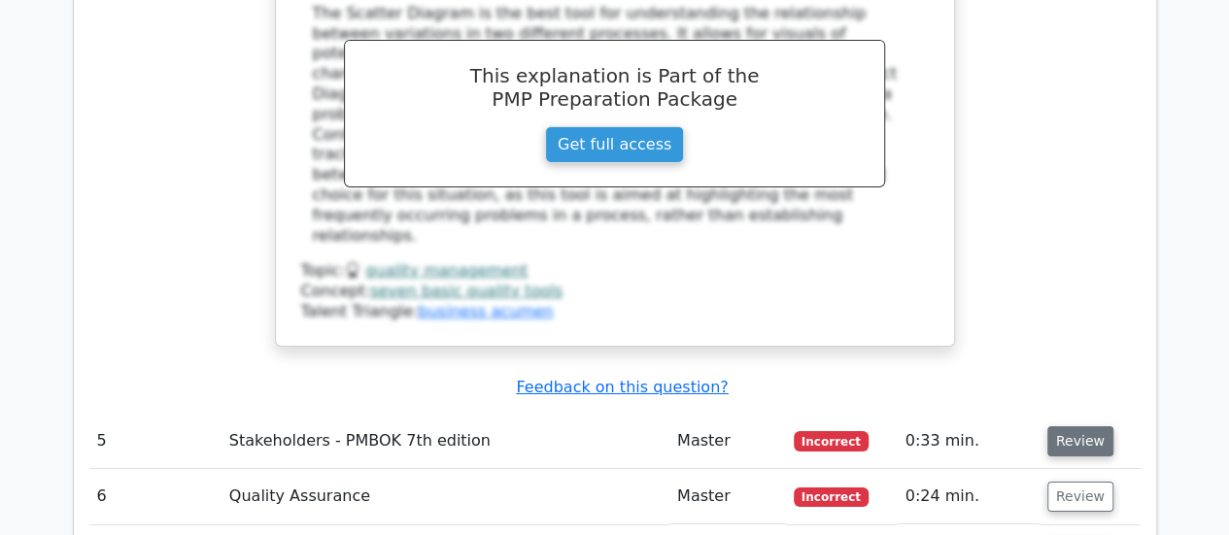
click at [1091, 426] on button "Review" at bounding box center [1080, 441] width 66 height 30
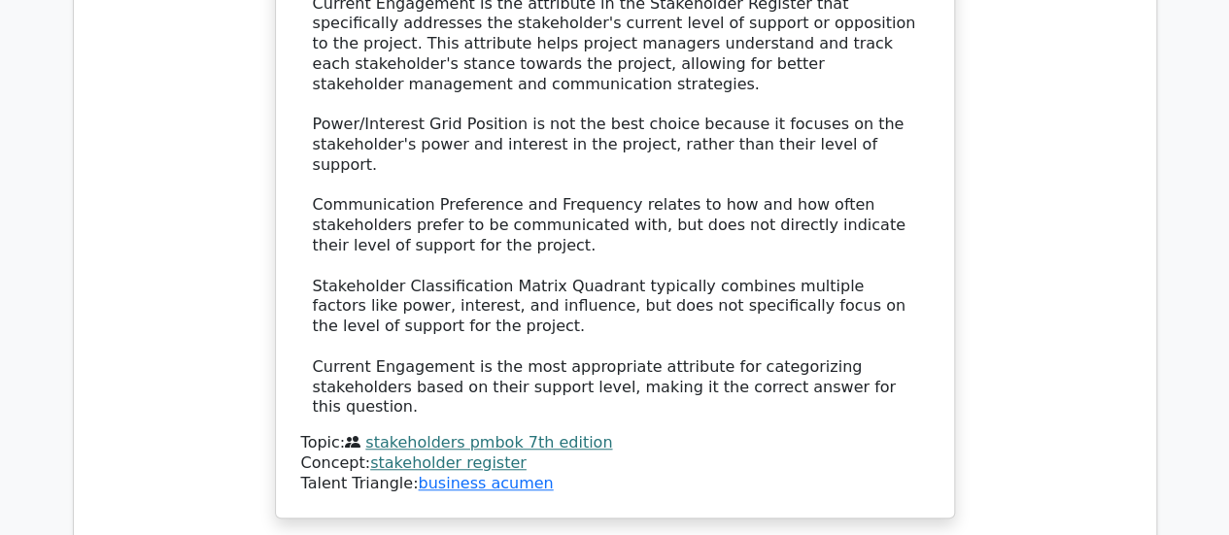
scroll to position [7914, 0]
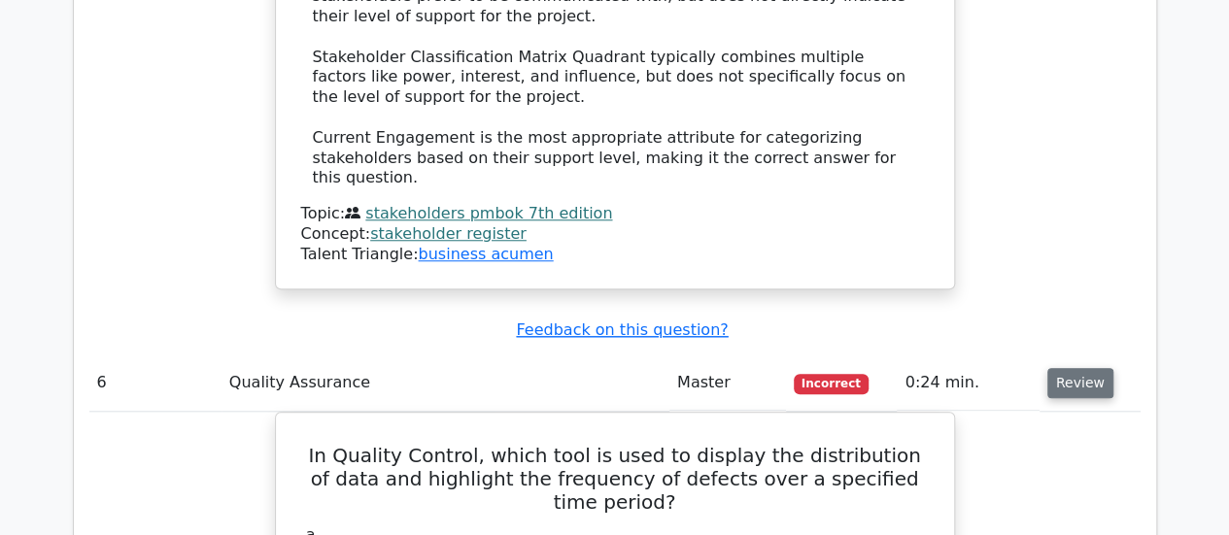
scroll to position [8119, 0]
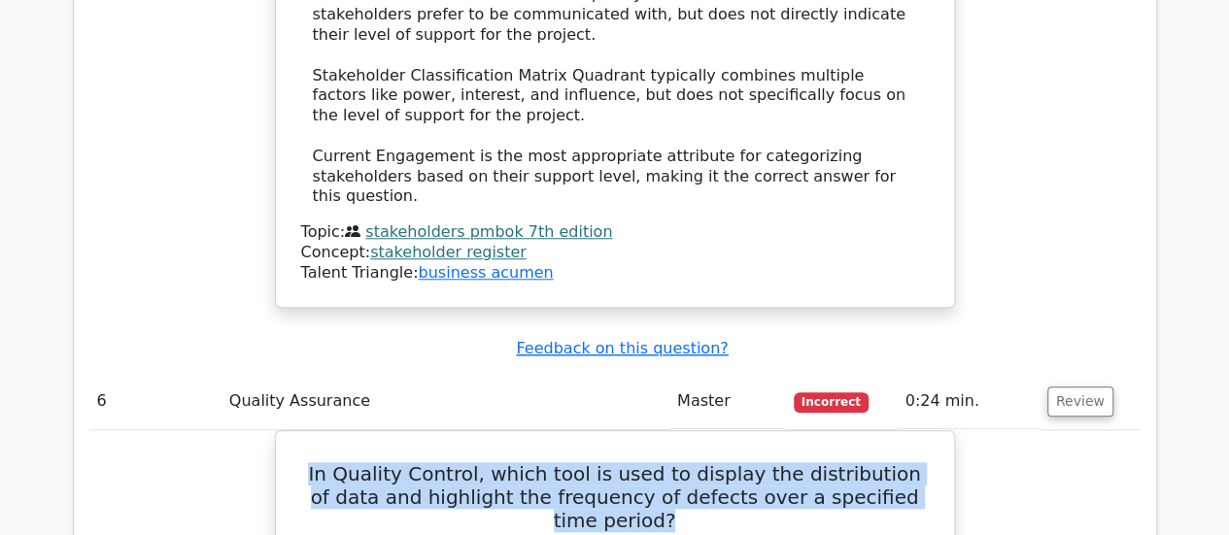
drag, startPoint x: 917, startPoint y: 134, endPoint x: 266, endPoint y: 88, distance: 652.4
copy h5 "In Quality Control, which tool is used to display the distribution of data and …"
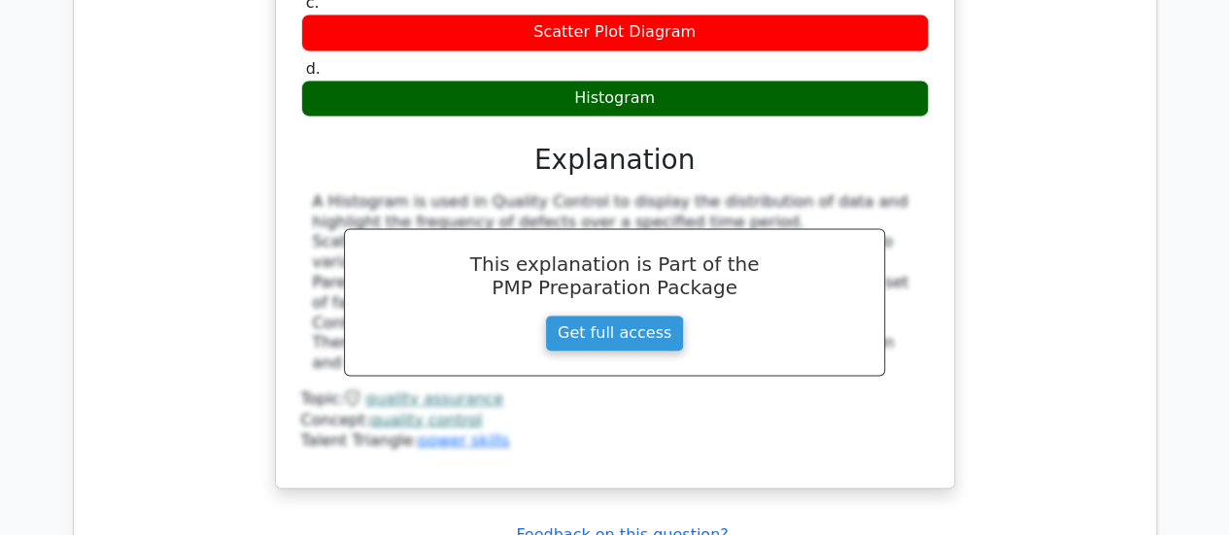
scroll to position [8807, 0]
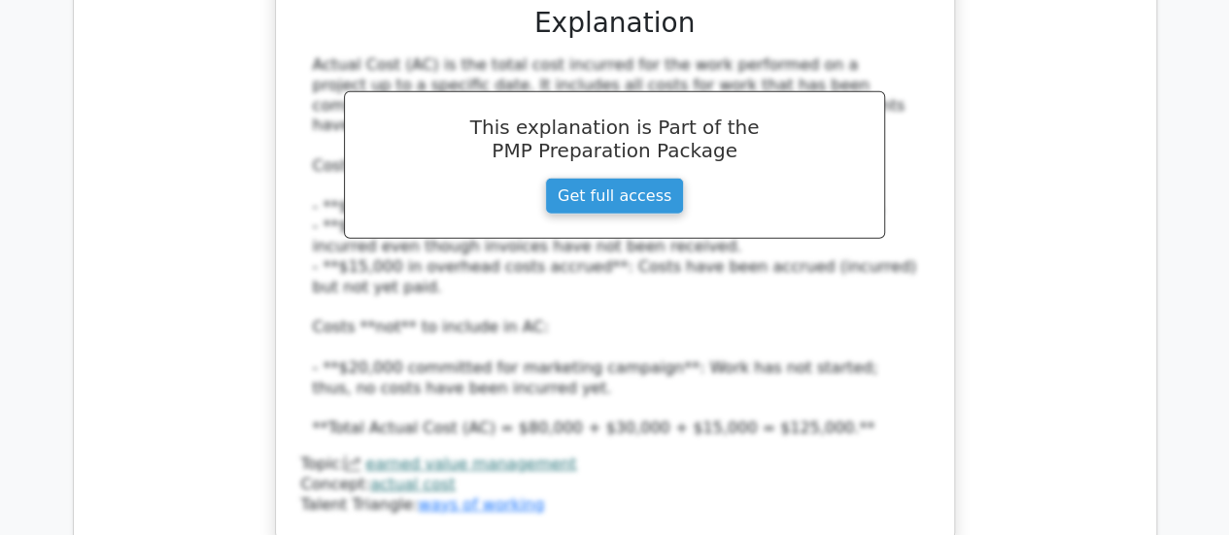
scroll to position [9940, 0]
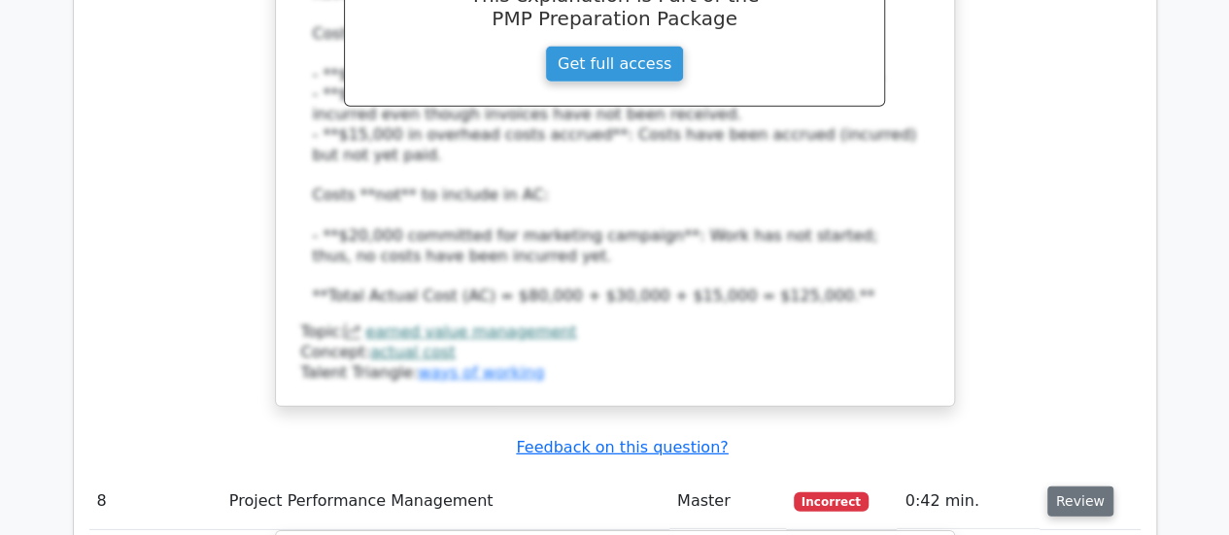
scroll to position [10111, 0]
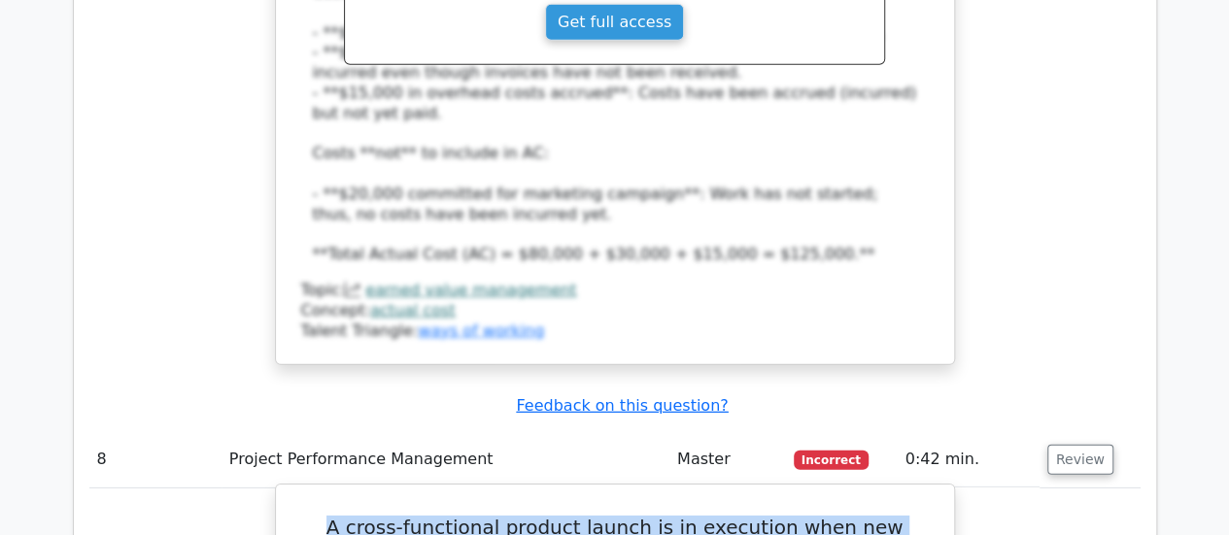
drag, startPoint x: 925, startPoint y: 160, endPoint x: 298, endPoint y: 71, distance: 632.9
copy h5 "A cross-functional product launch is in execution when new regulations extend a…"
drag, startPoint x: 867, startPoint y: 443, endPoint x: 356, endPoint y: 446, distance: 511.0
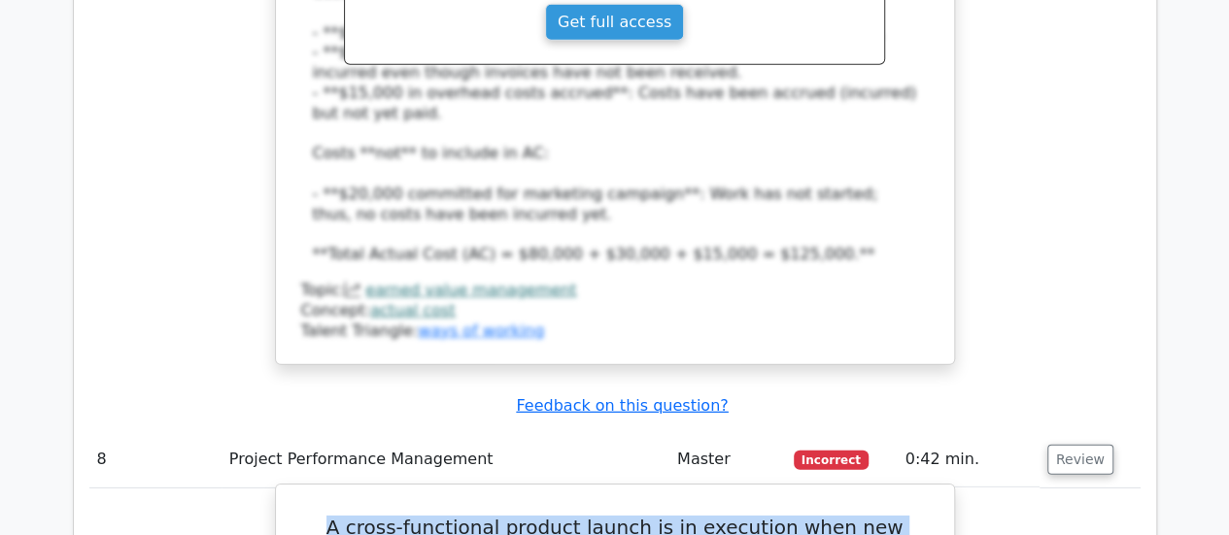
copy div "Add qualified reviewers to crash the compliance task and restore float."
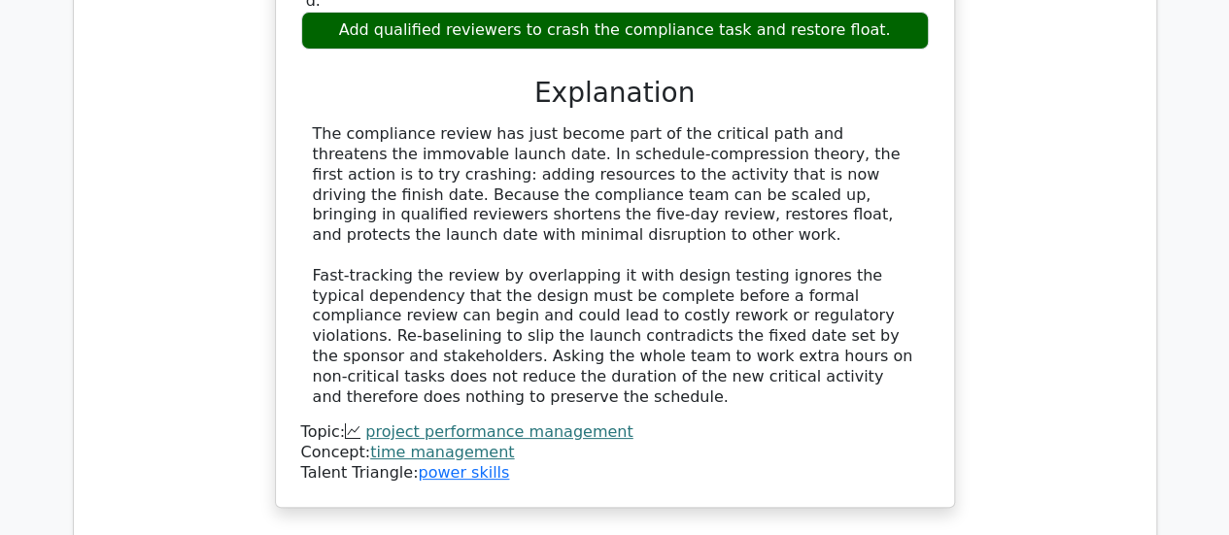
scroll to position [11049, 0]
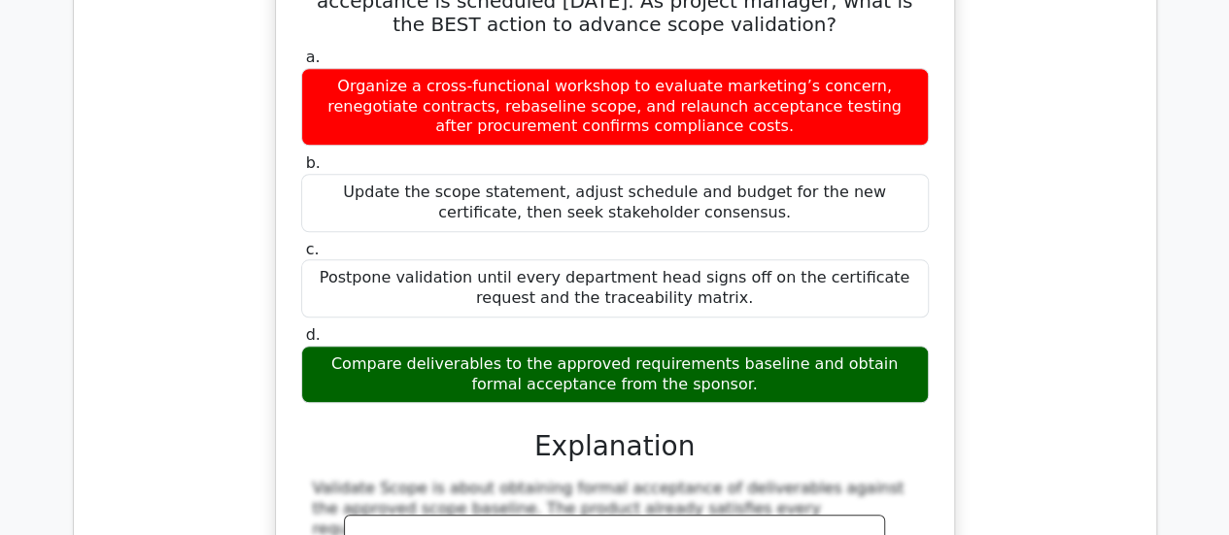
scroll to position [11864, 0]
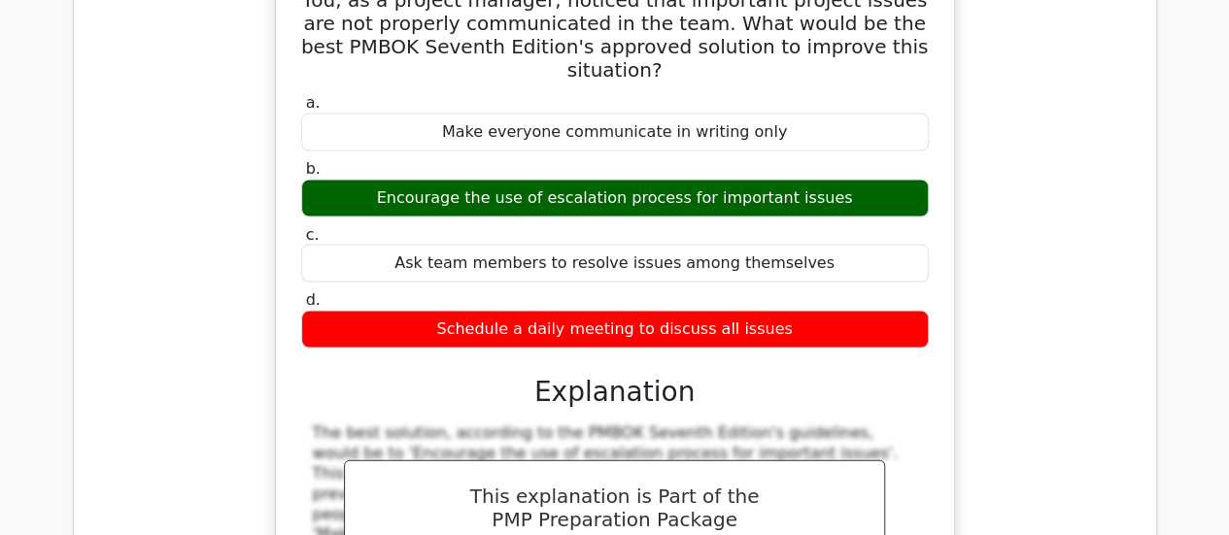
scroll to position [12932, 0]
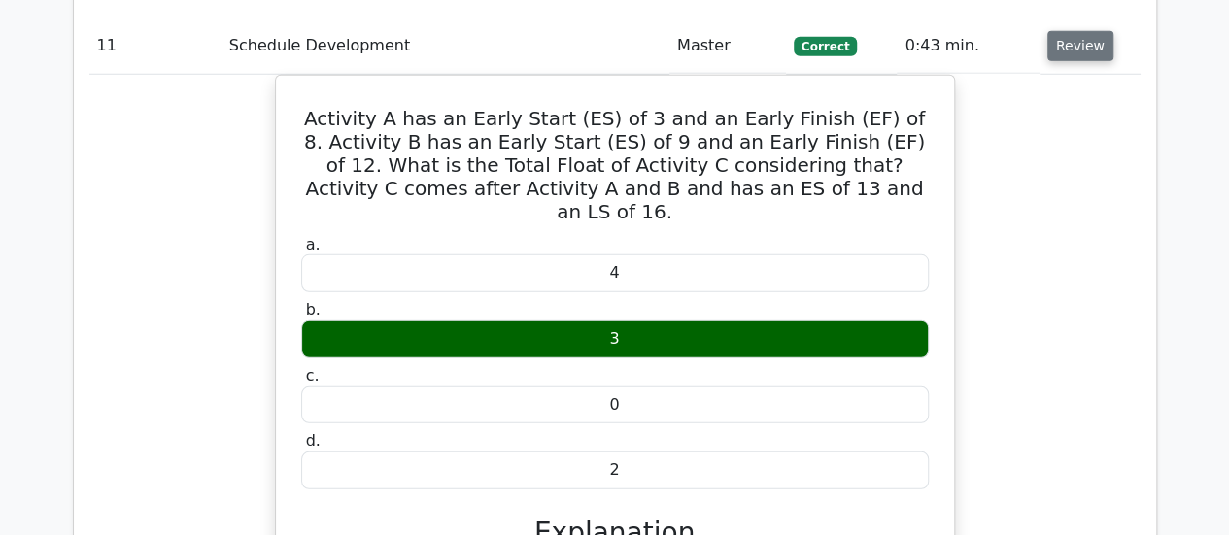
scroll to position [13760, 0]
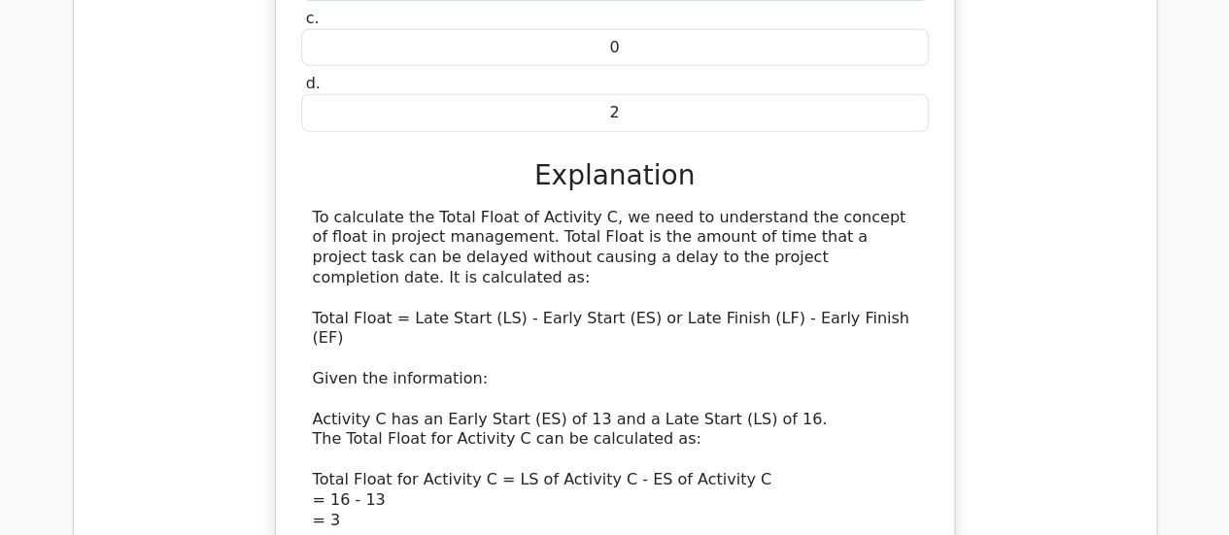
scroll to position [14097, 0]
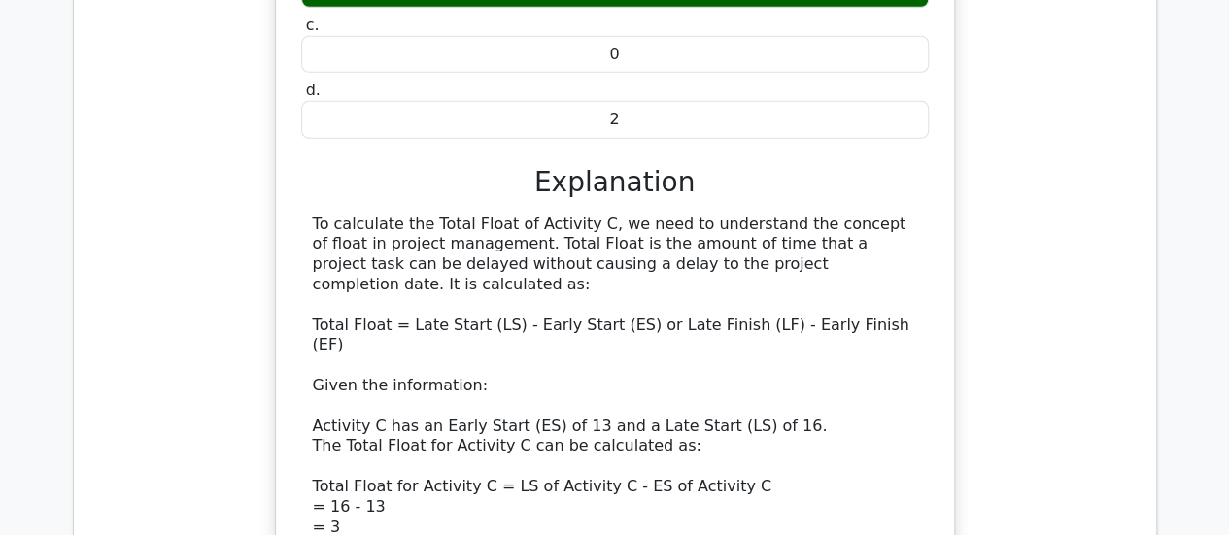
drag, startPoint x: 720, startPoint y: 209, endPoint x: 299, endPoint y: 127, distance: 428.5
copy h5 "During a software development project, you notice that changes to the codebase …"
drag, startPoint x: 797, startPoint y: 465, endPoint x: 419, endPoint y: 450, distance: 378.2
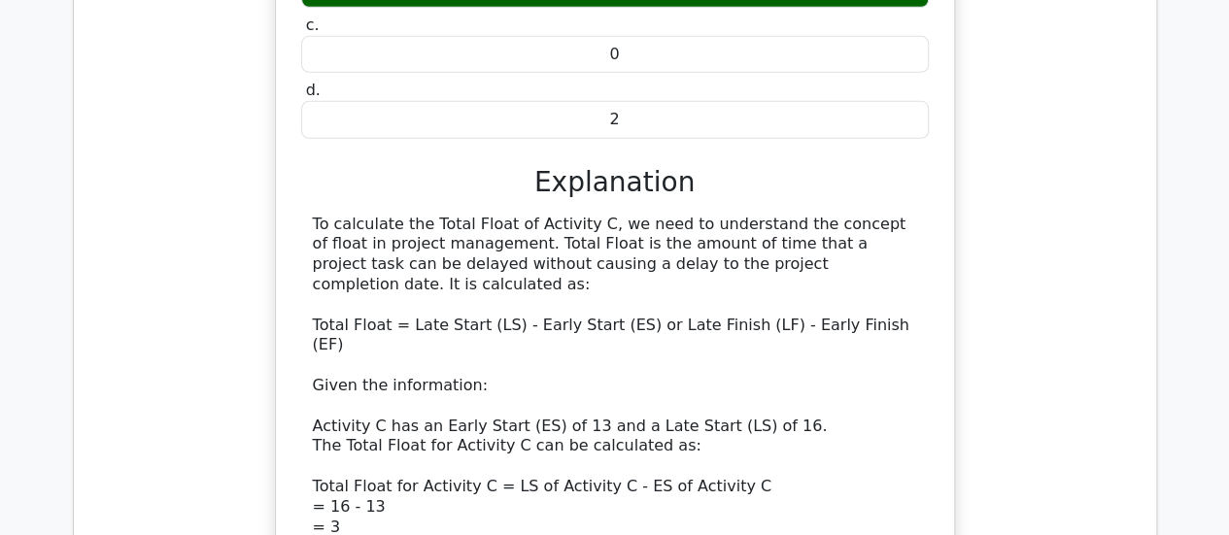
copy div "Implementing version control and change tracking"
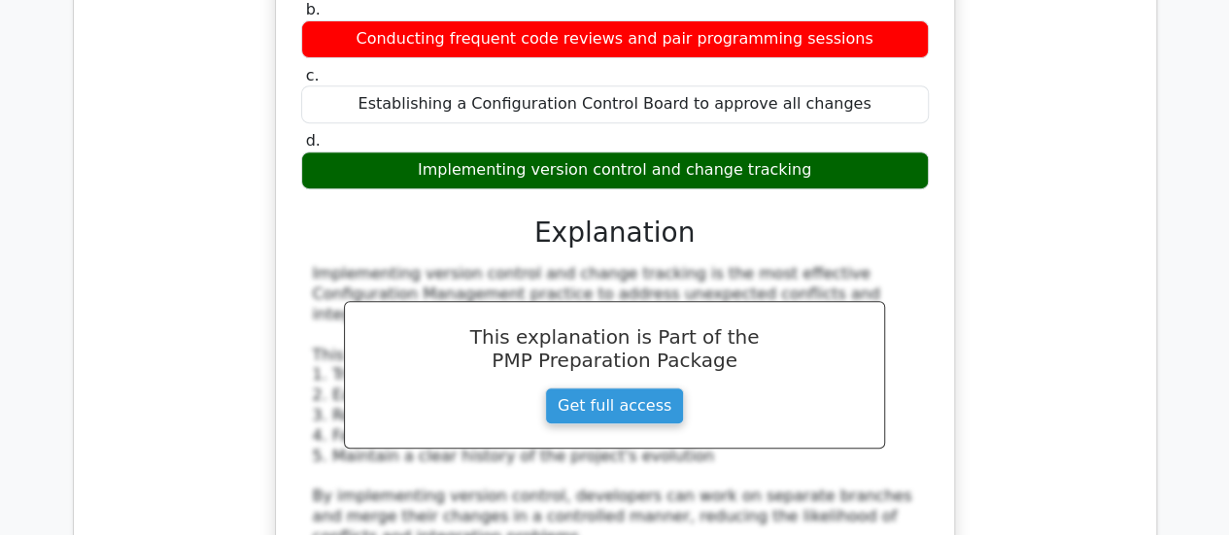
scroll to position [15117, 0]
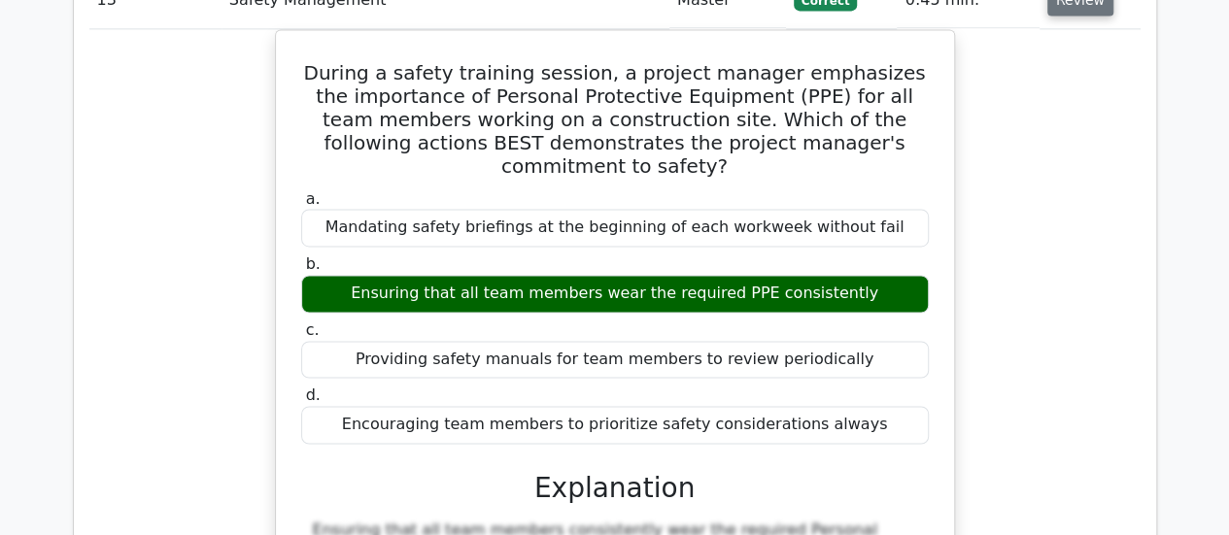
scroll to position [16131, 0]
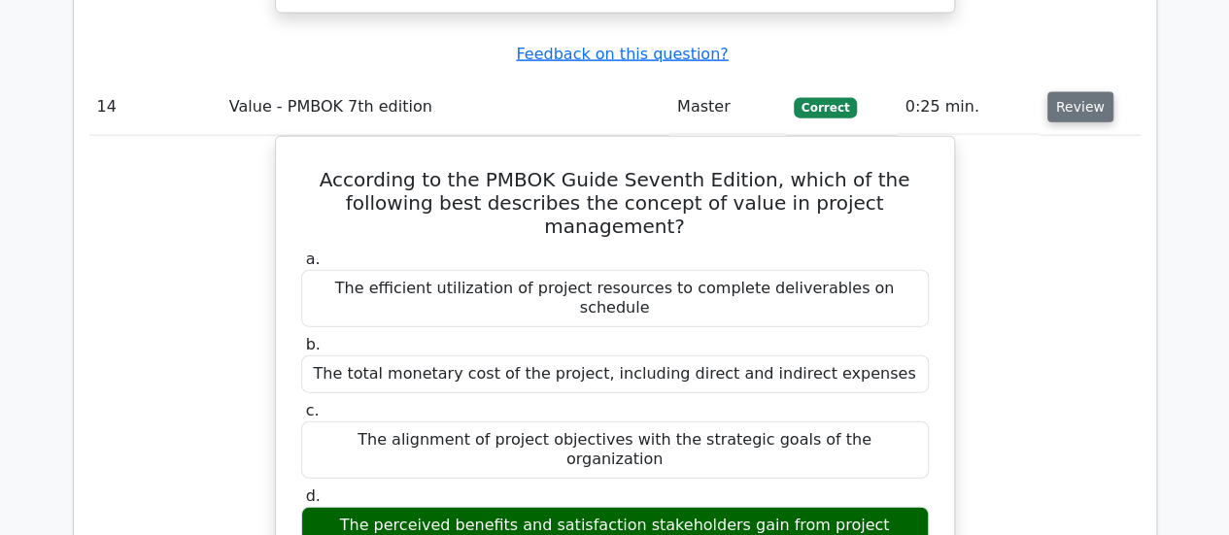
scroll to position [16926, 0]
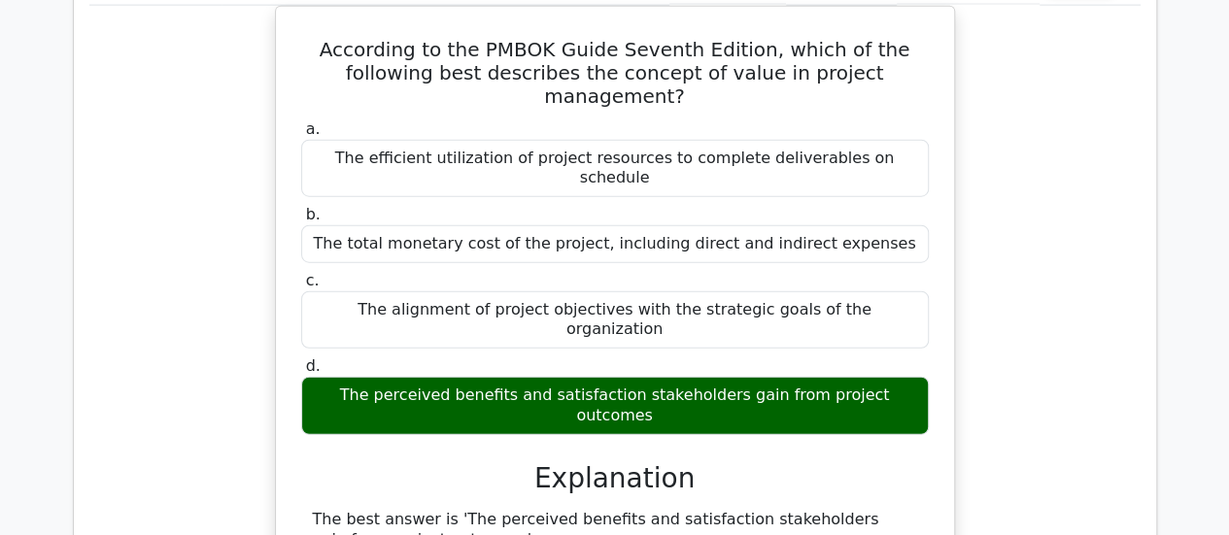
scroll to position [17058, 0]
drag, startPoint x: 750, startPoint y: 197, endPoint x: 289, endPoint y: 163, distance: 462.7
copy h5 "Which time management technique involves focusing on one task at a time without…"
drag, startPoint x: 713, startPoint y: 261, endPoint x: 507, endPoint y: 250, distance: 206.3
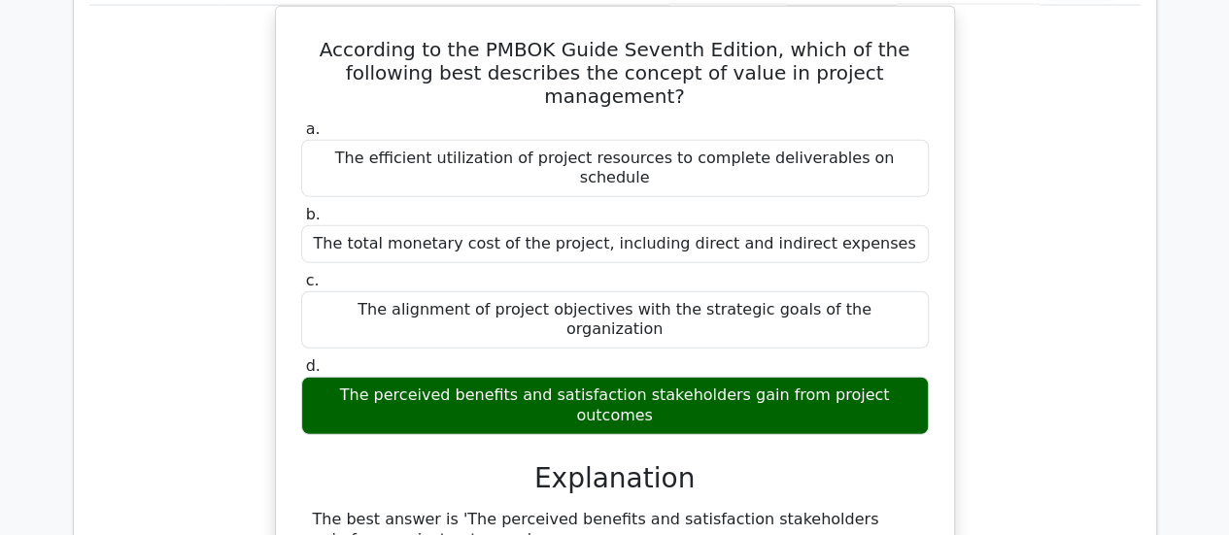
copy div "The Pomodoro Technique"
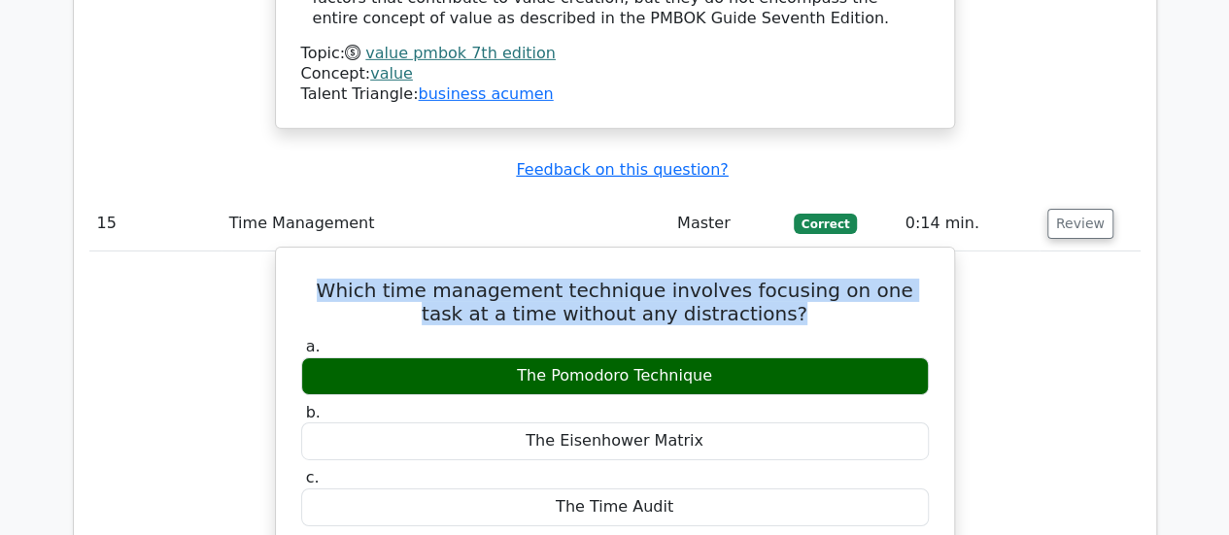
scroll to position [17826, 0]
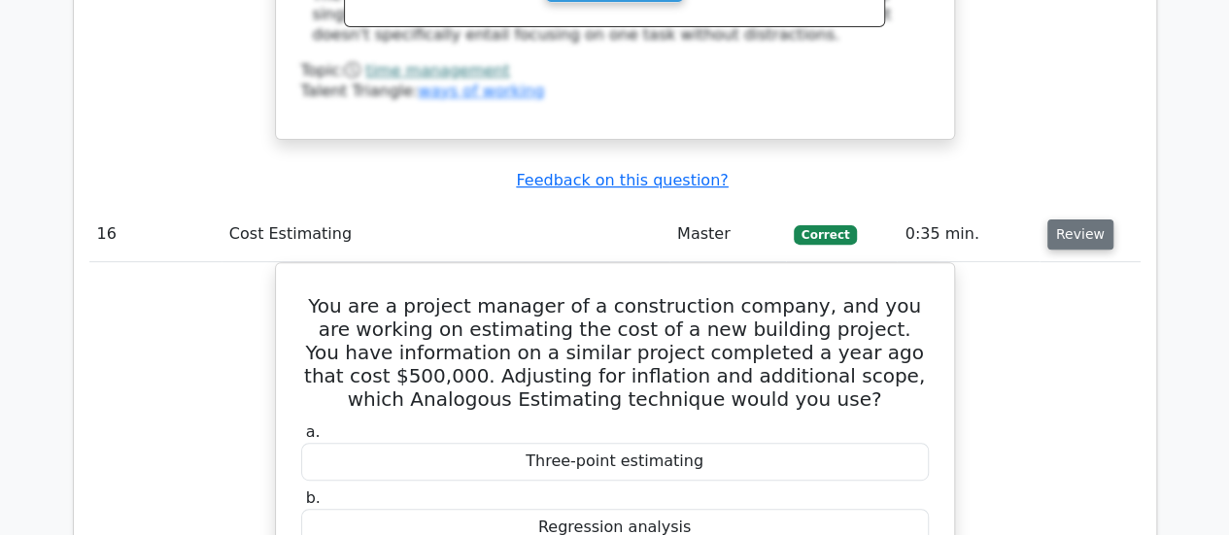
scroll to position [18652, 0]
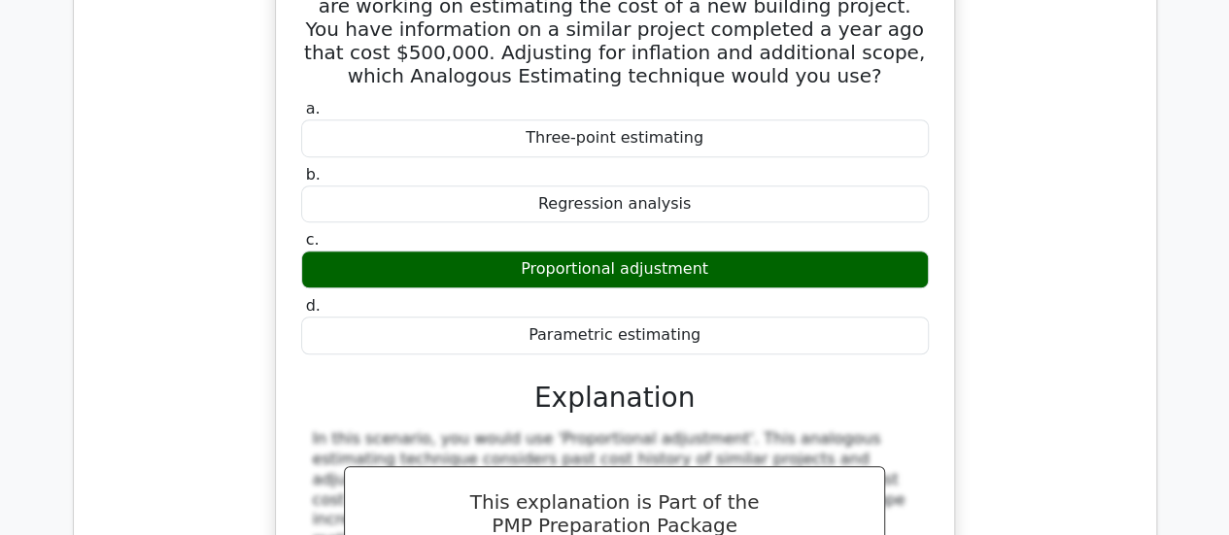
scroll to position [18963, 0]
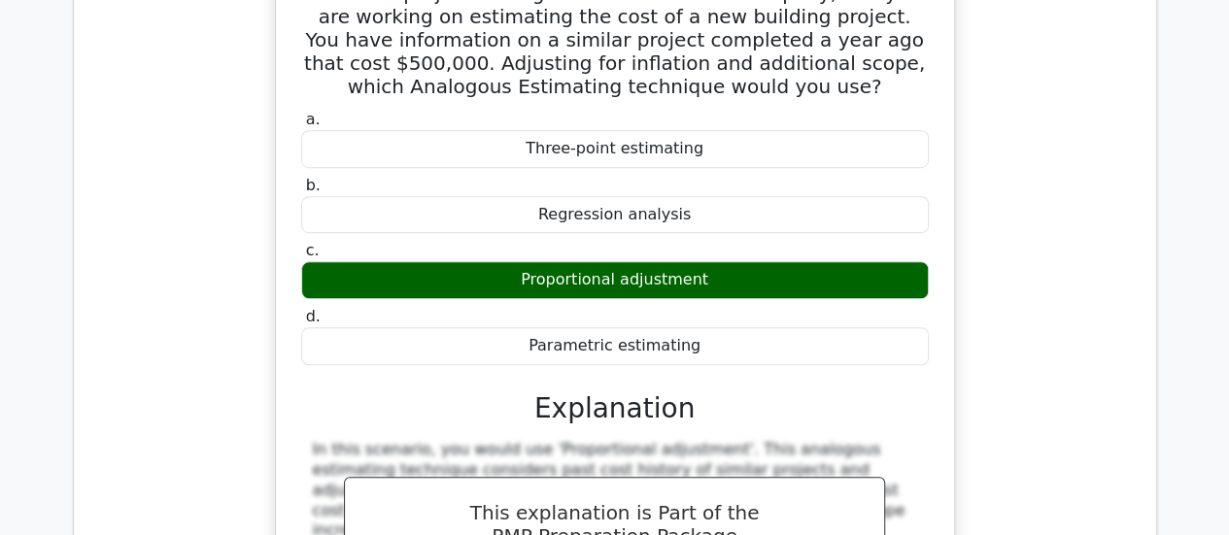
drag, startPoint x: 707, startPoint y: 162, endPoint x: 237, endPoint y: 102, distance: 474.0
drag, startPoint x: 711, startPoint y: 424, endPoint x: 526, endPoint y: 413, distance: 184.9
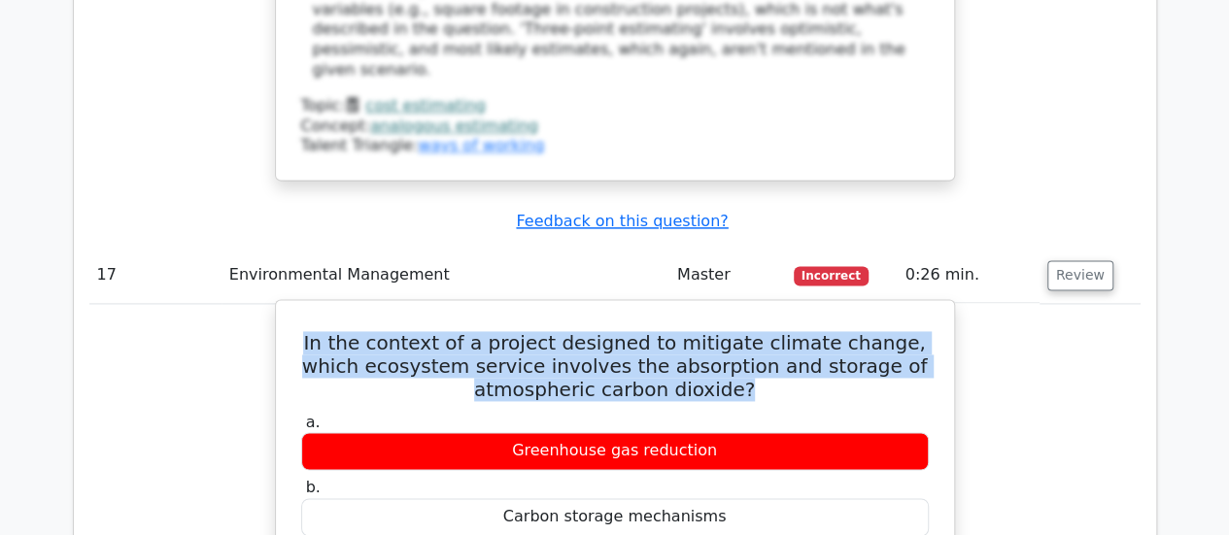
scroll to position [19667, 0]
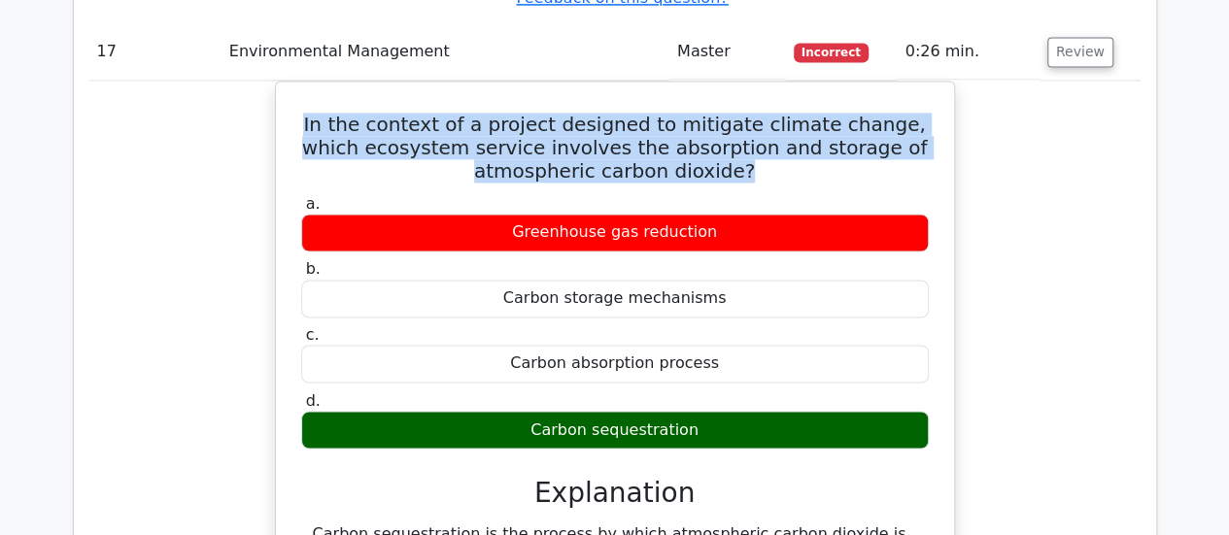
scroll to position [19892, 0]
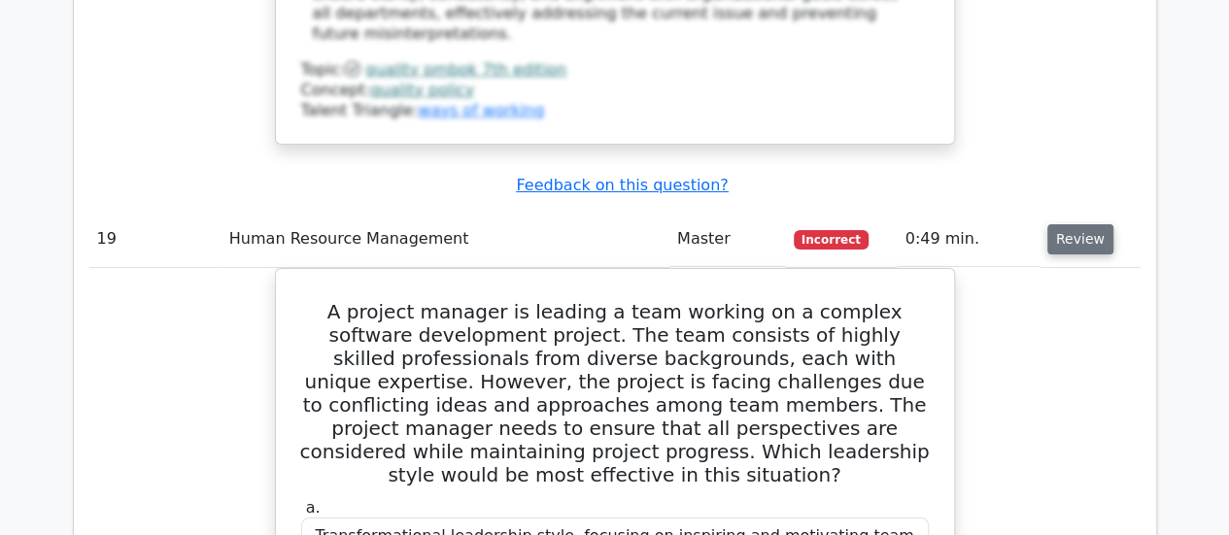
scroll to position [21965, 0]
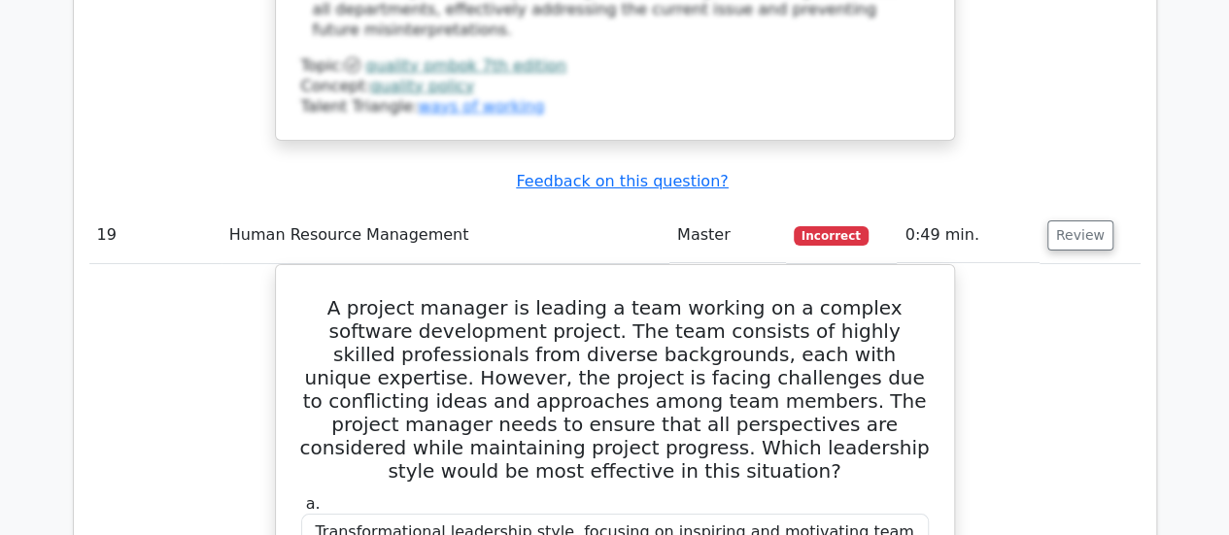
drag, startPoint x: 674, startPoint y: 293, endPoint x: 233, endPoint y: 213, distance: 448.3
drag, startPoint x: 699, startPoint y: 413, endPoint x: 537, endPoint y: 405, distance: 162.4
